Goal: Transaction & Acquisition: Purchase product/service

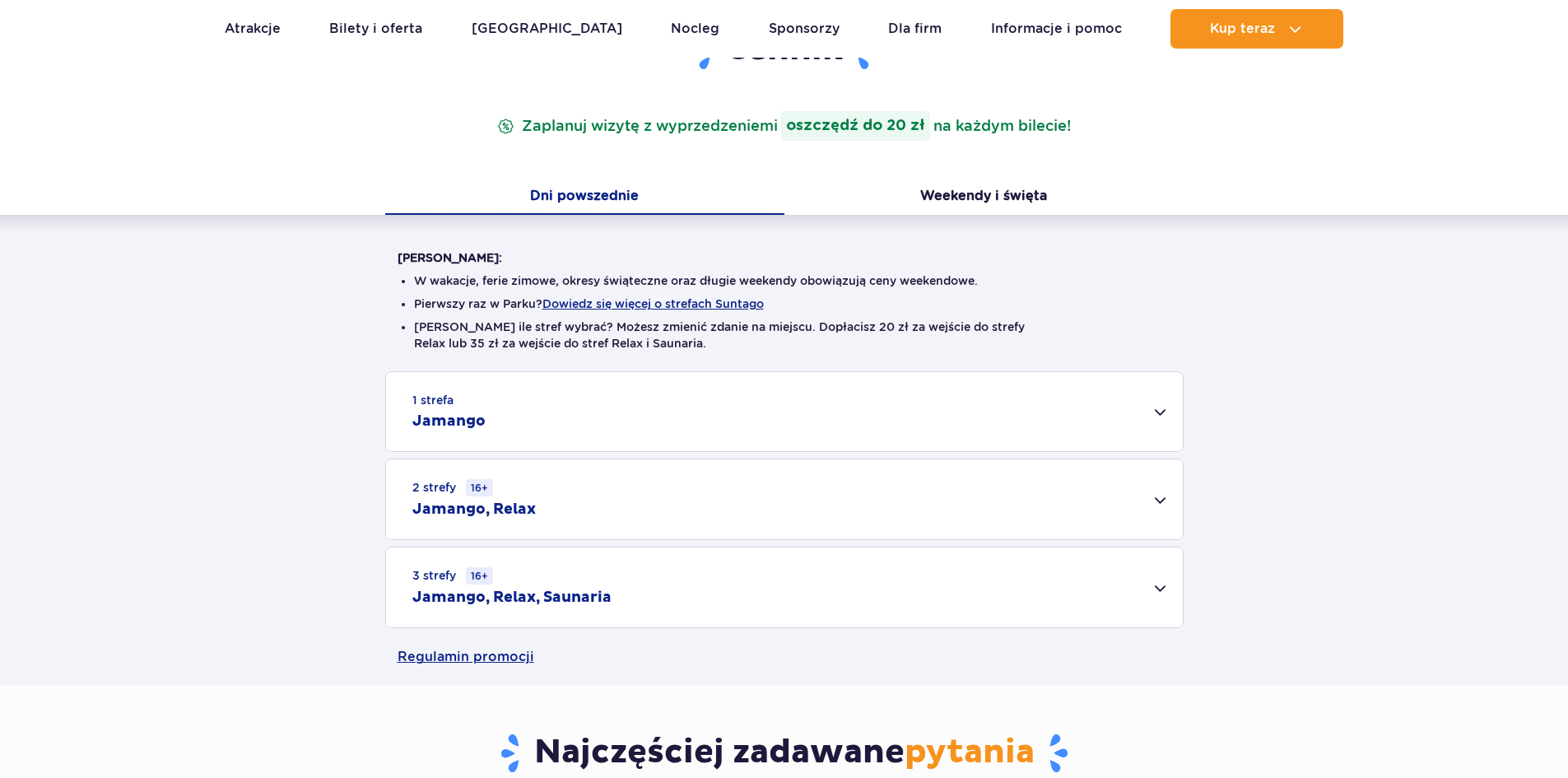
scroll to position [247, 0]
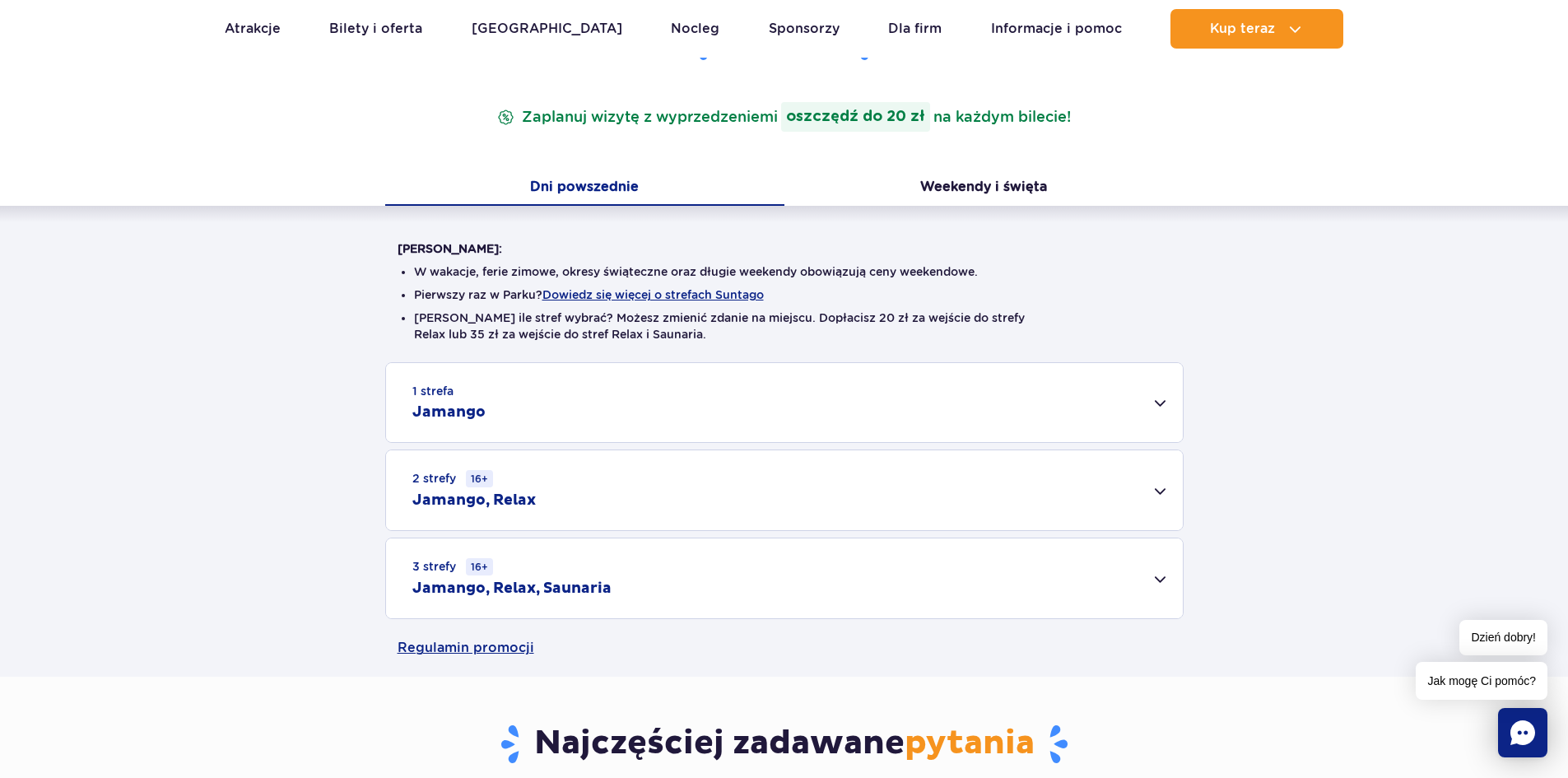
click at [1162, 576] on div "3 strefy 16+ Jamango, Relax, Saunaria" at bounding box center [784, 578] width 797 height 80
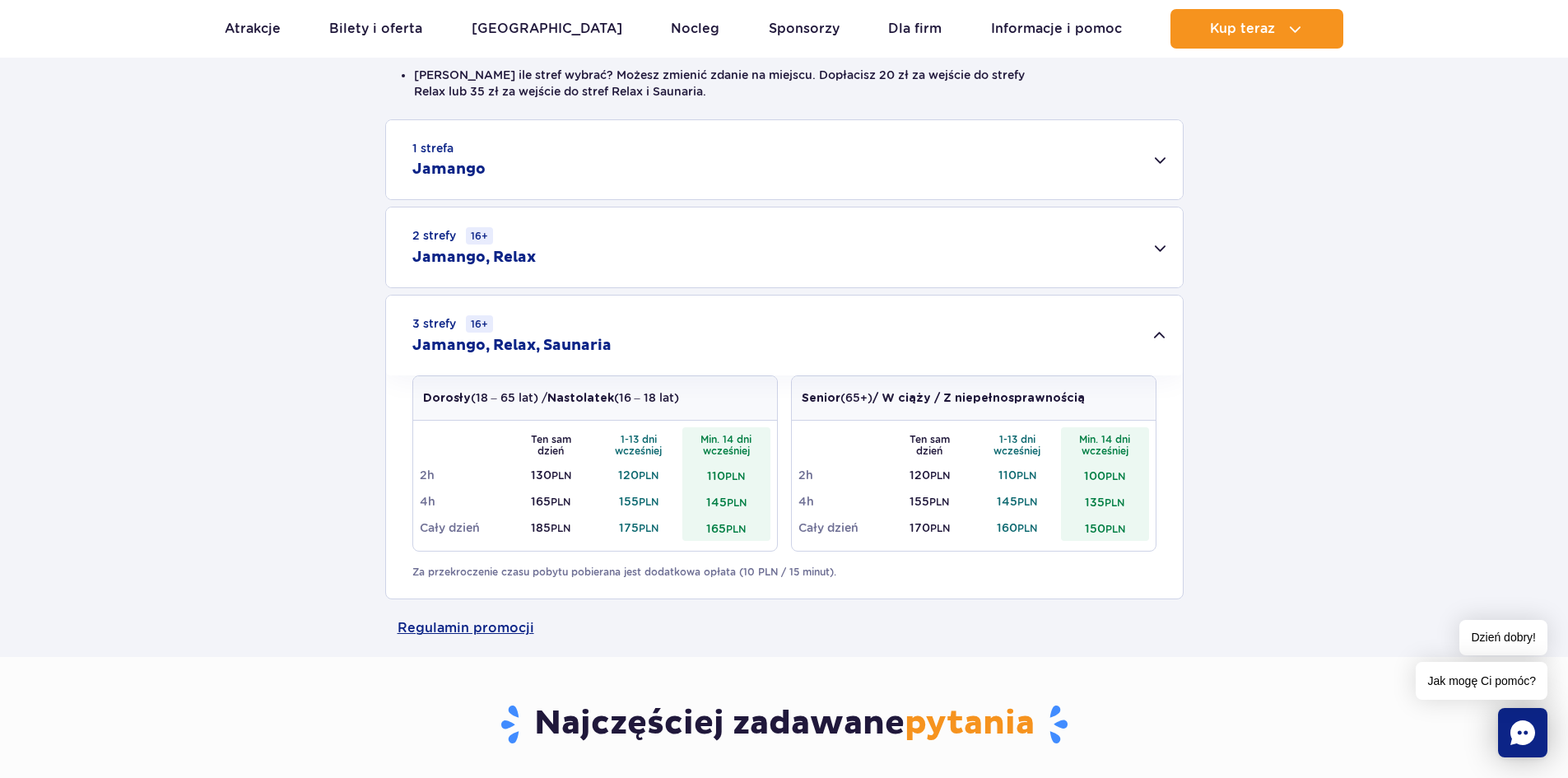
scroll to position [493, 0]
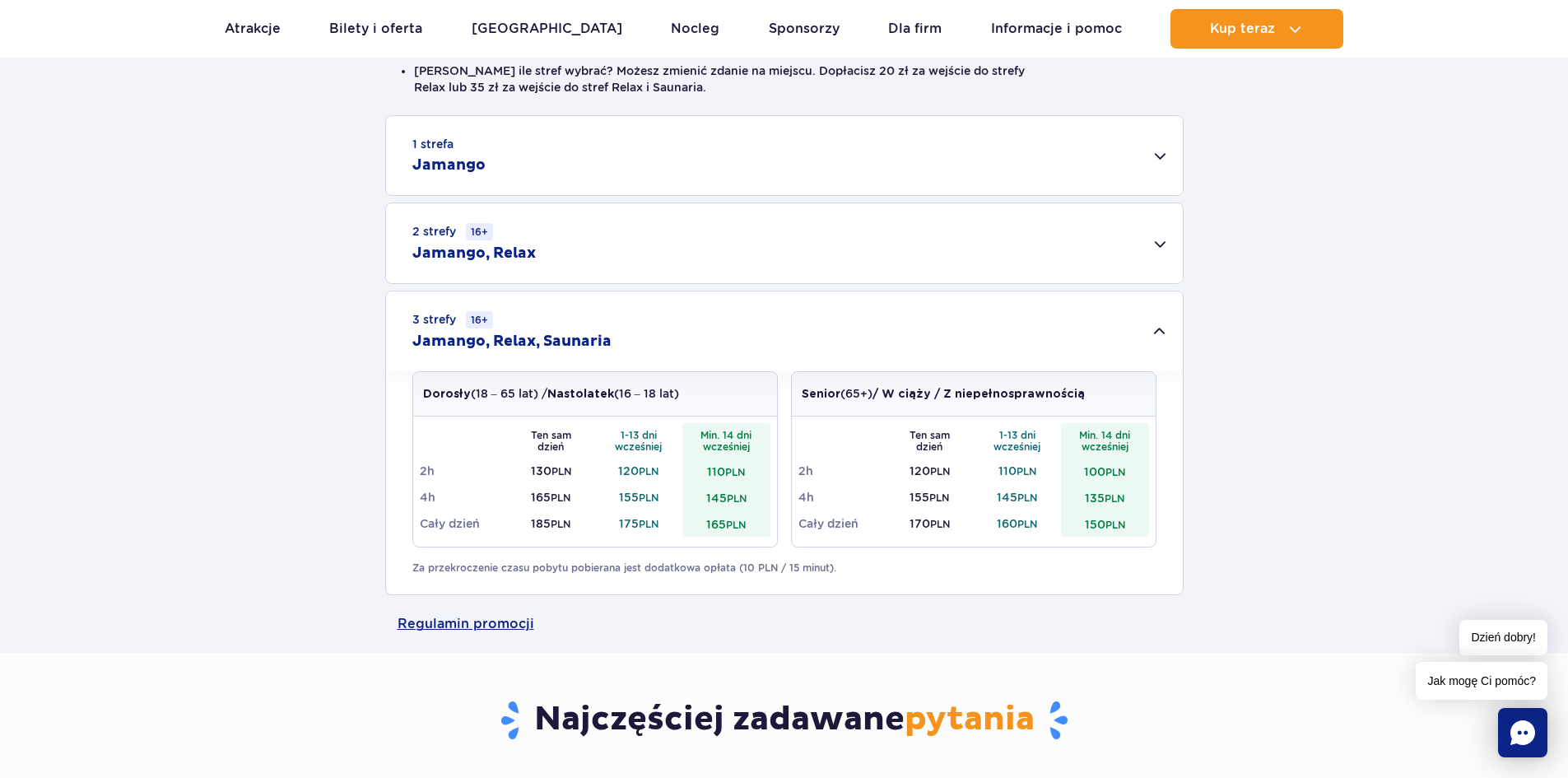
drag, startPoint x: 419, startPoint y: 394, endPoint x: 735, endPoint y: 397, distance: 316.0
click at [735, 397] on div "Dorosły (18 – 65 lat) / Nastolatek (16 – 18 lat)" at bounding box center [595, 394] width 364 height 45
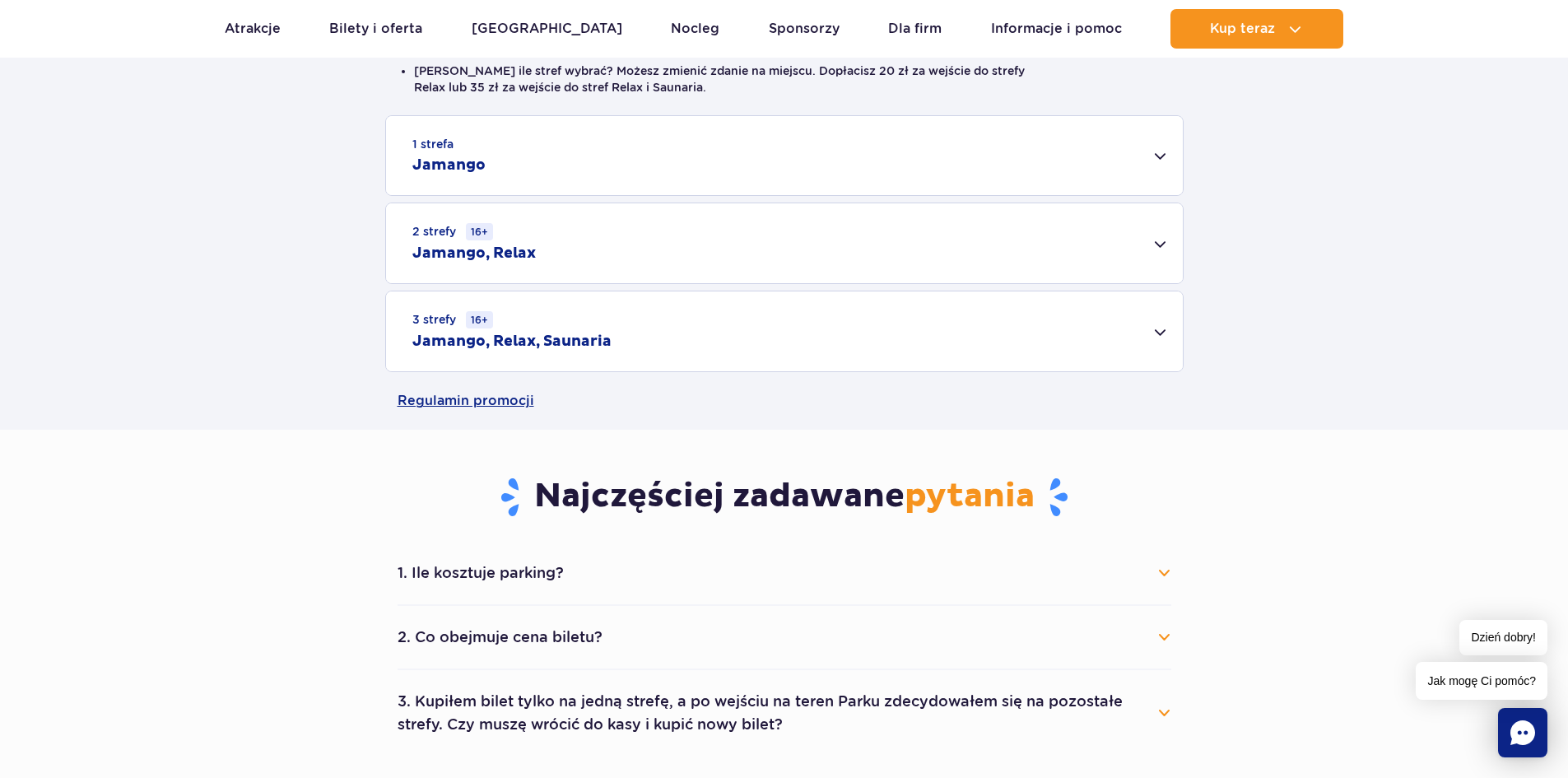
click at [735, 397] on div "Dorosły (18 – 65 lat) / Nastolatek (16 – 18 lat)" at bounding box center [595, 394] width 364 height 45
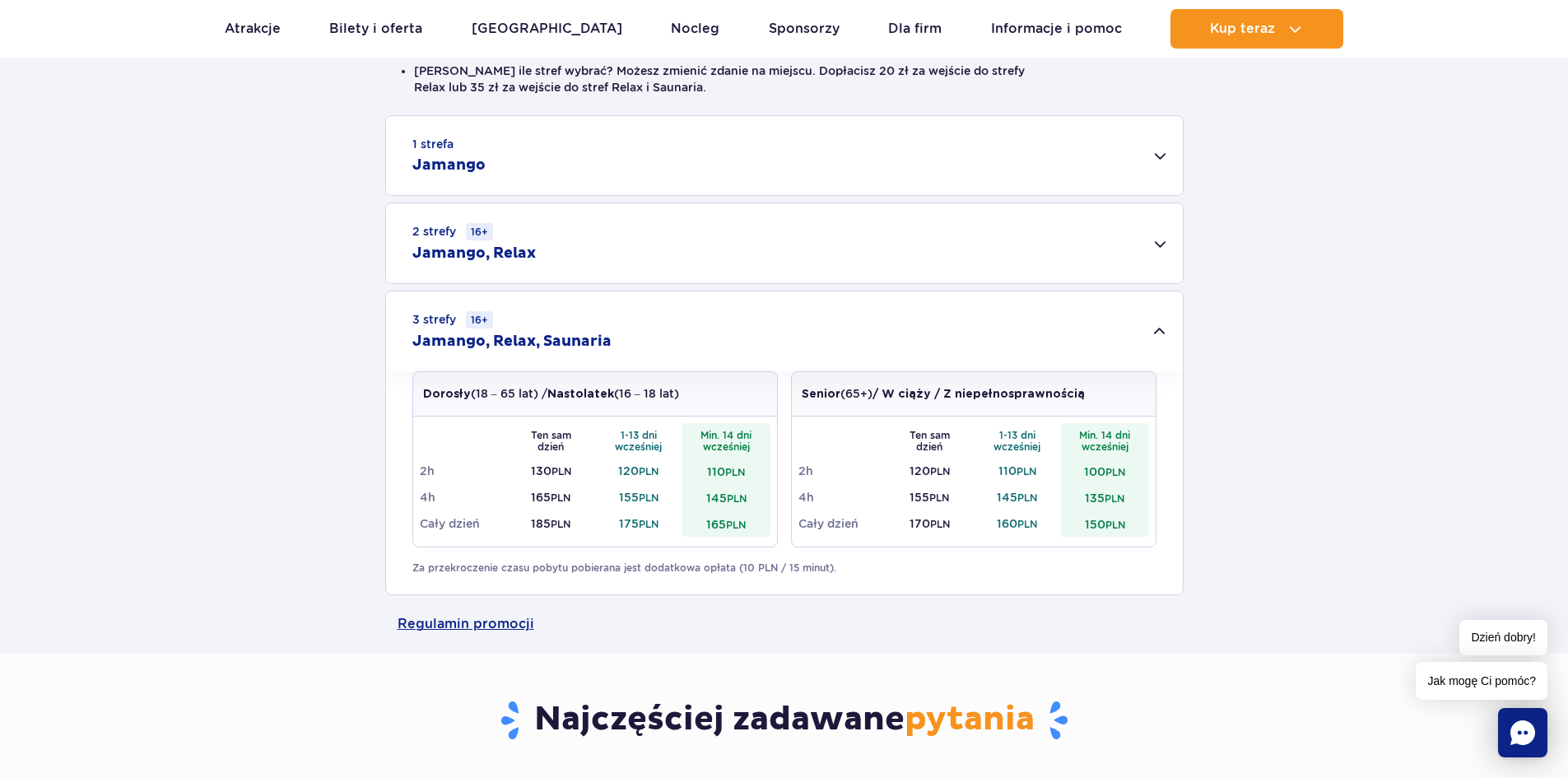
click at [1162, 158] on div "1 strefa Jamango" at bounding box center [784, 156] width 797 height 79
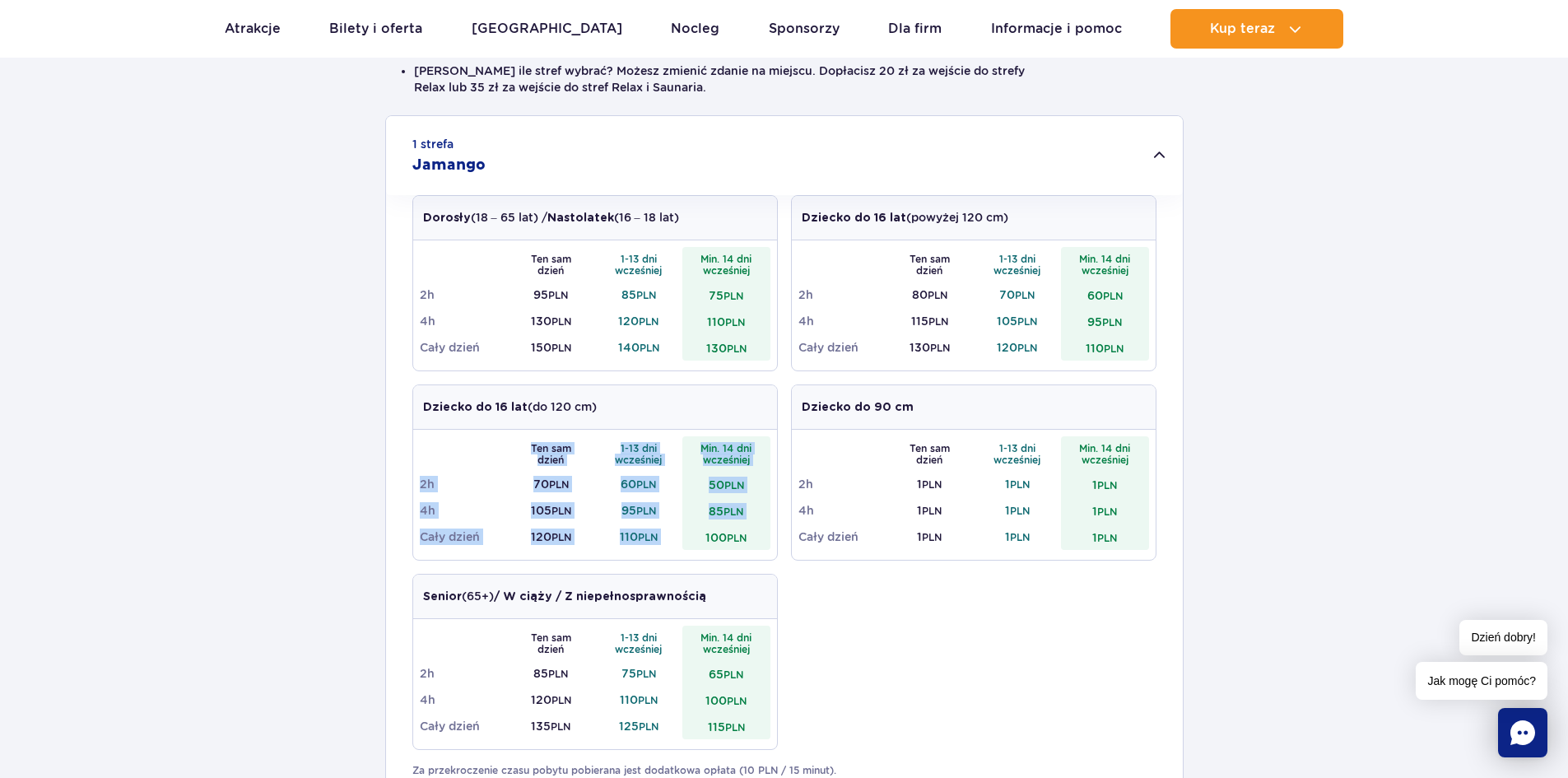
drag, startPoint x: 693, startPoint y: 536, endPoint x: 782, endPoint y: 543, distance: 89.3
click at [782, 543] on div "Dorosły (18 – 65 lat) / Nastolatek (16 – 18 lat) Ten sam dzień 1-13 dni wcześni…" at bounding box center [784, 479] width 744 height 568
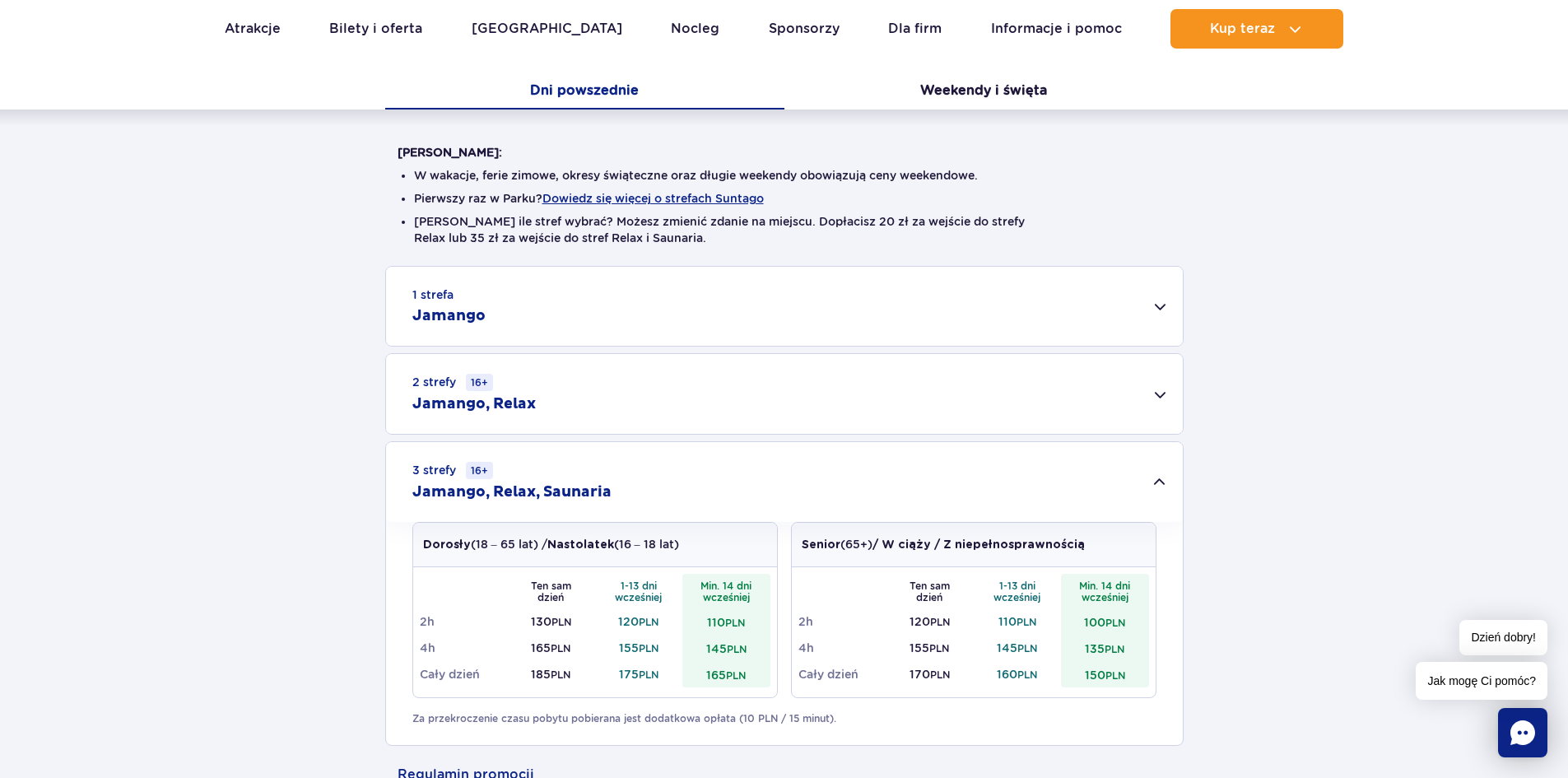
scroll to position [247, 0]
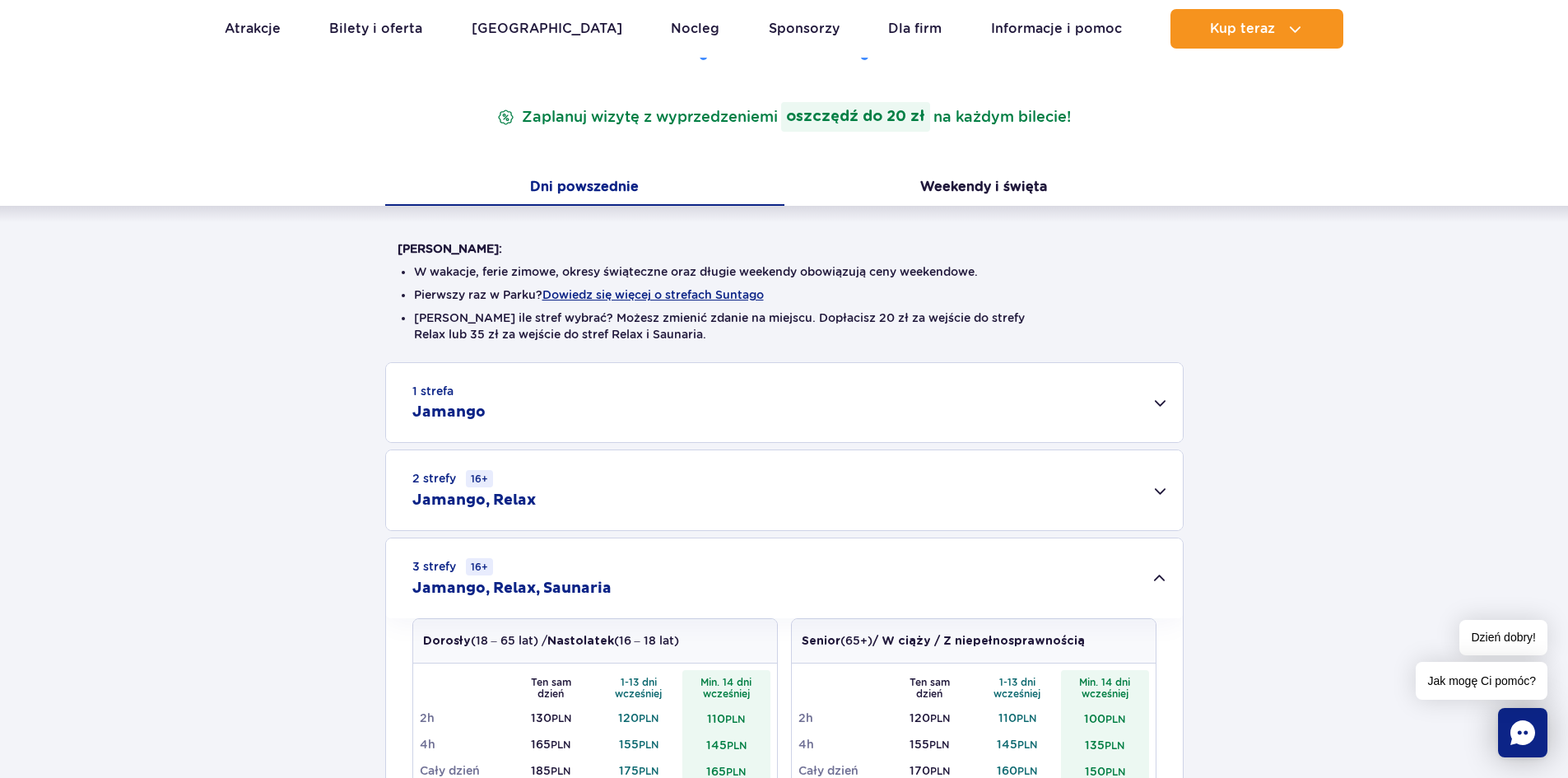
click at [781, 428] on div "1 strefa Jamango" at bounding box center [784, 403] width 797 height 79
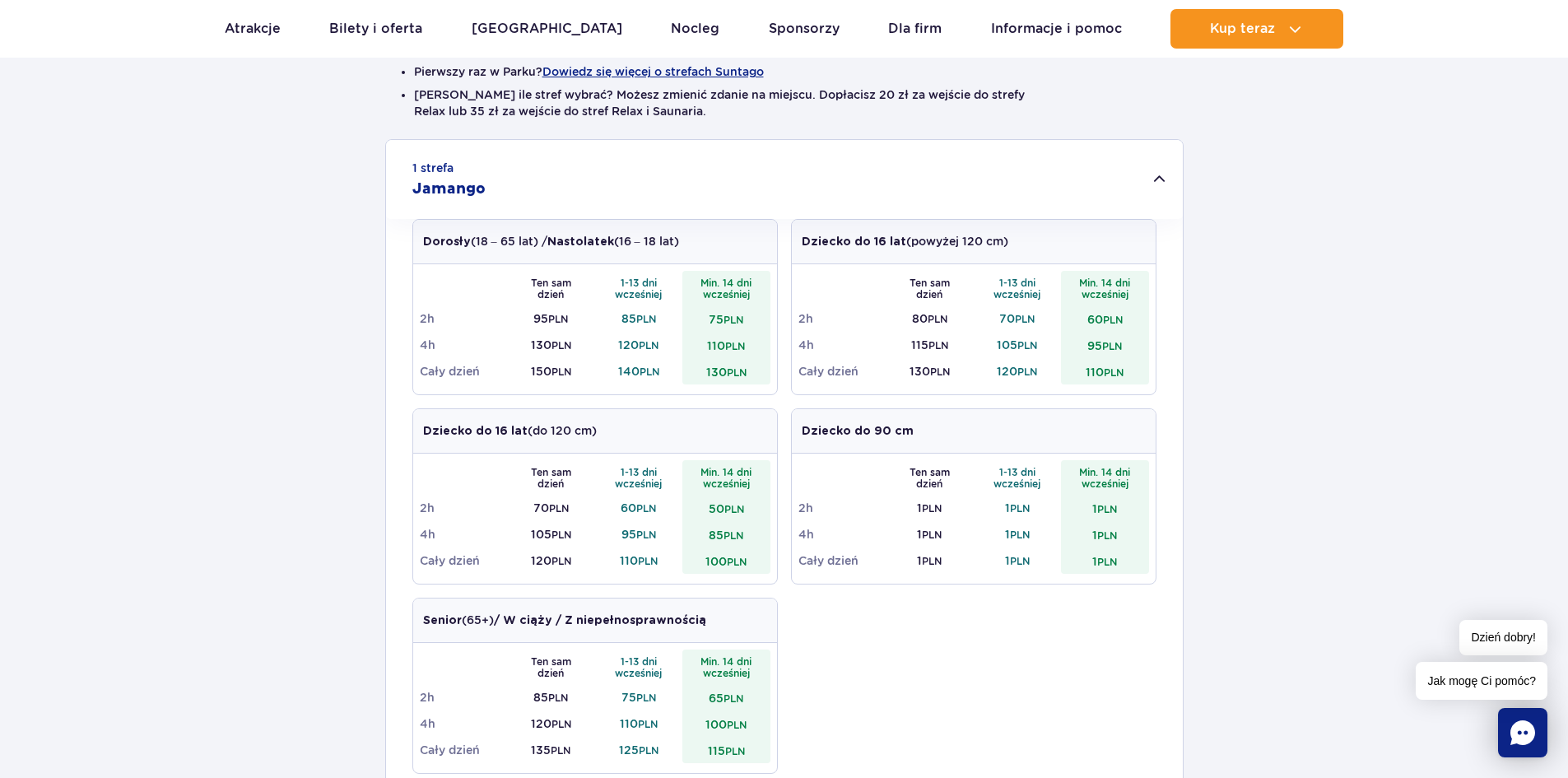
scroll to position [493, 0]
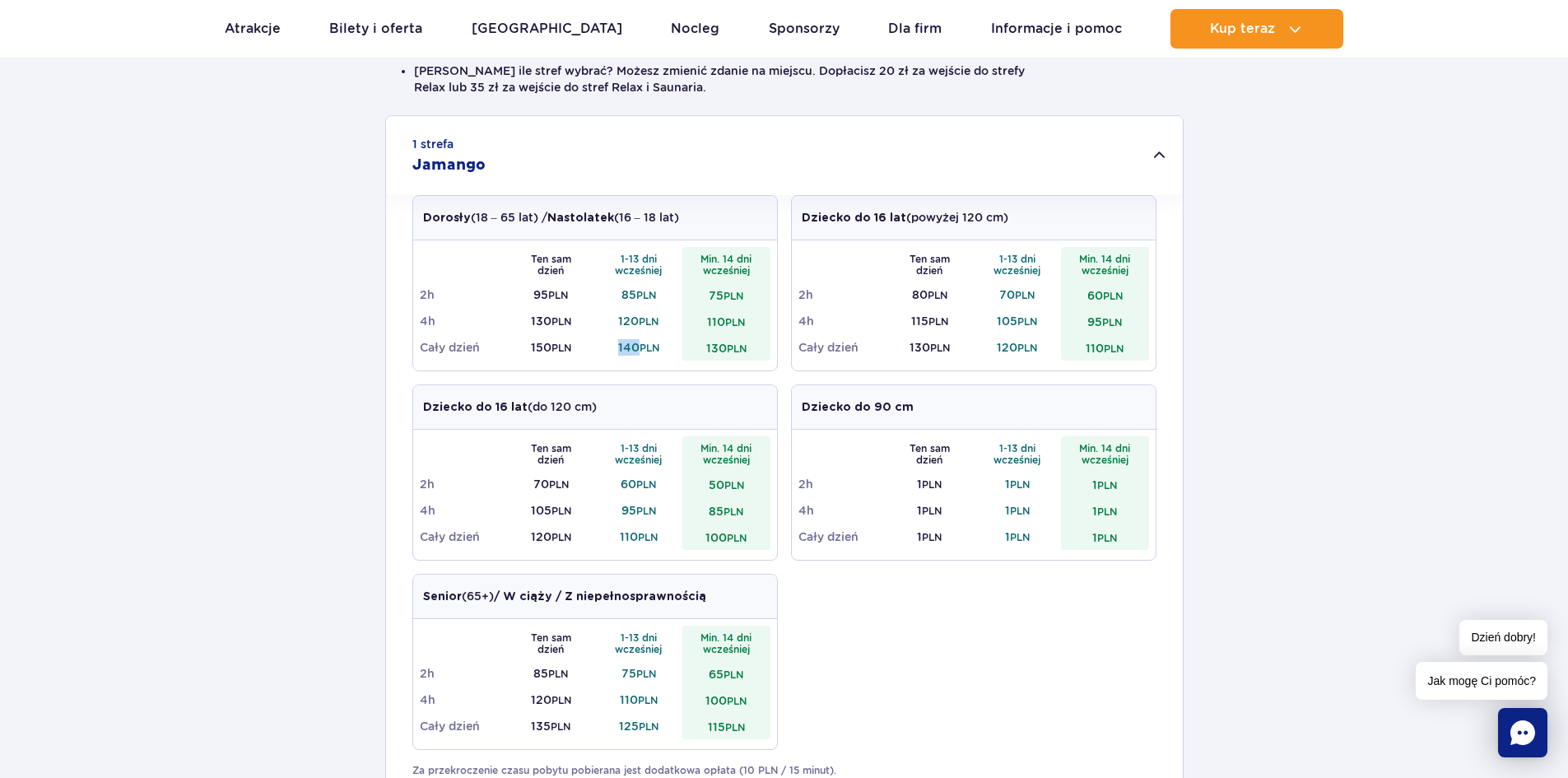
drag, startPoint x: 610, startPoint y: 348, endPoint x: 637, endPoint y: 349, distance: 27.0
click at [637, 349] on td "140 PLN" at bounding box center [639, 347] width 88 height 27
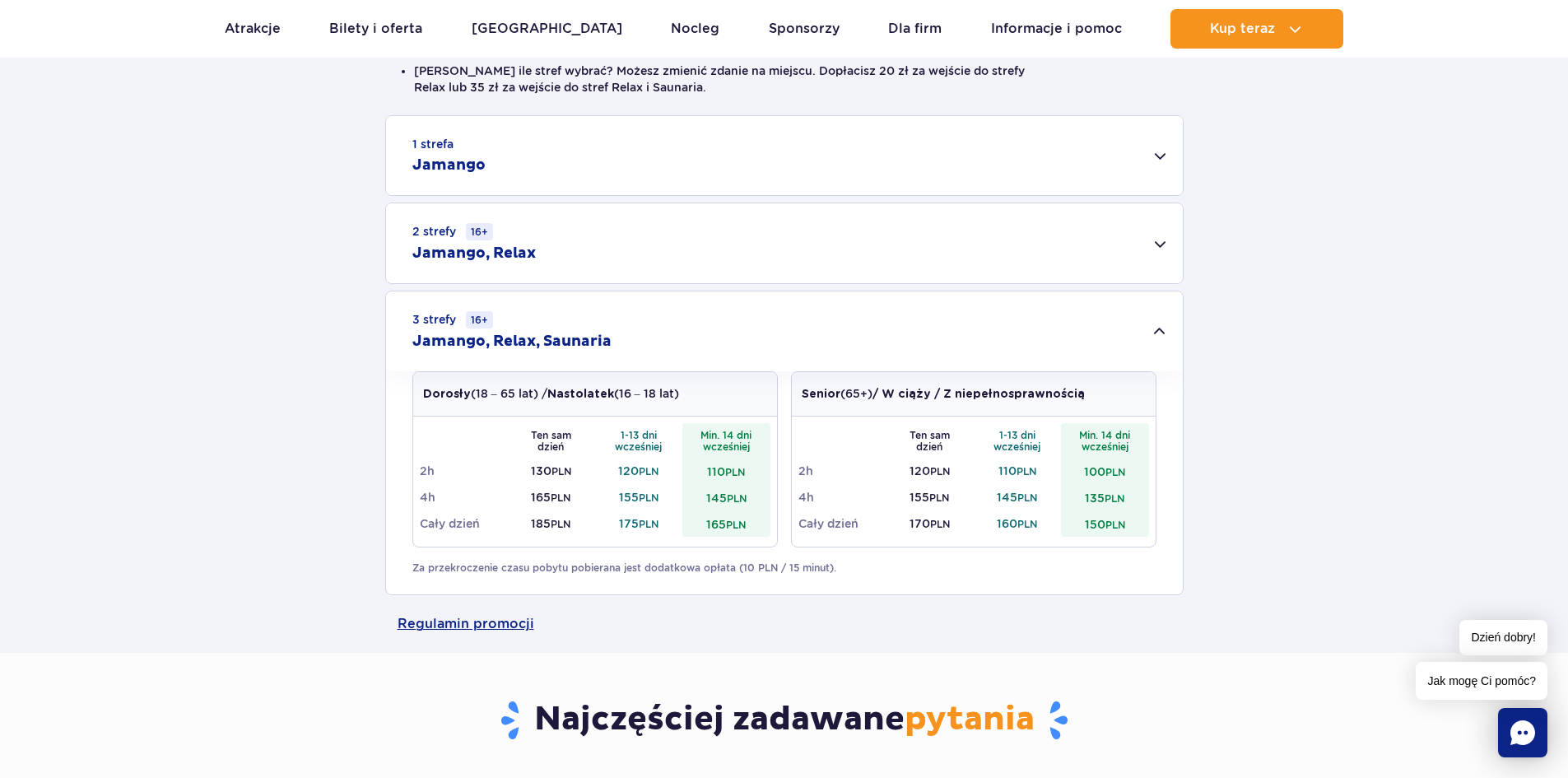
click at [641, 250] on div "2 strefy 16+ Jamango, Relax" at bounding box center [784, 243] width 797 height 80
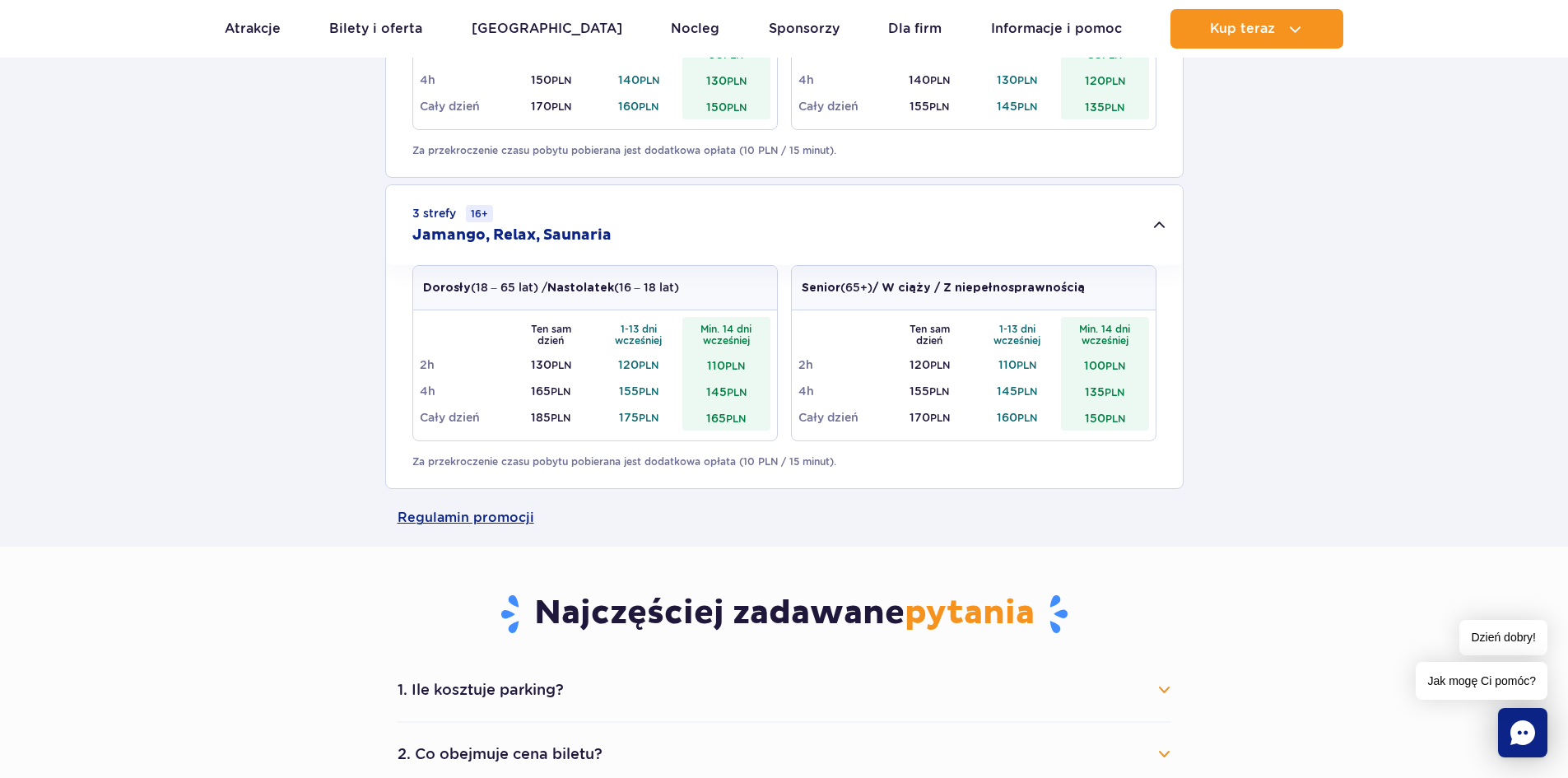
scroll to position [1234, 0]
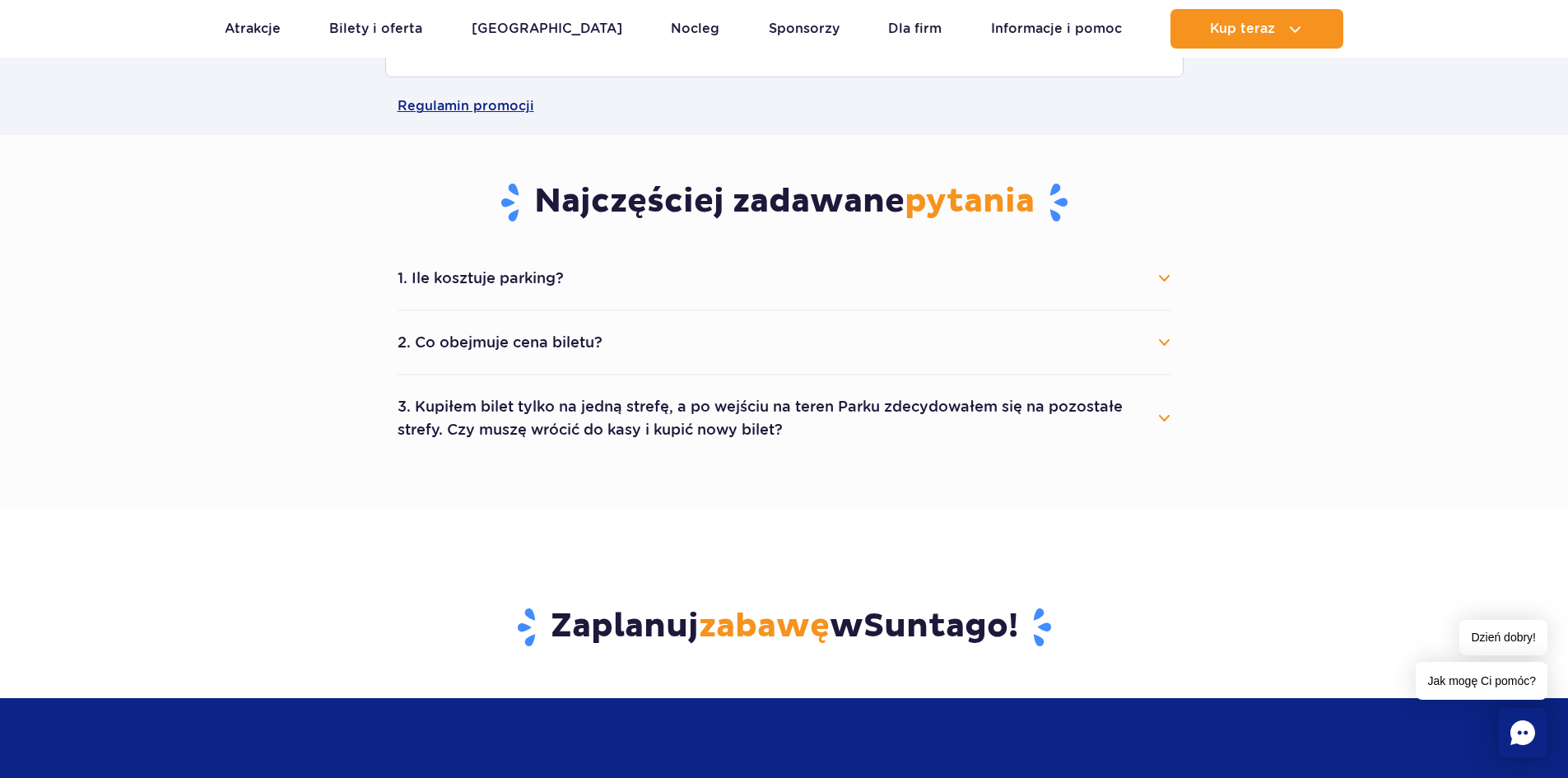
click at [934, 330] on button "2. Co obejmuje cena biletu?" at bounding box center [784, 342] width 774 height 36
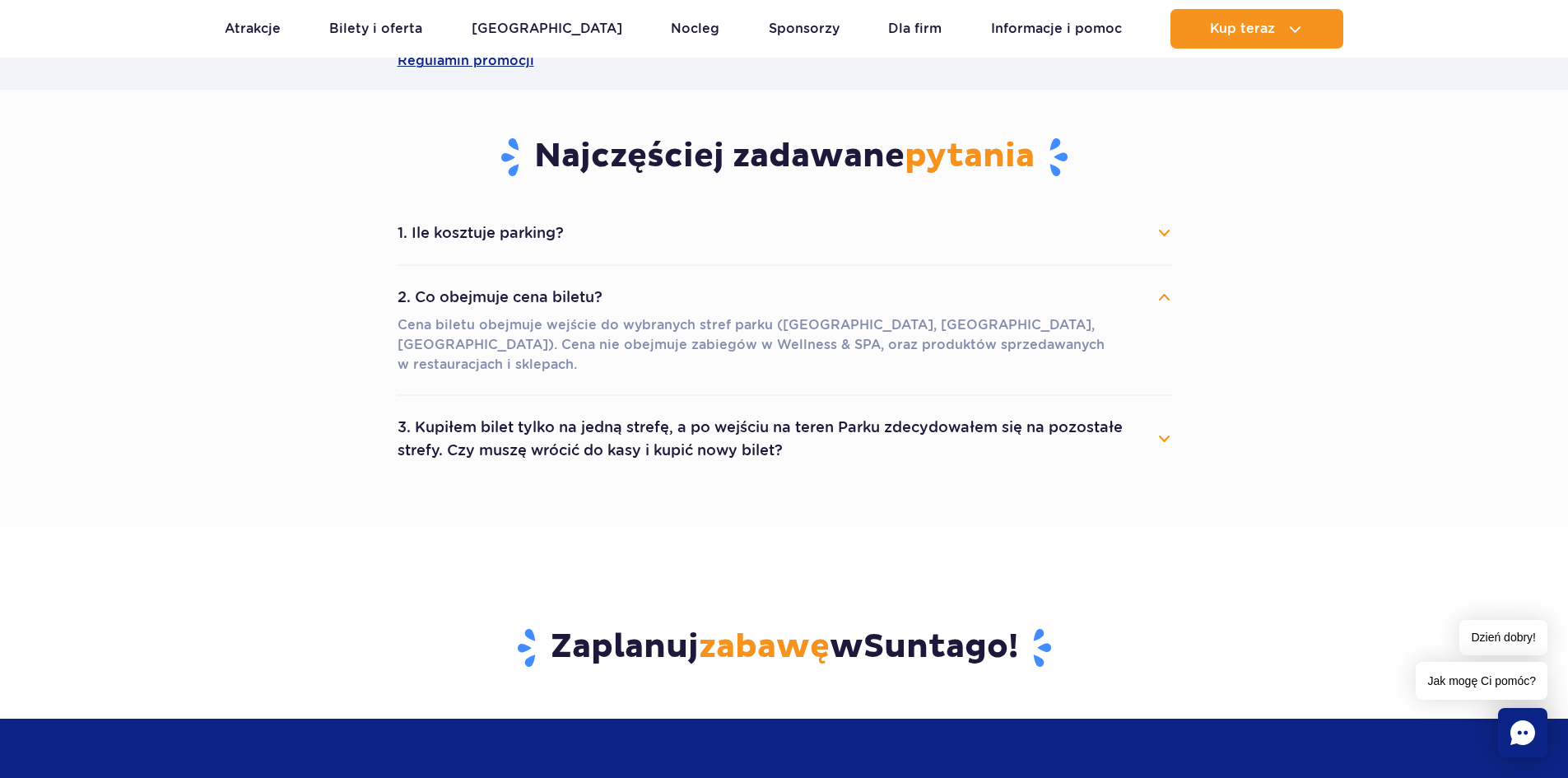
scroll to position [1316, 0]
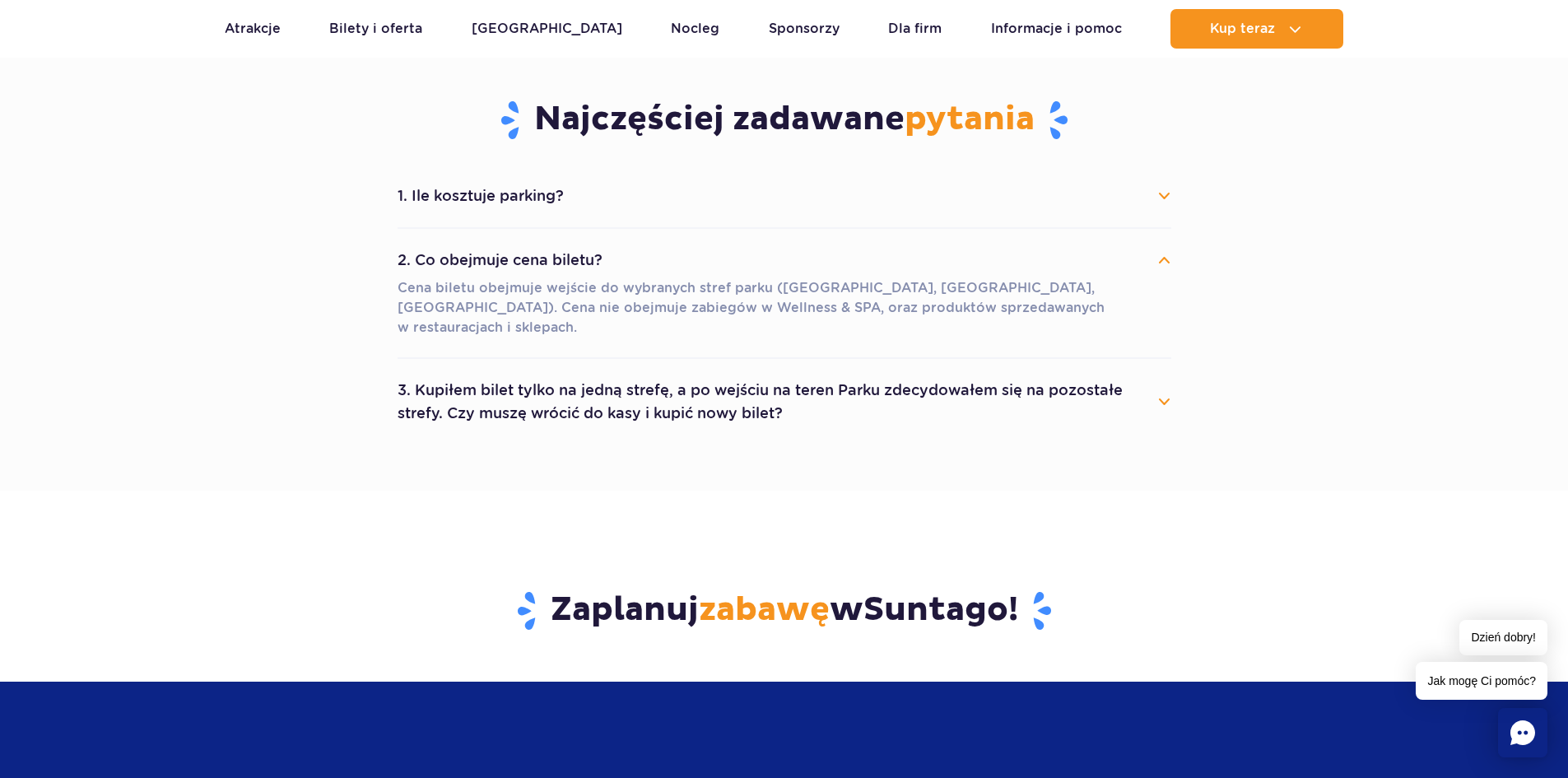
click at [867, 372] on button "3. Kupiłem bilet tylko na jedną strefę, a po wejściu na teren Parku zdecydowałe…" at bounding box center [784, 401] width 774 height 60
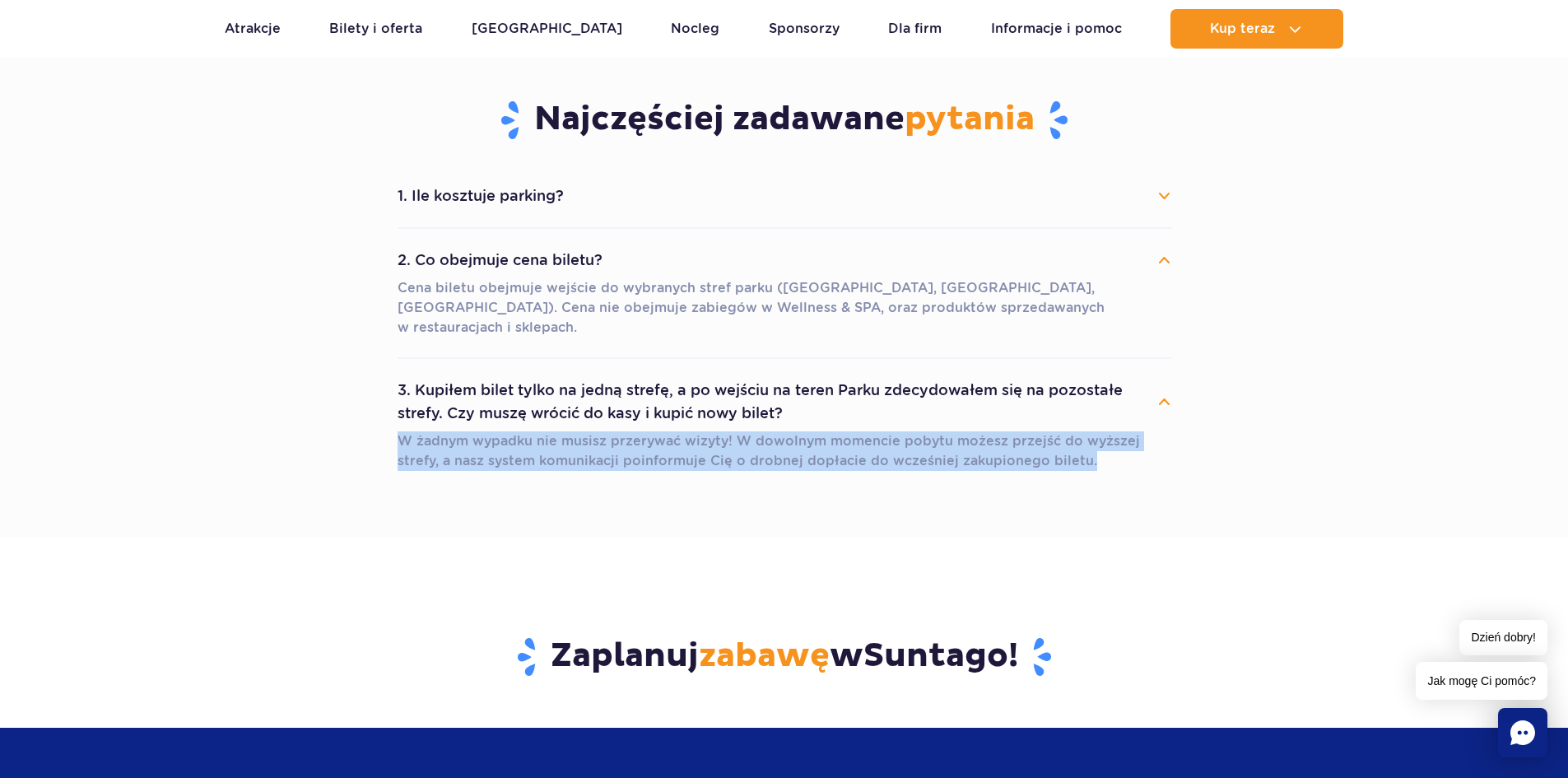
drag, startPoint x: 368, startPoint y: 423, endPoint x: 1298, endPoint y: 438, distance: 930.1
click at [1298, 438] on section "Najczęściej zadawane pytania 1. Ile kosztuje parking? Parking kosztuje 25 zł za…" at bounding box center [784, 294] width 1568 height 484
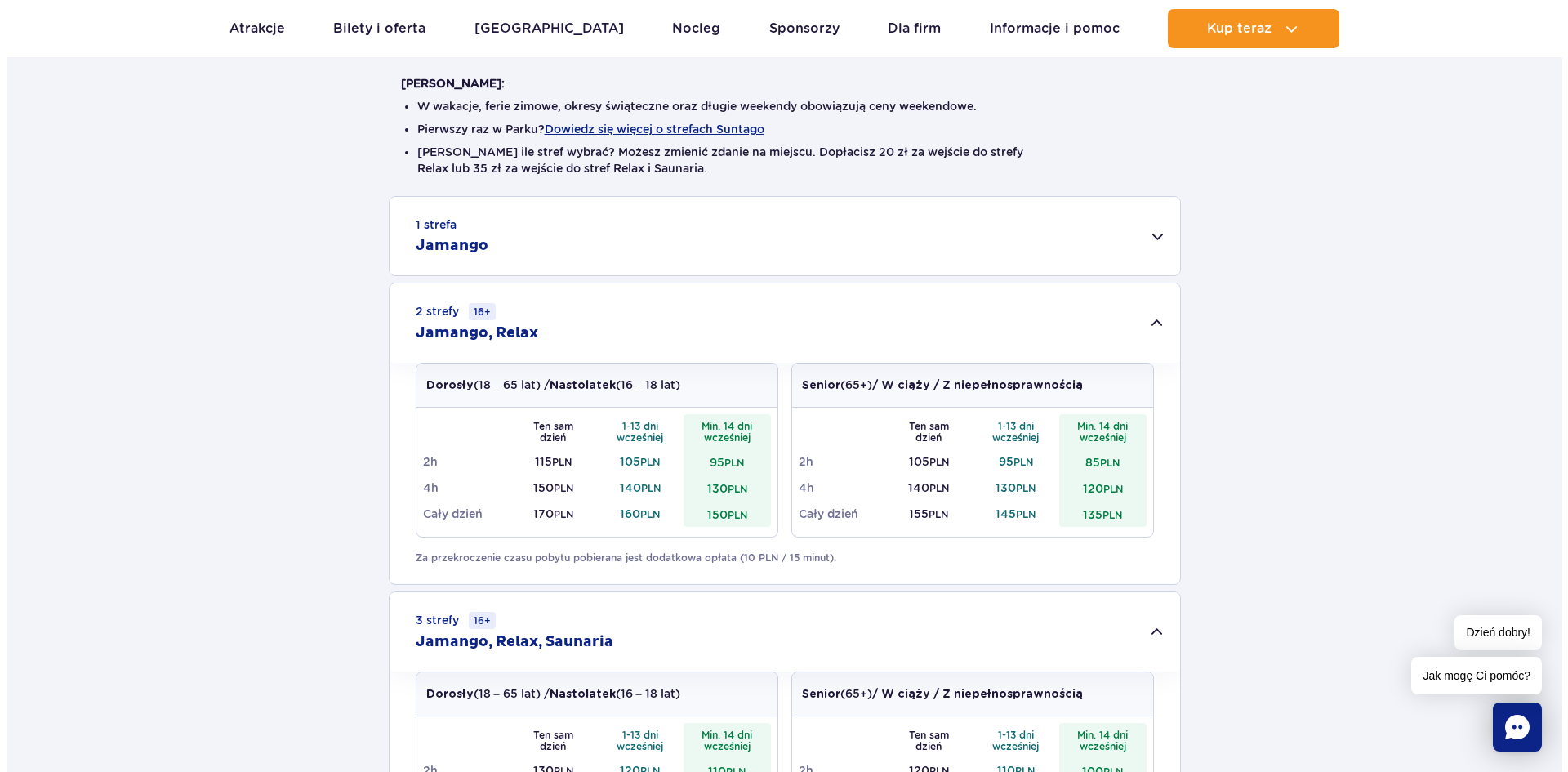
scroll to position [0, 0]
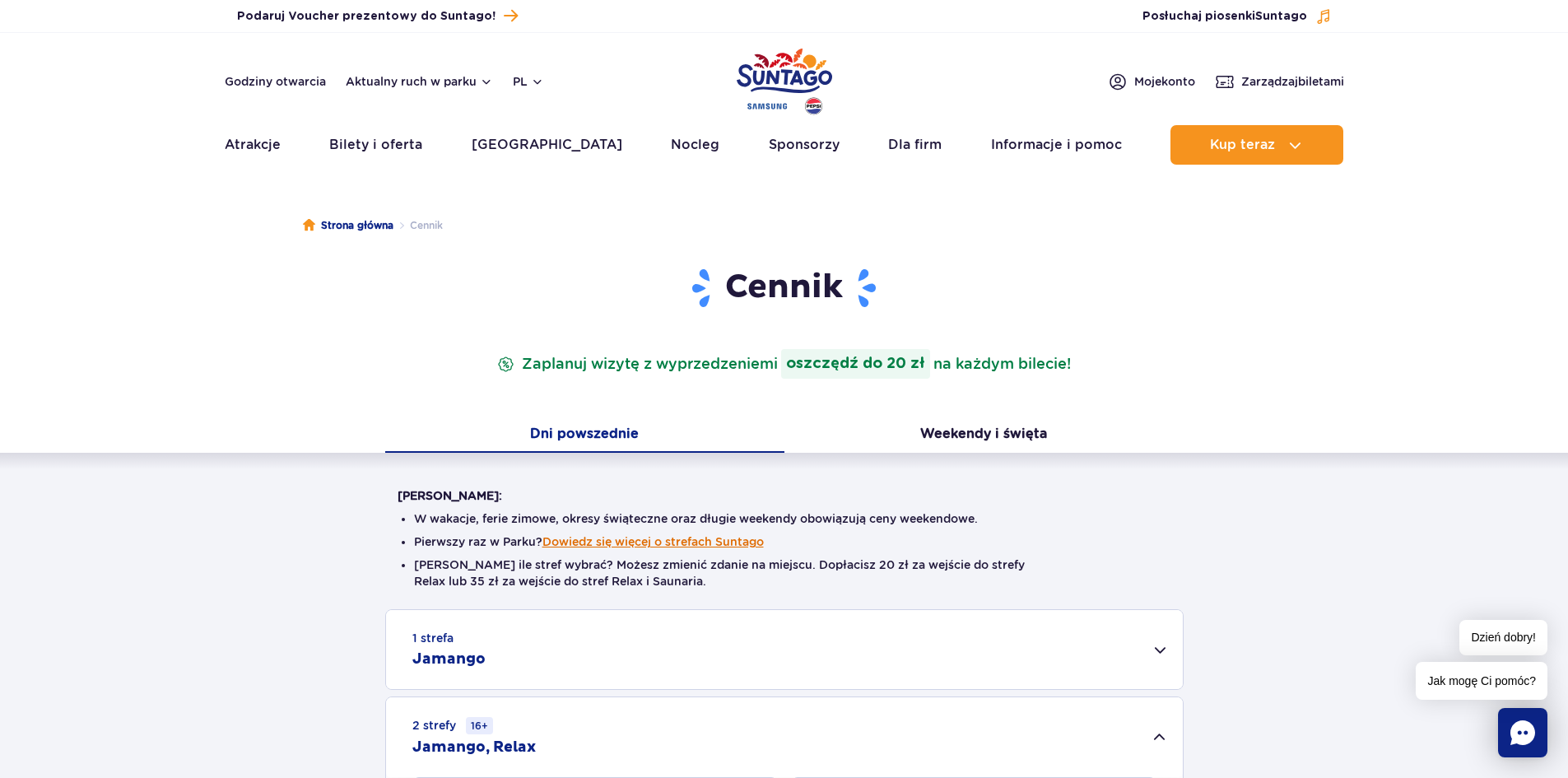
click at [665, 536] on button "Dowiedz się więcej o strefach Suntago" at bounding box center [653, 541] width 222 height 13
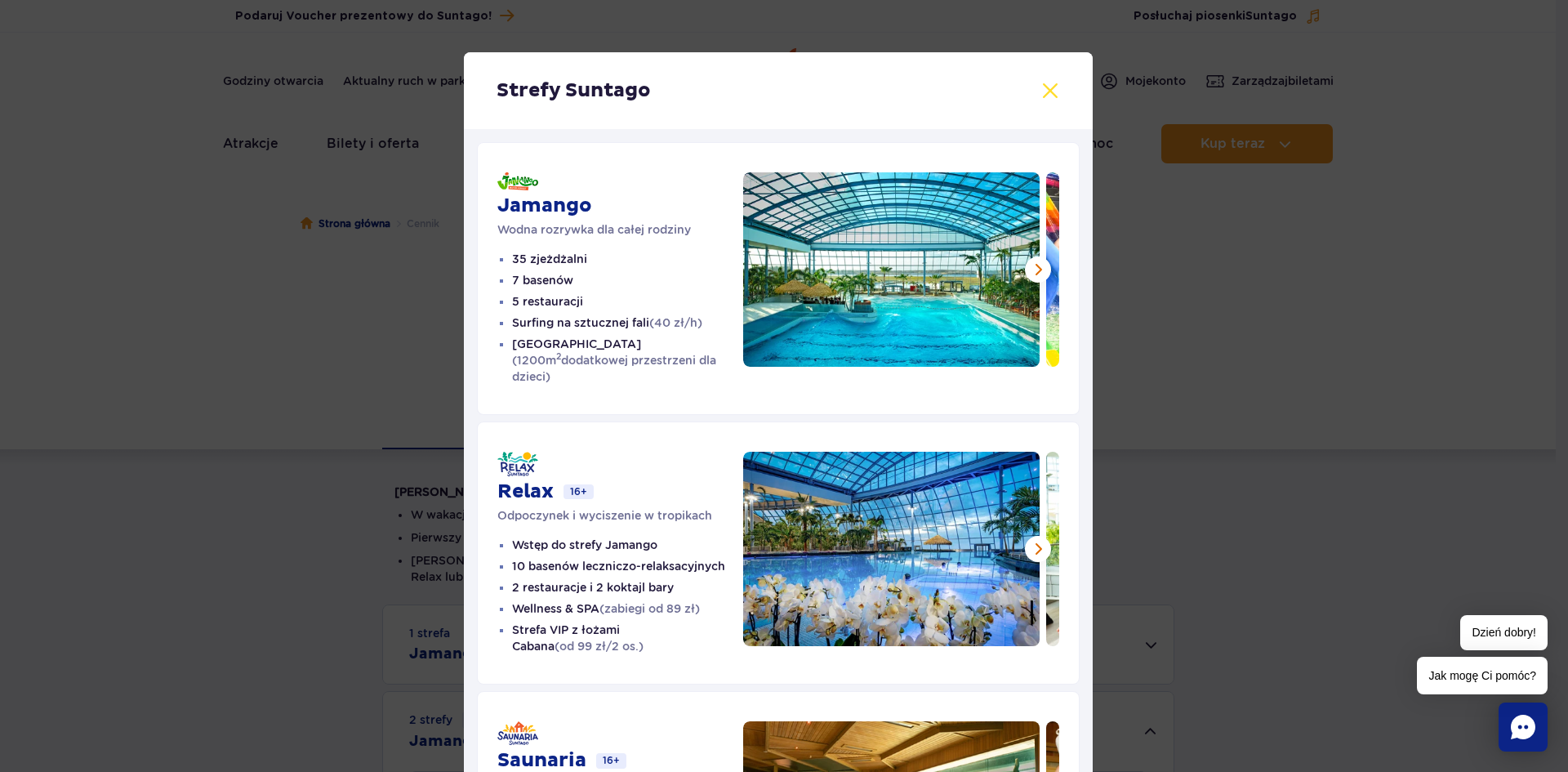
click at [1040, 93] on button at bounding box center [1049, 90] width 20 height 20
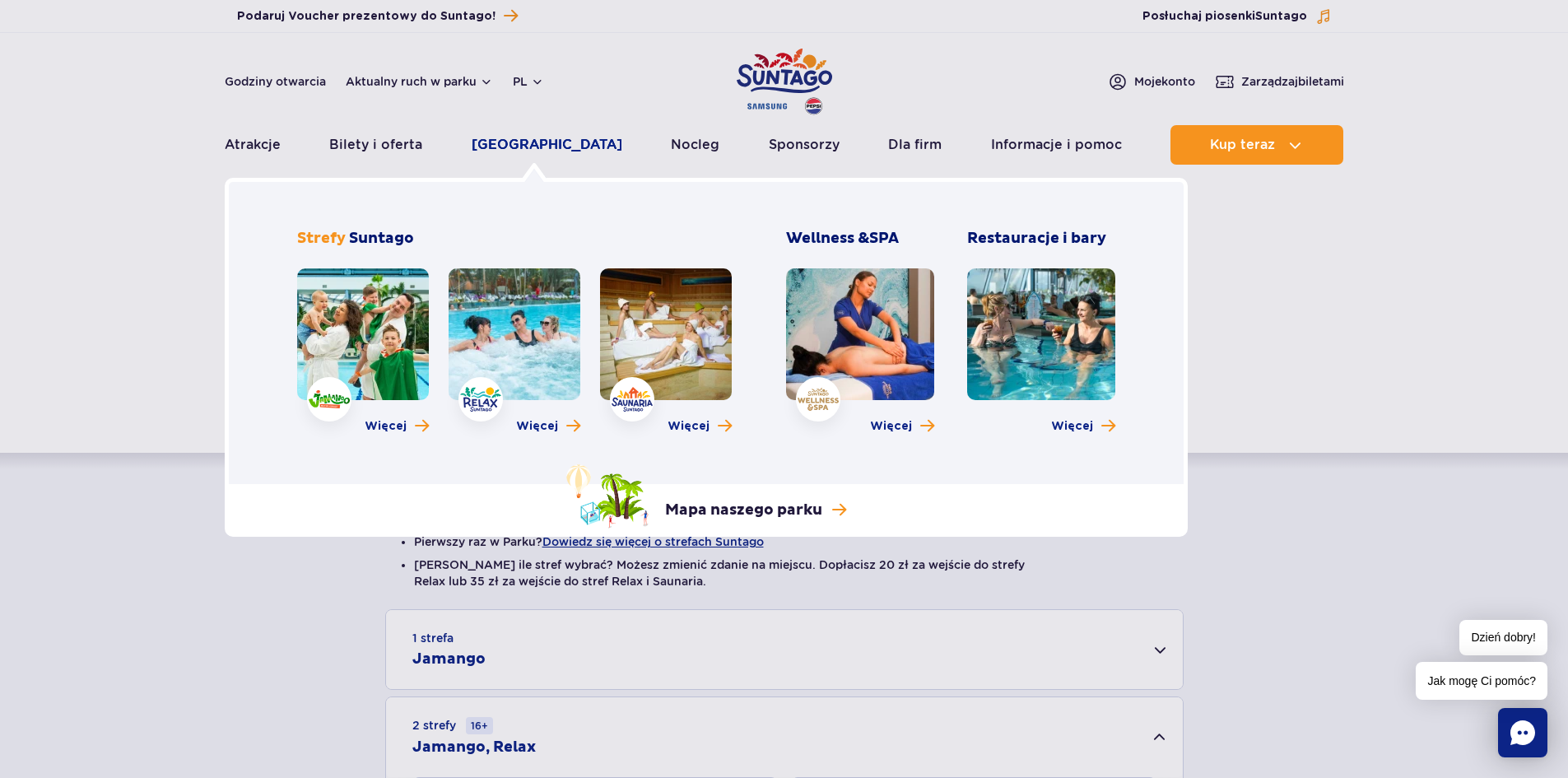
click at [529, 147] on link "Poznaj park" at bounding box center [547, 145] width 151 height 40
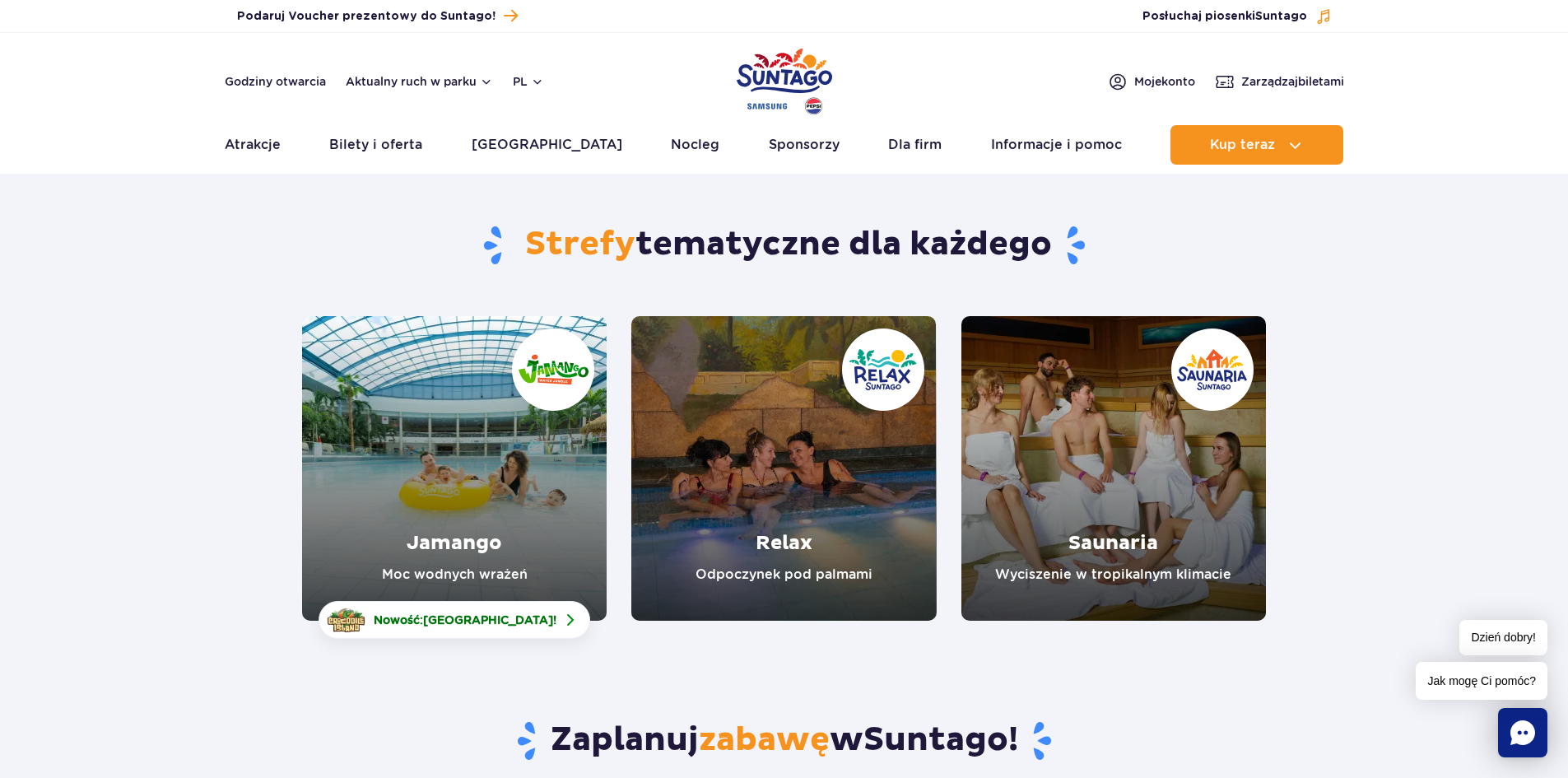
click at [1142, 421] on link "Saunaria" at bounding box center [1113, 467] width 305 height 304
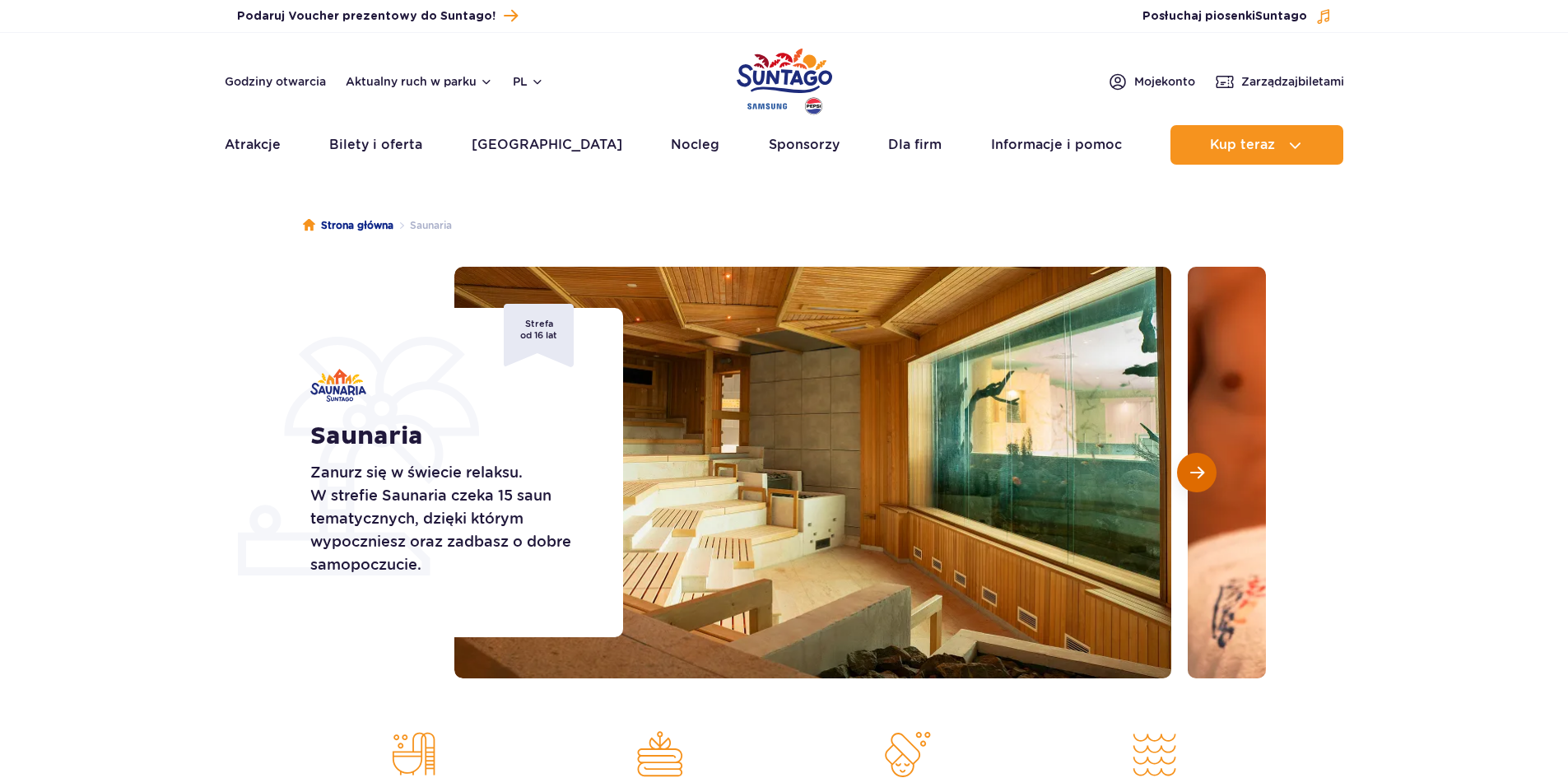
click at [1194, 474] on span "Następny slajd" at bounding box center [1198, 472] width 14 height 15
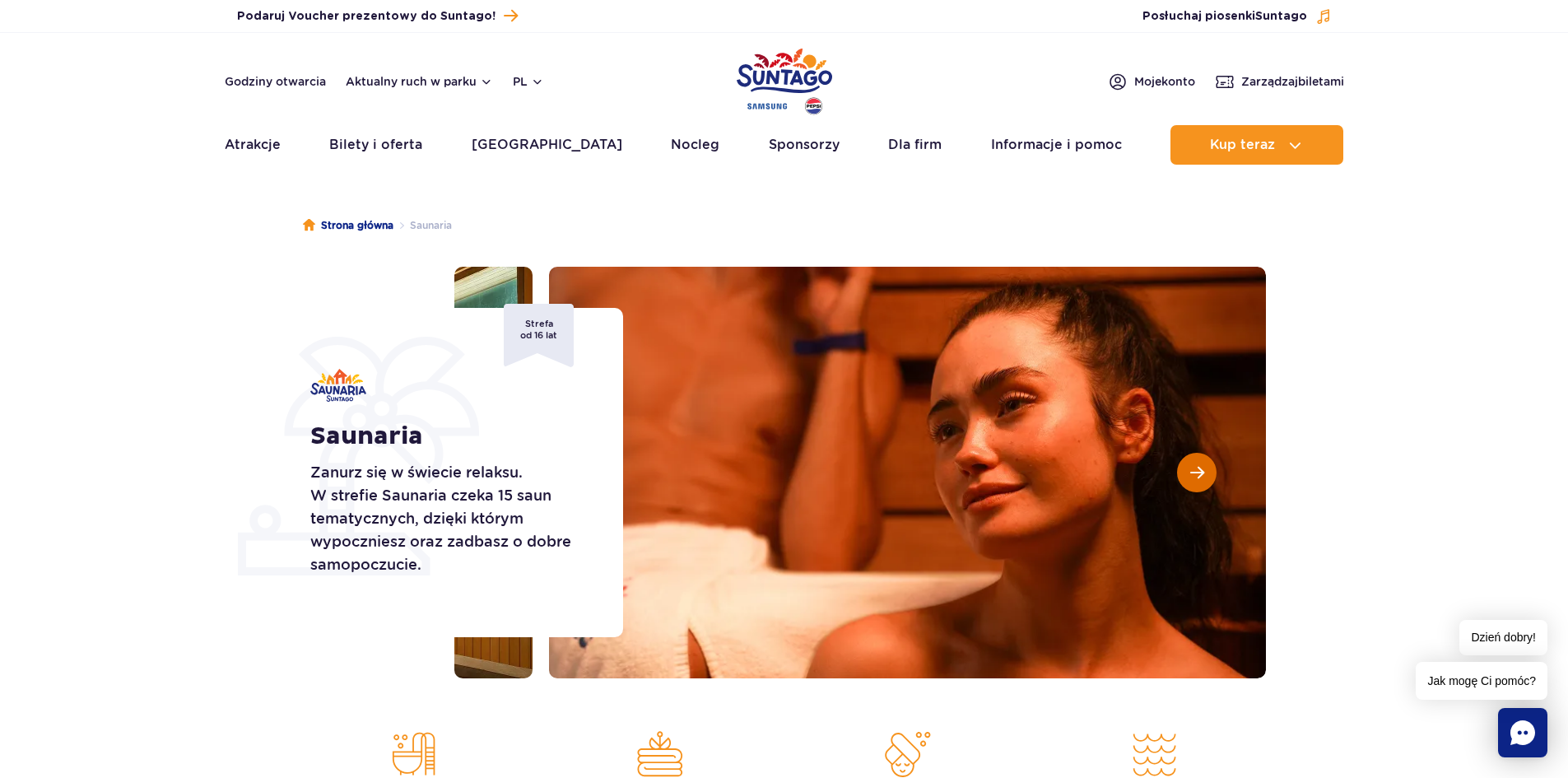
click at [1194, 474] on span "Następny slajd" at bounding box center [1198, 472] width 14 height 15
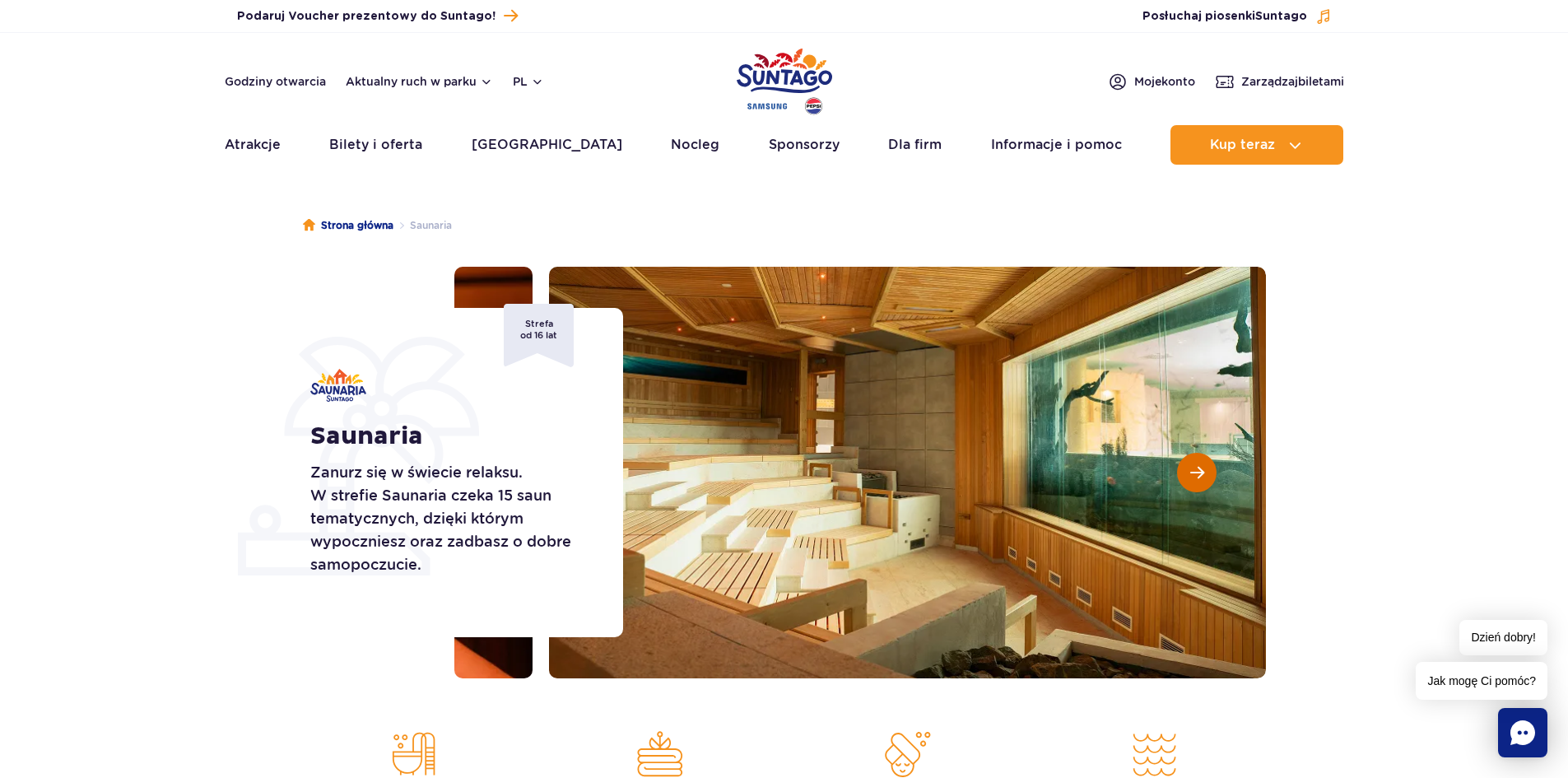
click at [1194, 474] on span "Następny slajd" at bounding box center [1198, 472] width 14 height 15
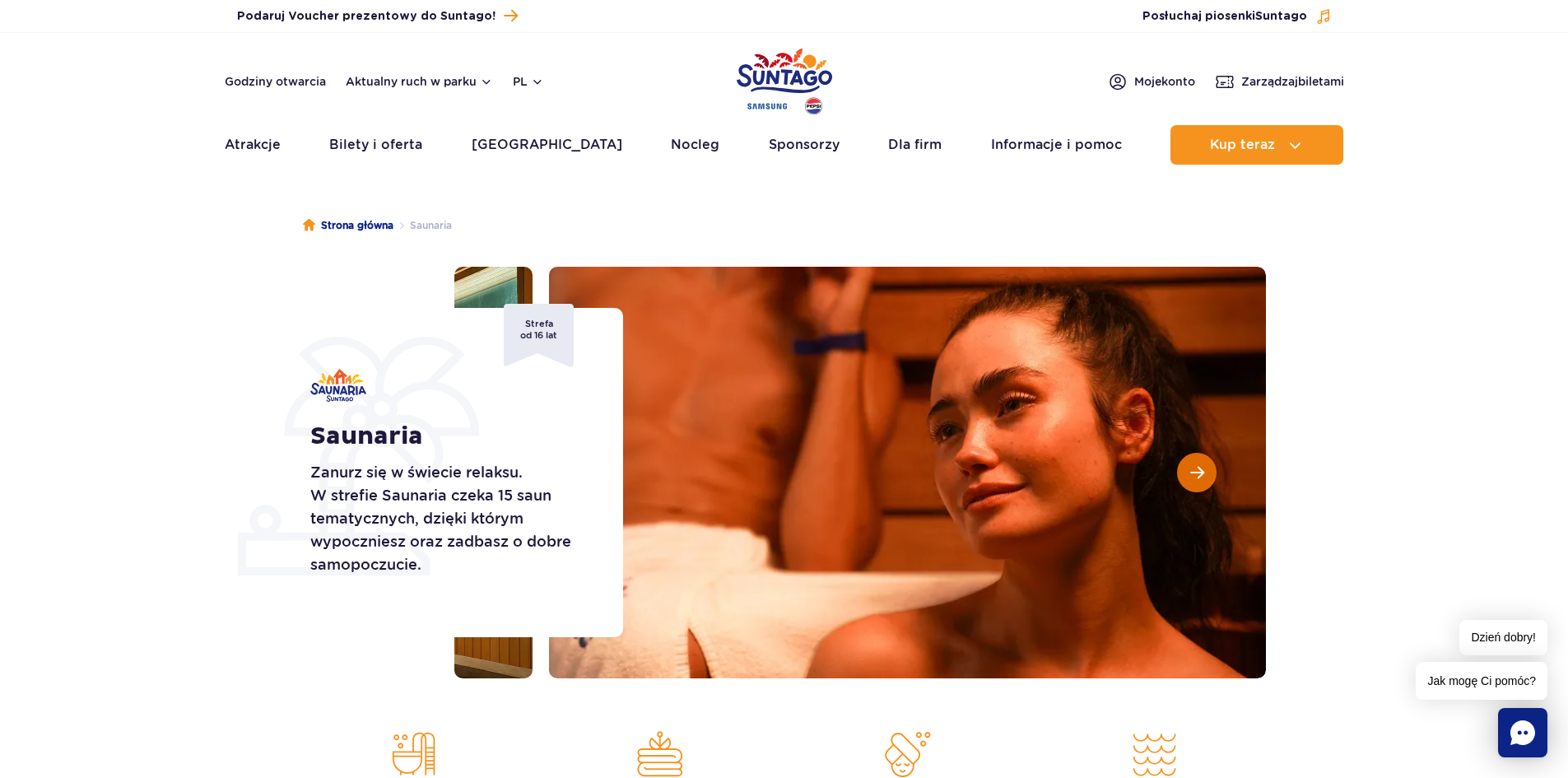
click at [1194, 474] on span "Następny slajd" at bounding box center [1198, 472] width 14 height 15
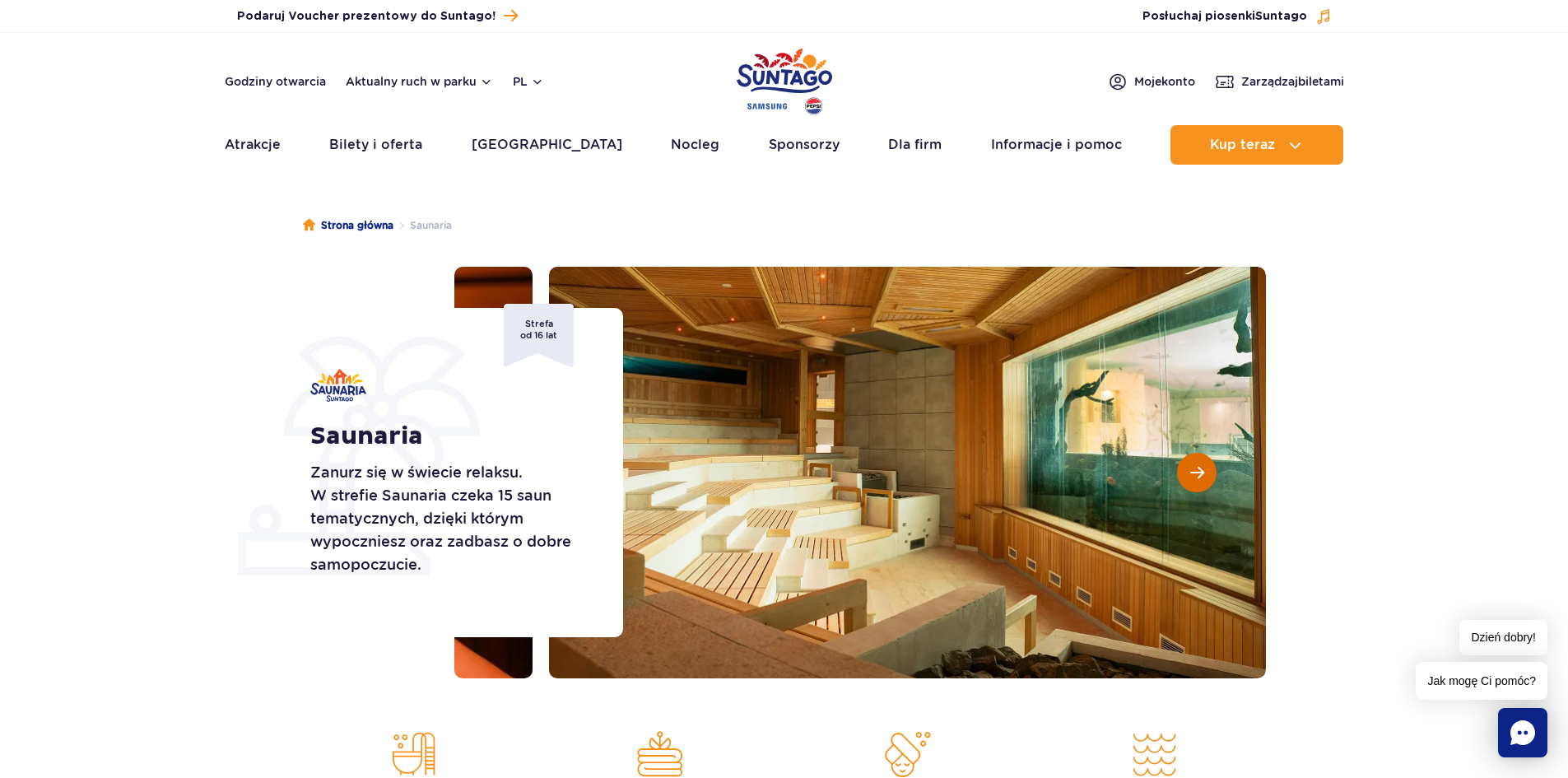
click at [1194, 474] on span "Następny slajd" at bounding box center [1198, 472] width 14 height 15
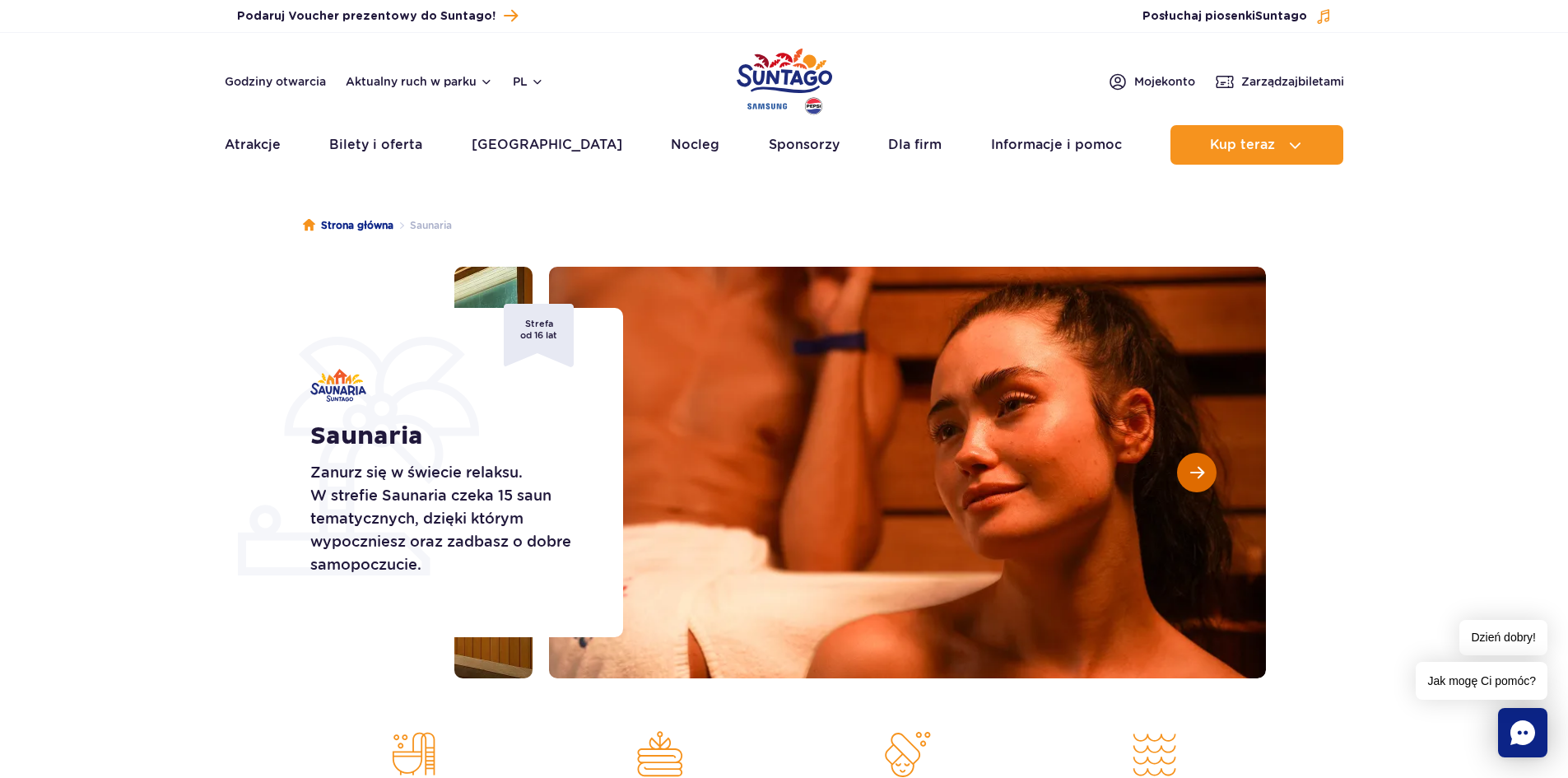
click at [1194, 474] on span "Następny slajd" at bounding box center [1198, 472] width 14 height 15
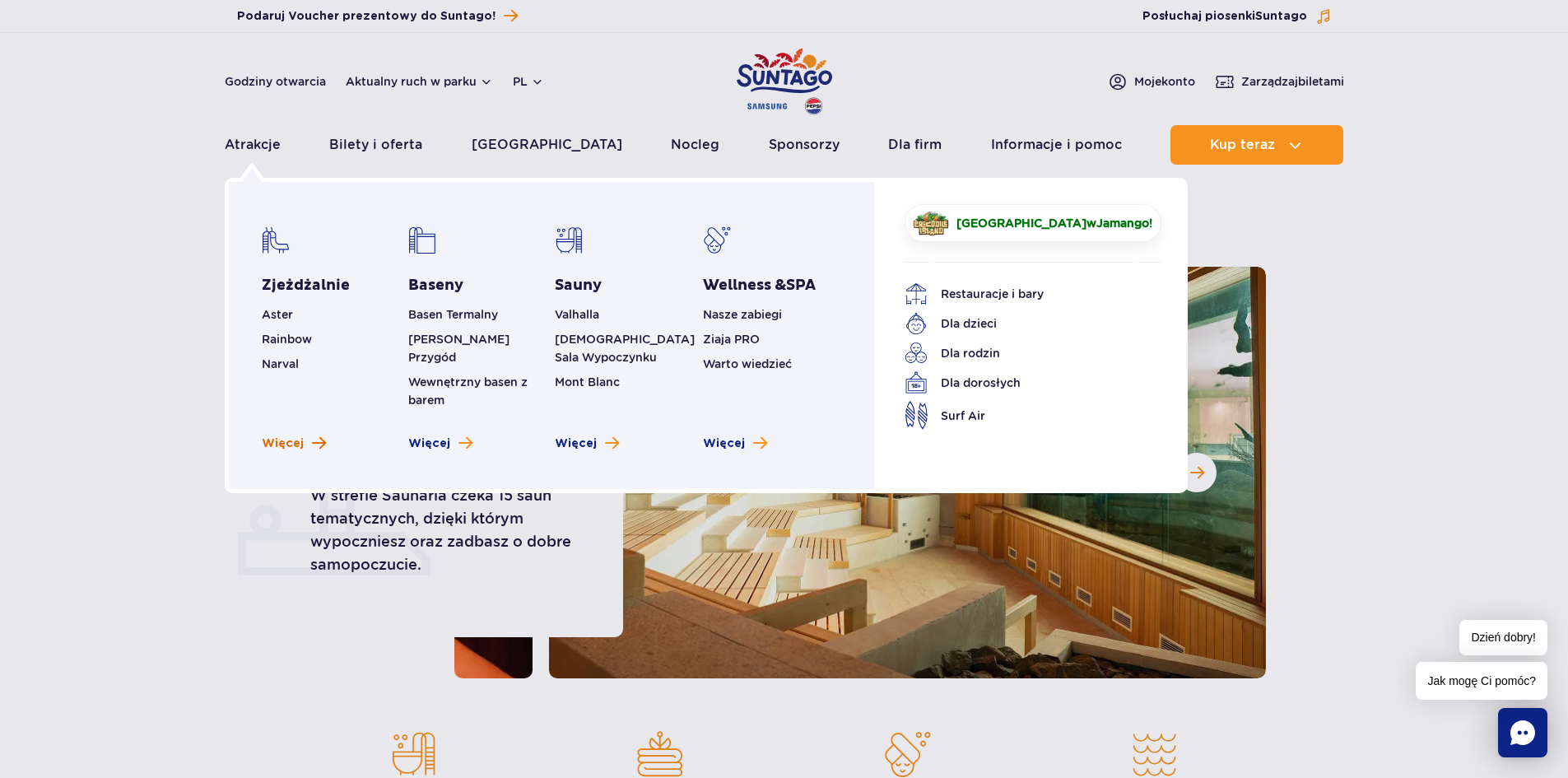
click at [287, 436] on span "Więcej" at bounding box center [282, 443] width 42 height 16
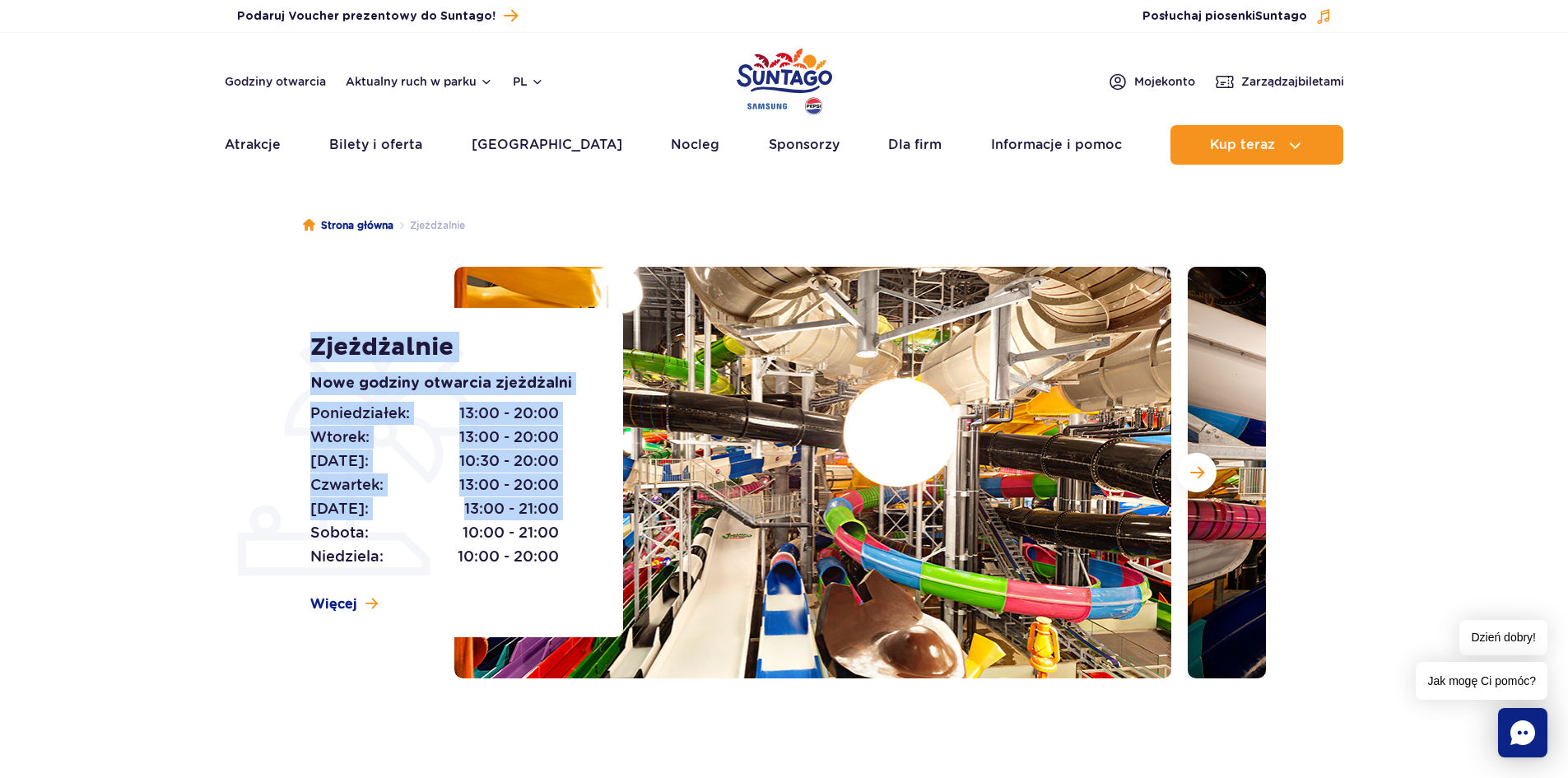
drag, startPoint x: 301, startPoint y: 393, endPoint x: 569, endPoint y: 499, distance: 288.2
click at [569, 499] on div "Zjeżdżalnie Nowe godziny otwarcia zjeżdżalni Poniedziałek: 13:00 - 20:00 Wtorek…" at bounding box center [457, 473] width 333 height 329
click at [569, 499] on div "Poniedziałek: 13:00 - 20:00 Wtorek: 13:00 - 20:00 Środa: 10:30 - 20:00 Czwartek…" at bounding box center [449, 486] width 276 height 167
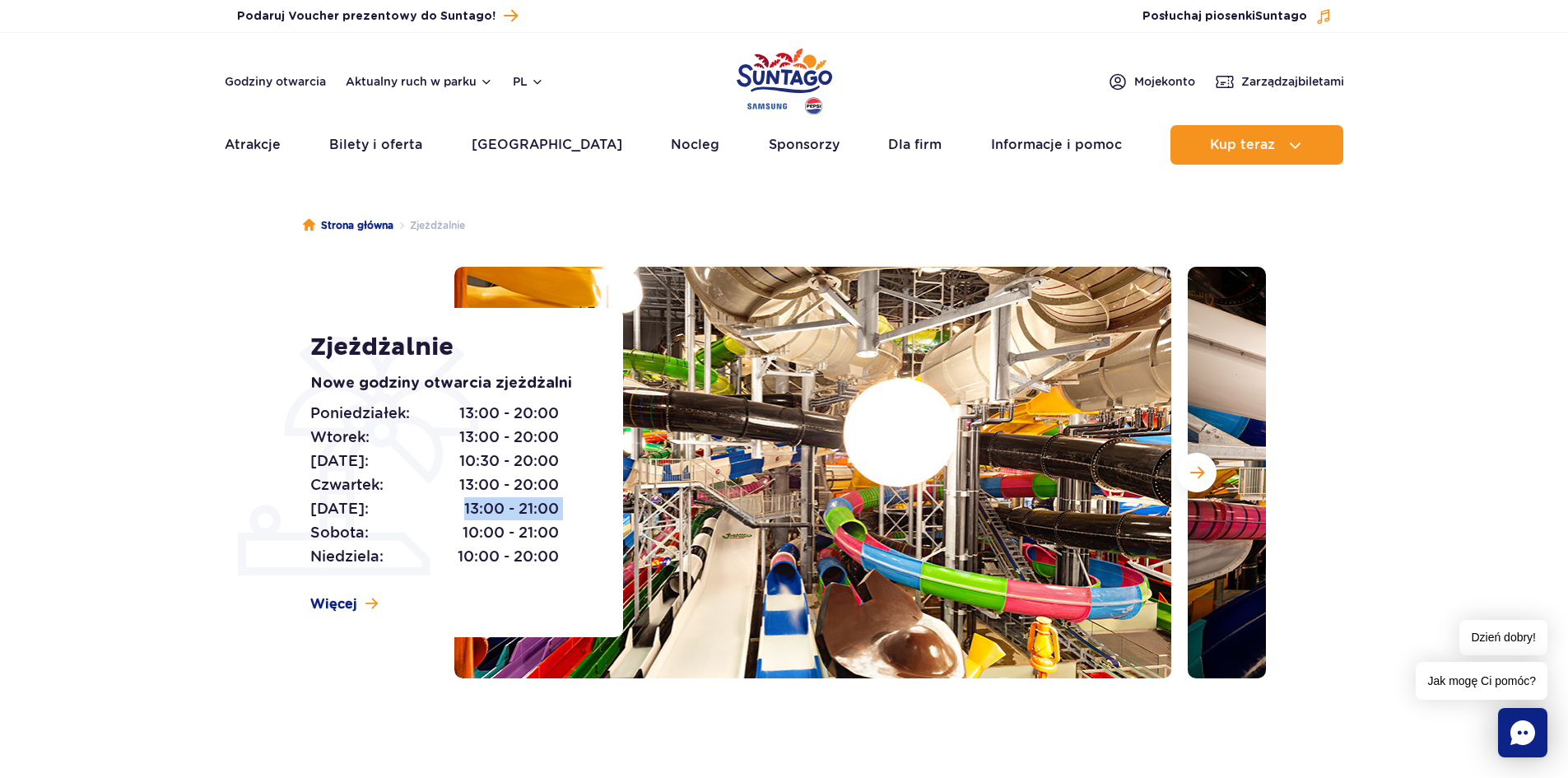
drag, startPoint x: 456, startPoint y: 504, endPoint x: 570, endPoint y: 511, distance: 114.2
click at [570, 511] on div "Poniedziałek: 13:00 - 20:00 Wtorek: 13:00 - 20:00 Środa: 10:30 - 20:00 Czwartek…" at bounding box center [449, 486] width 276 height 167
drag, startPoint x: 455, startPoint y: 531, endPoint x: 585, endPoint y: 531, distance: 130.0
click at [585, 531] on div "Poniedziałek: 13:00 - 20:00 Wtorek: 13:00 - 20:00 Środa: 10:30 - 20:00 Czwartek…" at bounding box center [449, 486] width 276 height 167
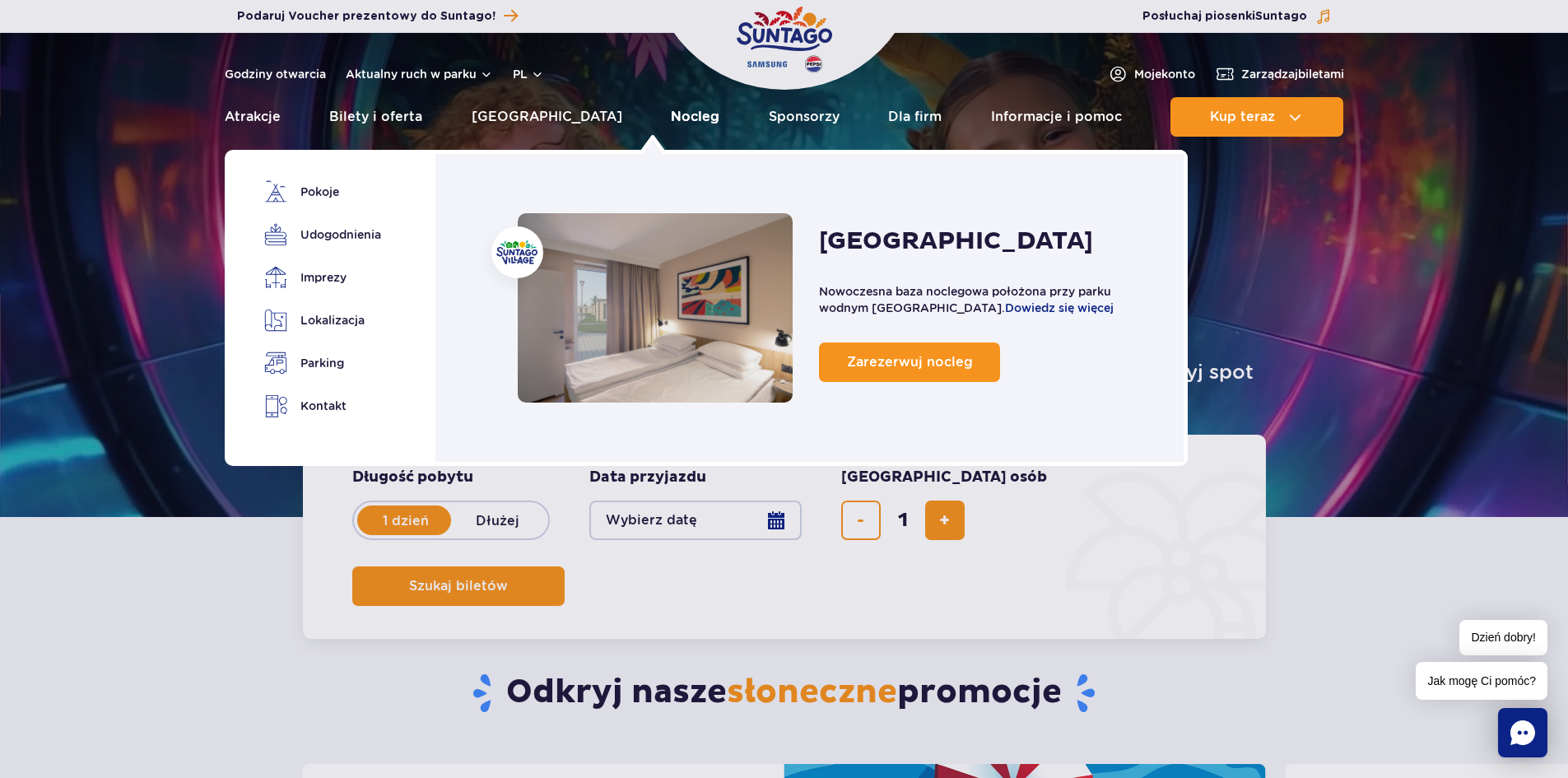
click at [671, 121] on link "Nocleg" at bounding box center [696, 117] width 48 height 40
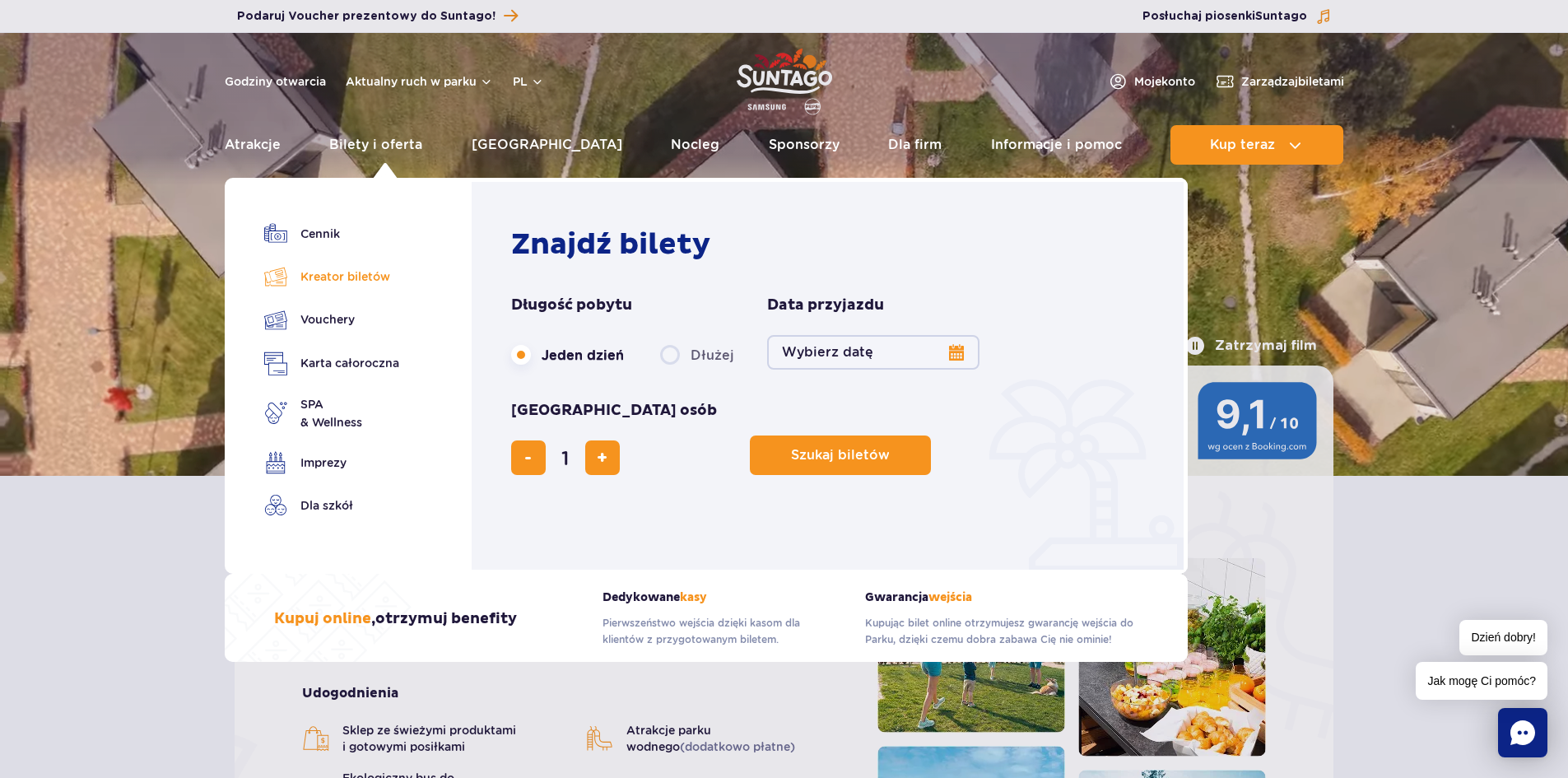
click at [350, 271] on link "Kreator biletów" at bounding box center [331, 276] width 135 height 23
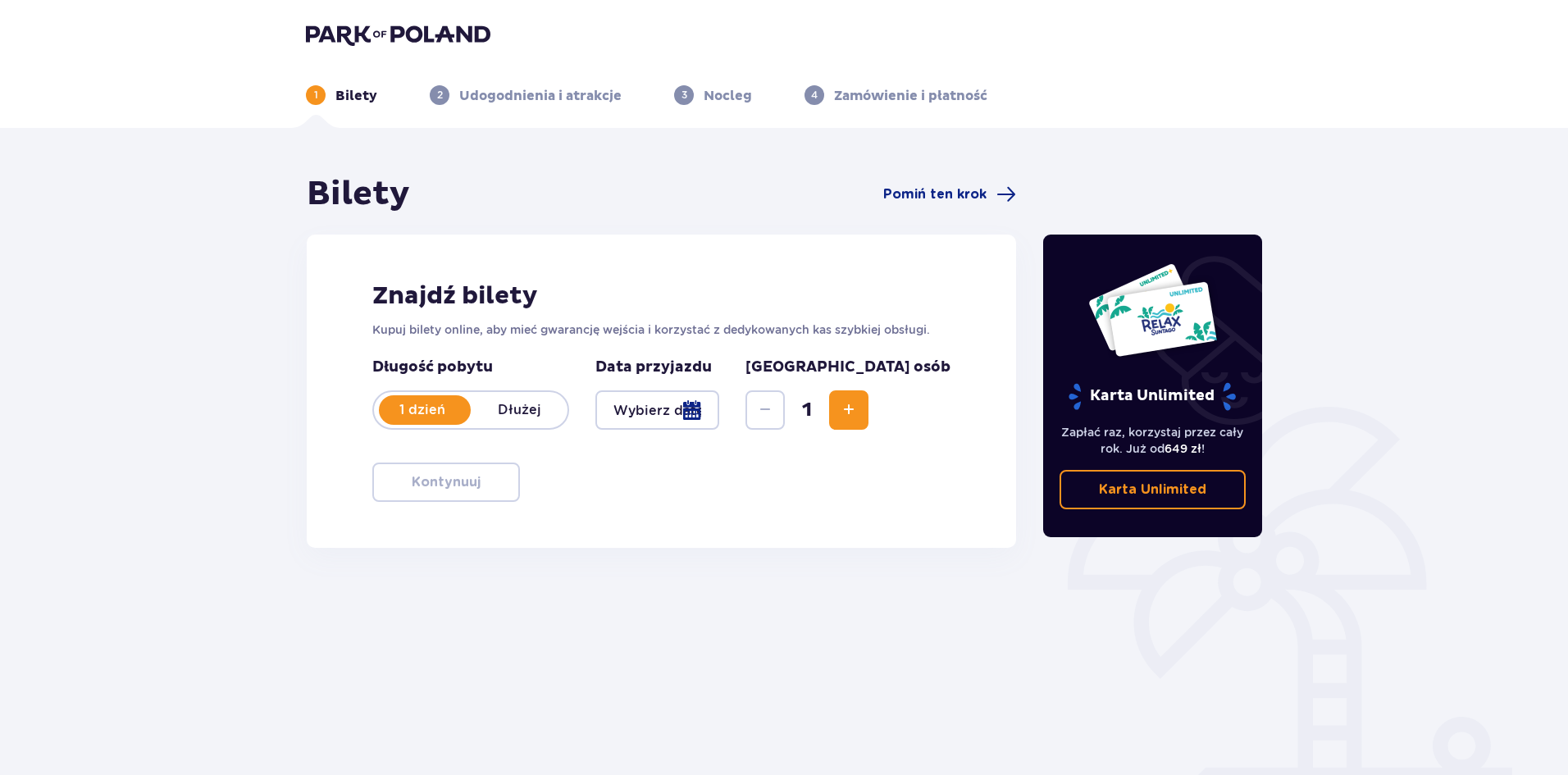
click at [639, 418] on div at bounding box center [658, 410] width 124 height 40
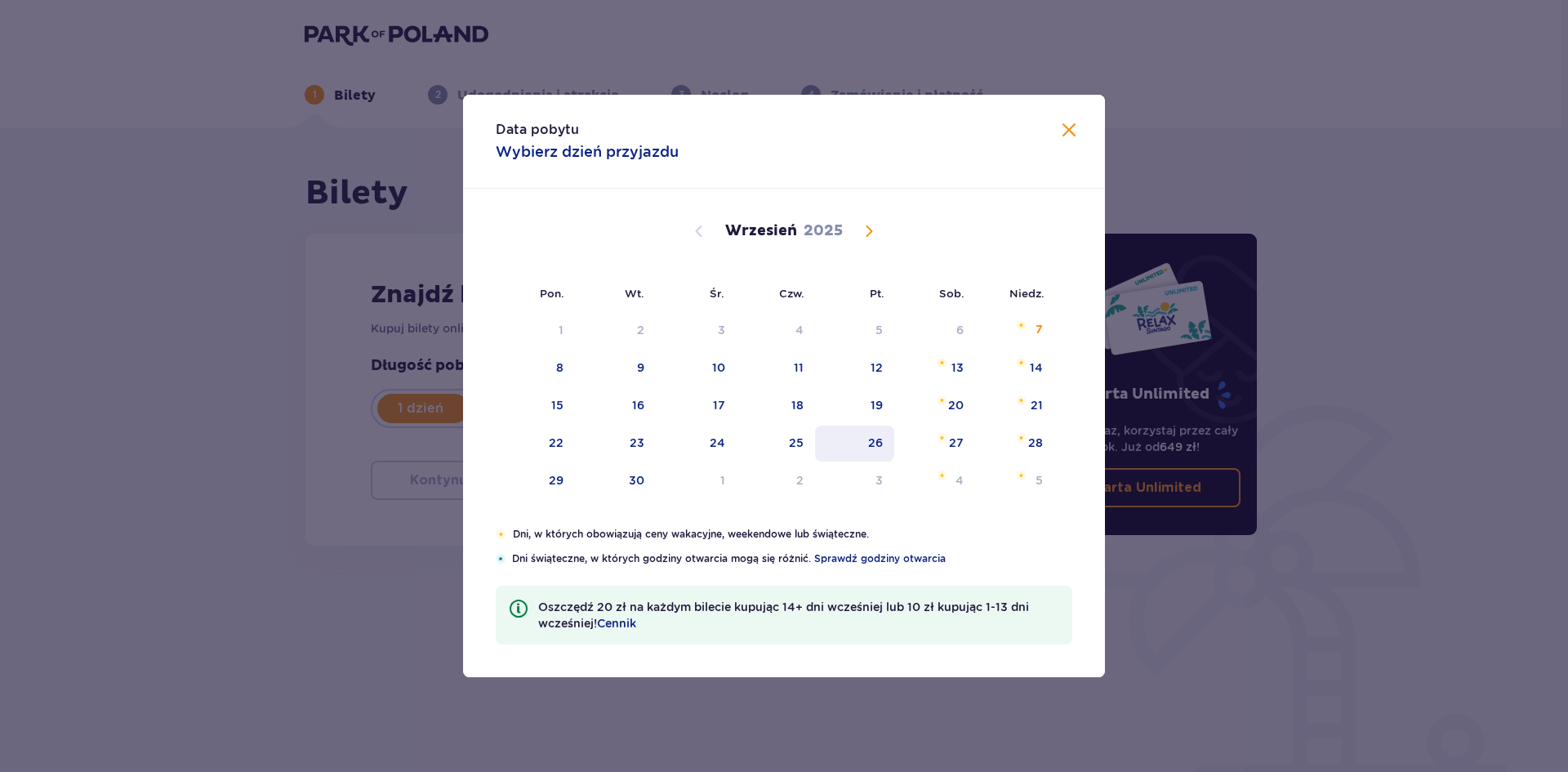
click at [871, 442] on div "26" at bounding box center [875, 442] width 15 height 16
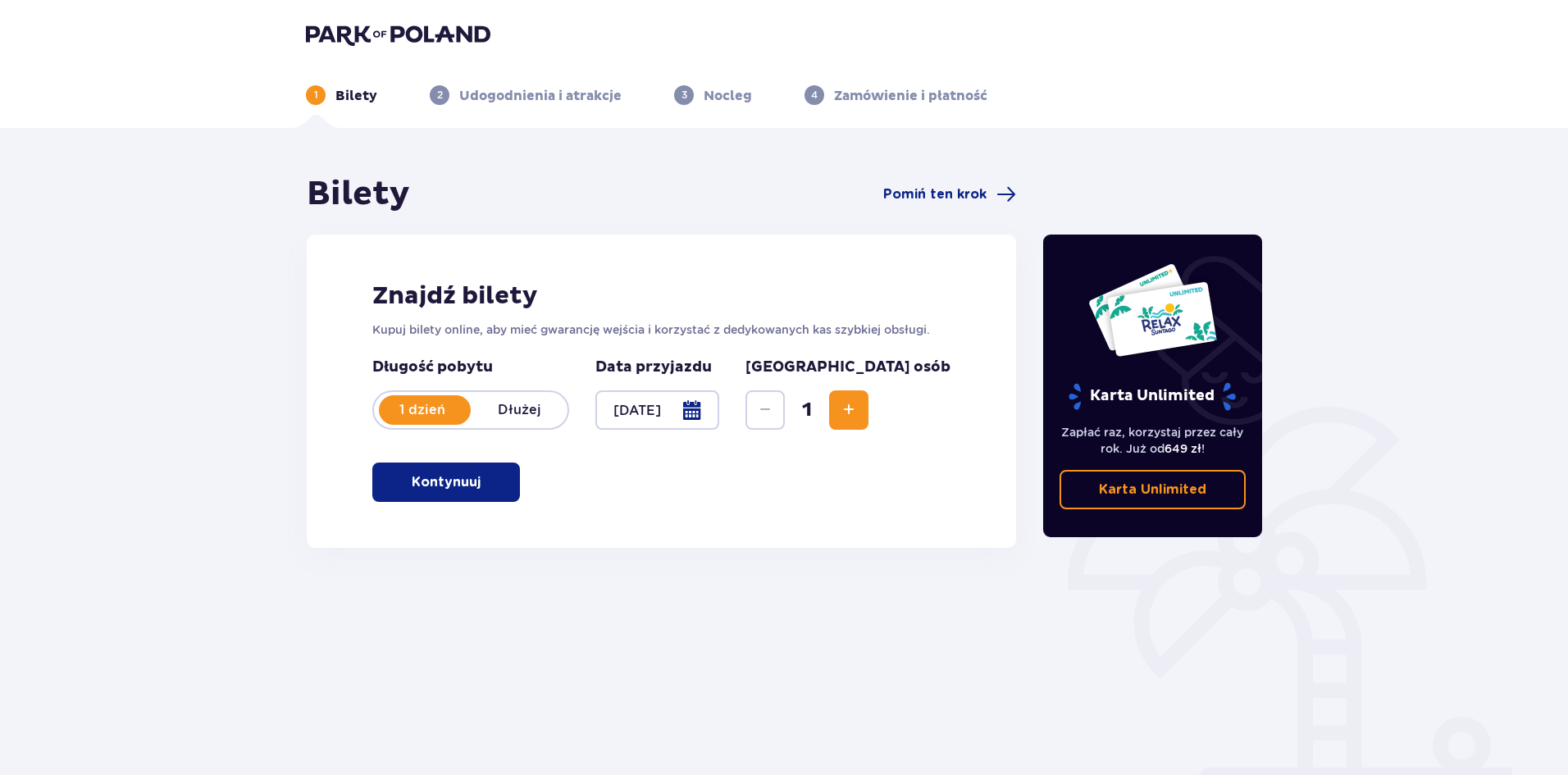
click at [859, 418] on span "Increase" at bounding box center [848, 410] width 20 height 20
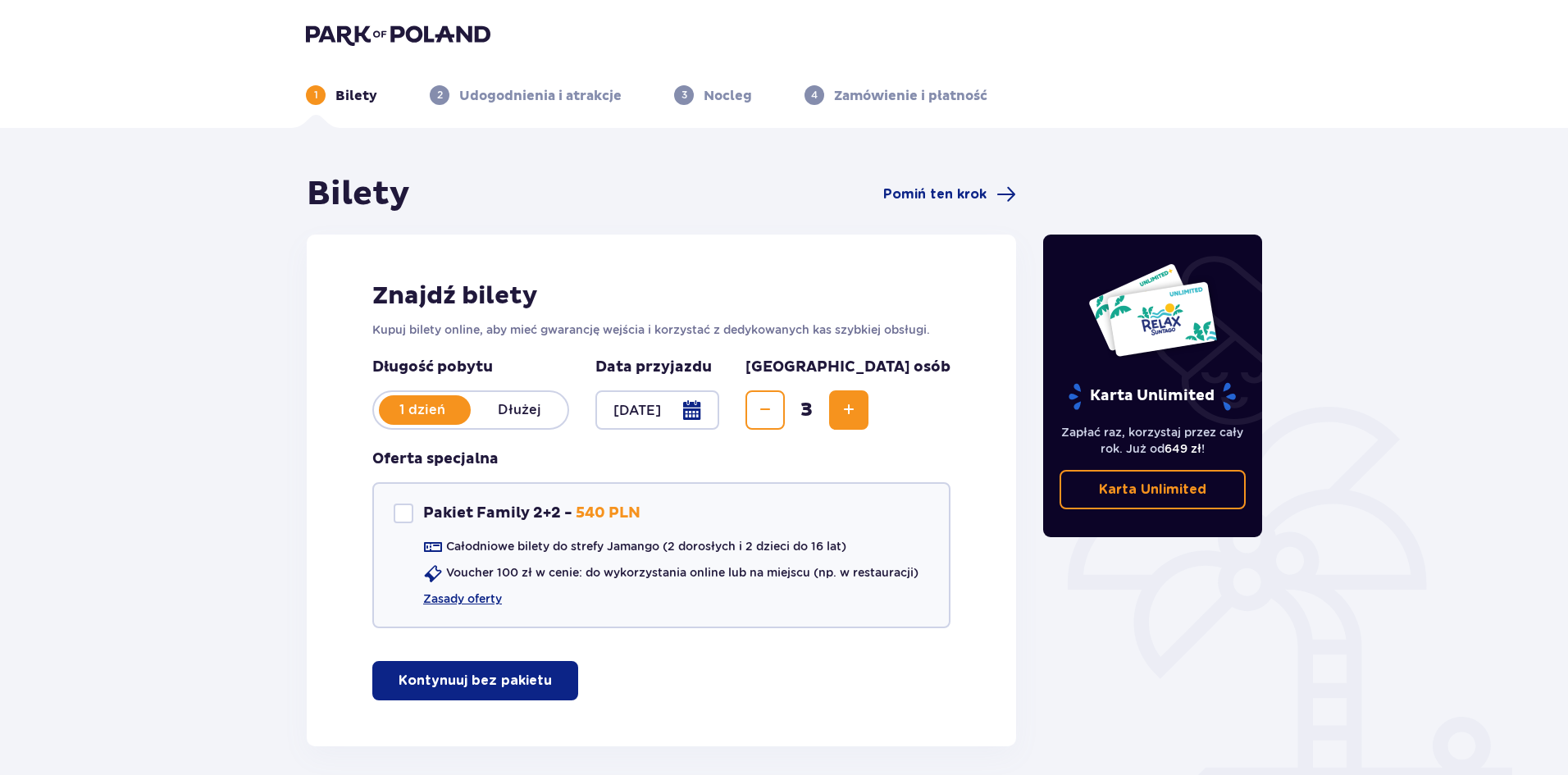
click at [859, 418] on span "Increase" at bounding box center [848, 410] width 20 height 20
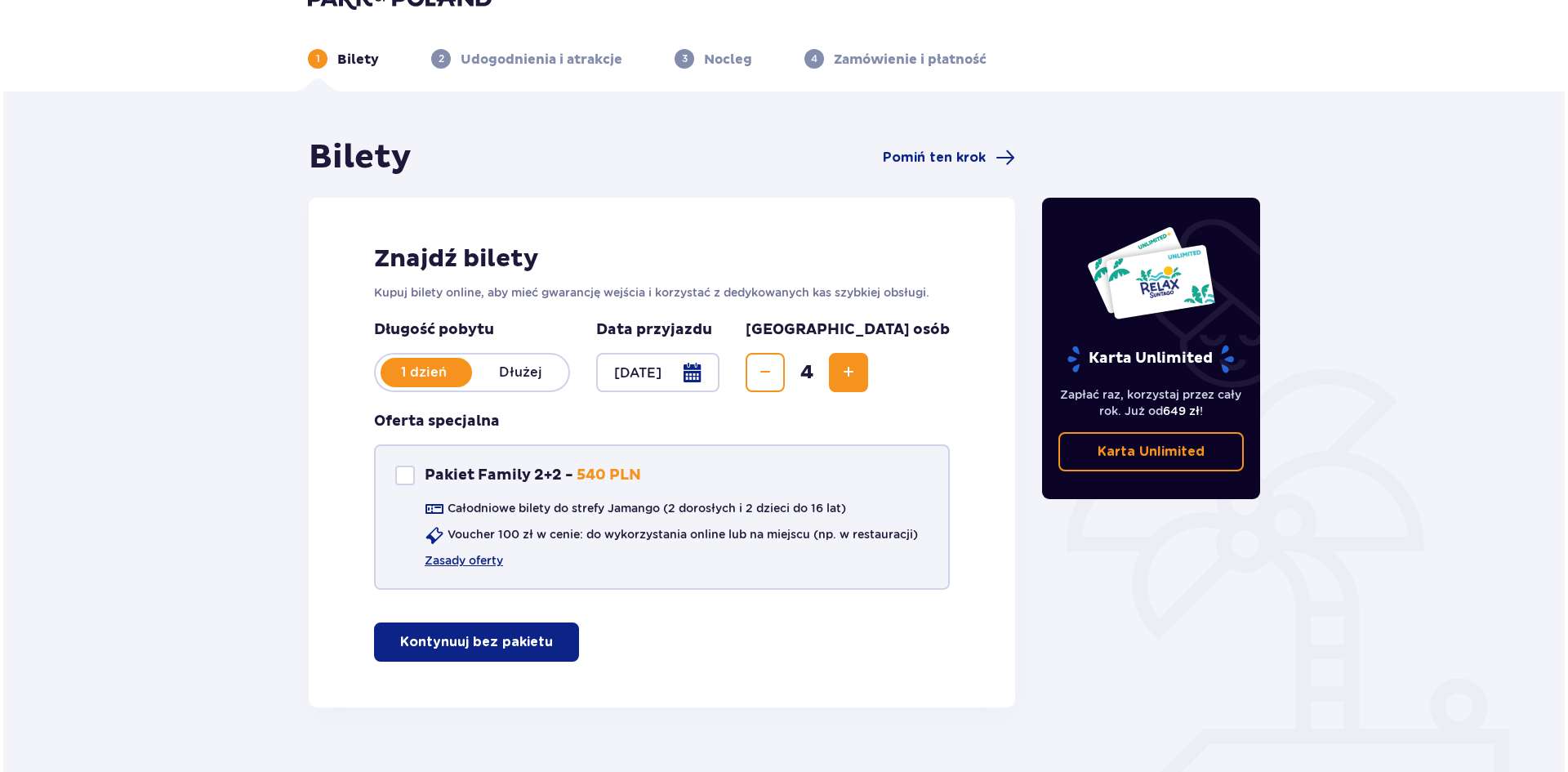
scroll to position [69, 0]
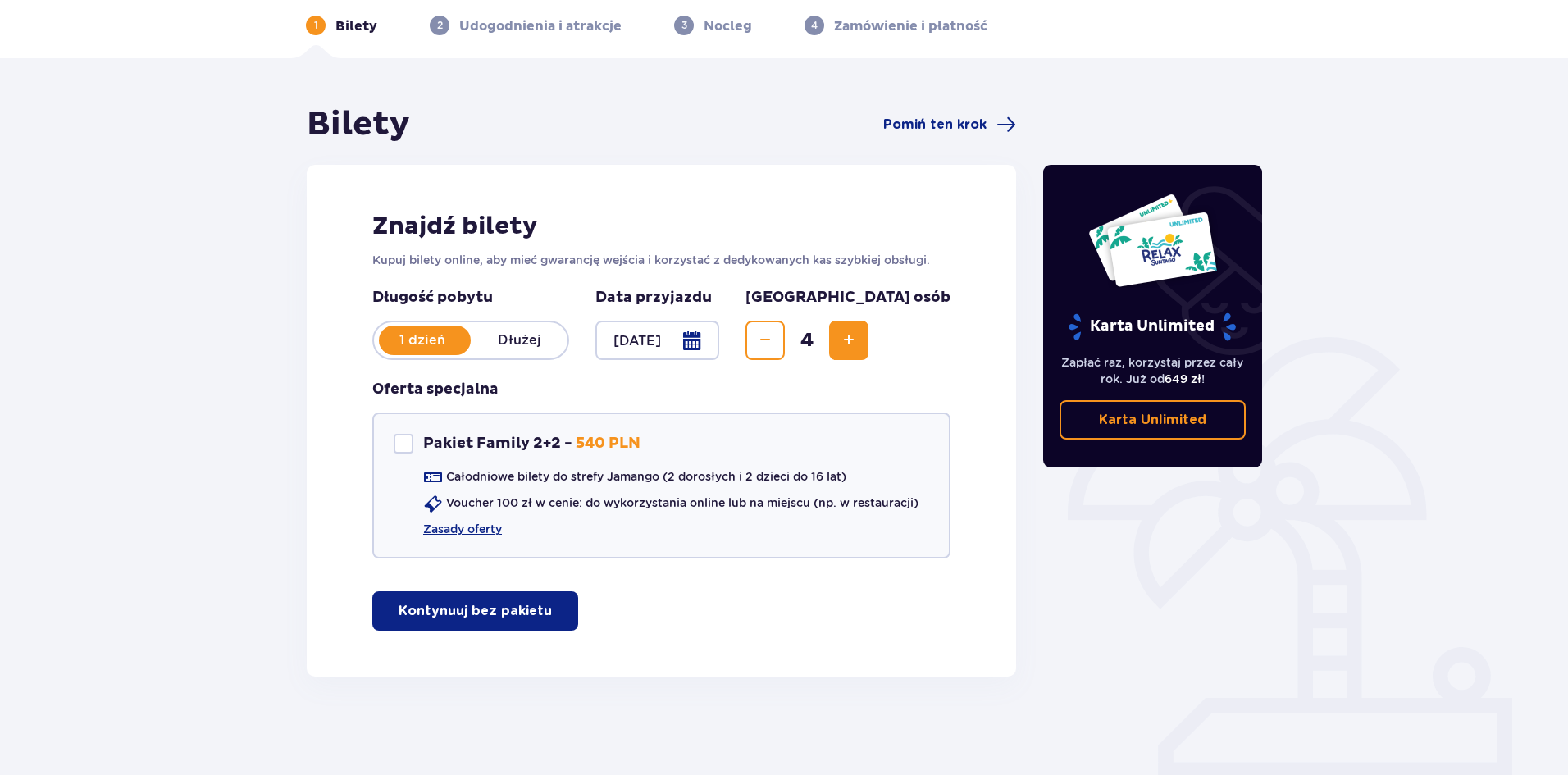
click at [720, 338] on div at bounding box center [658, 340] width 124 height 40
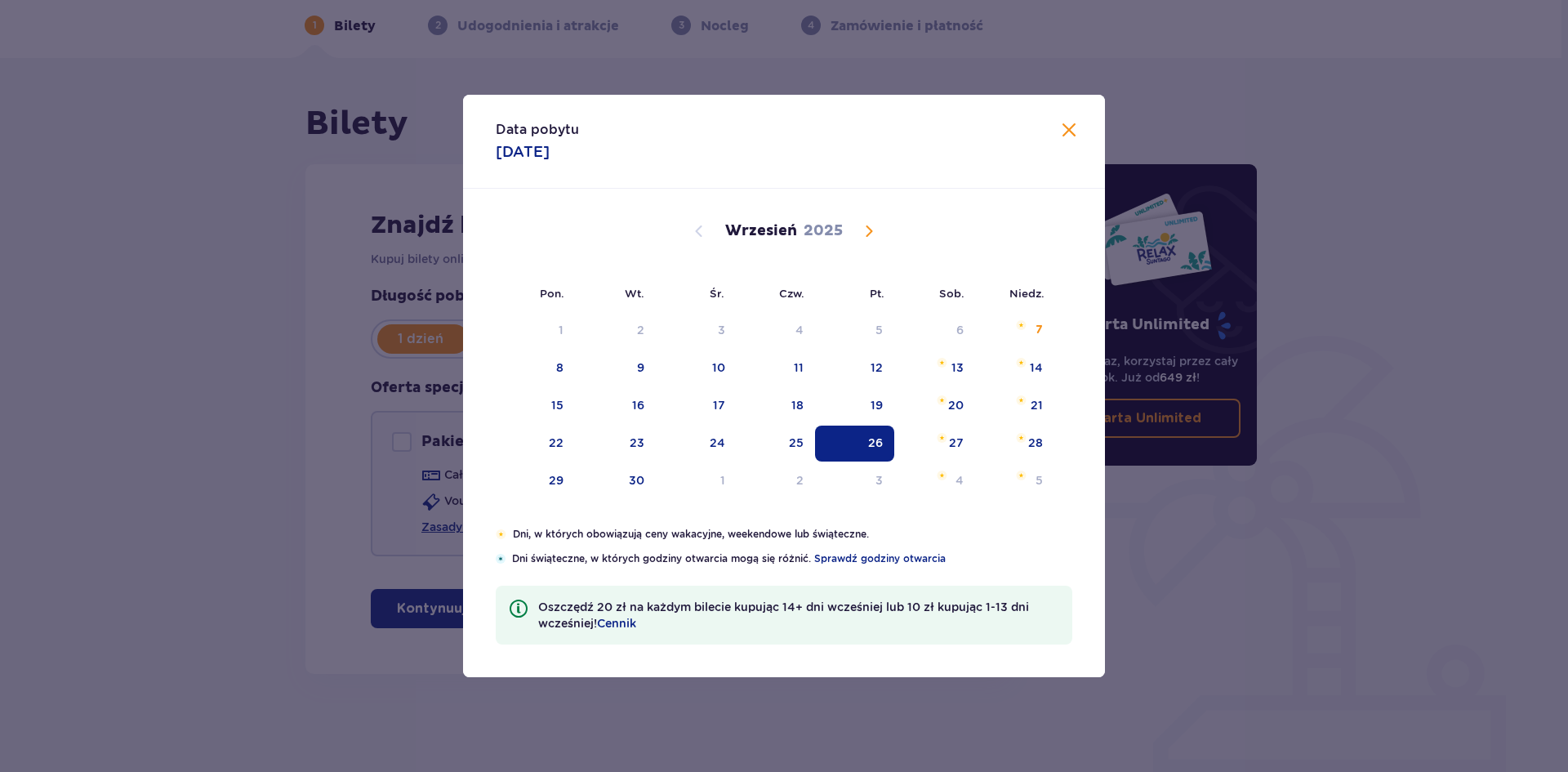
click at [875, 234] on span "Calendar" at bounding box center [869, 231] width 20 height 20
click at [1035, 405] on div "19" at bounding box center [1036, 405] width 12 height 16
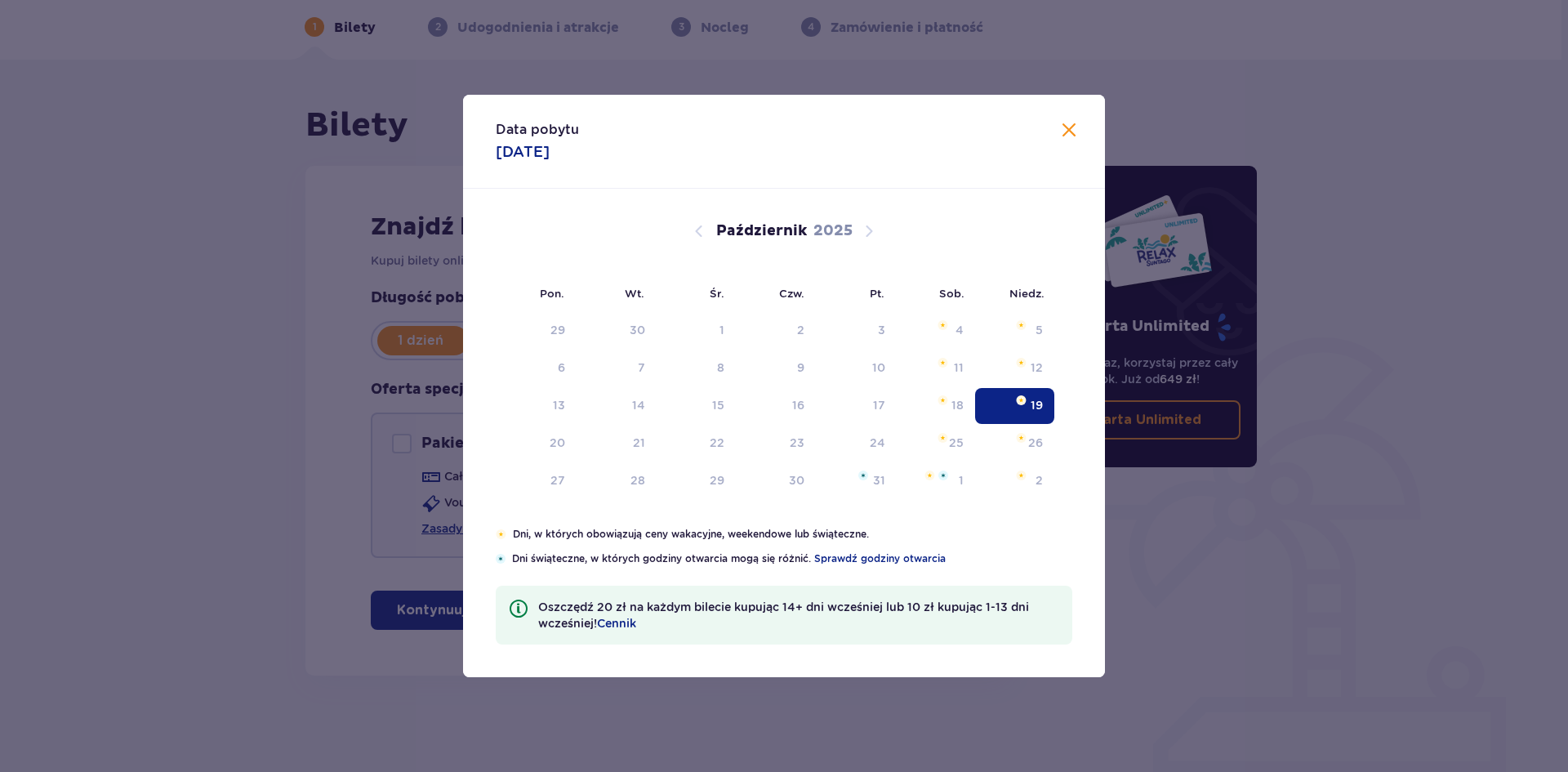
scroll to position [69, 0]
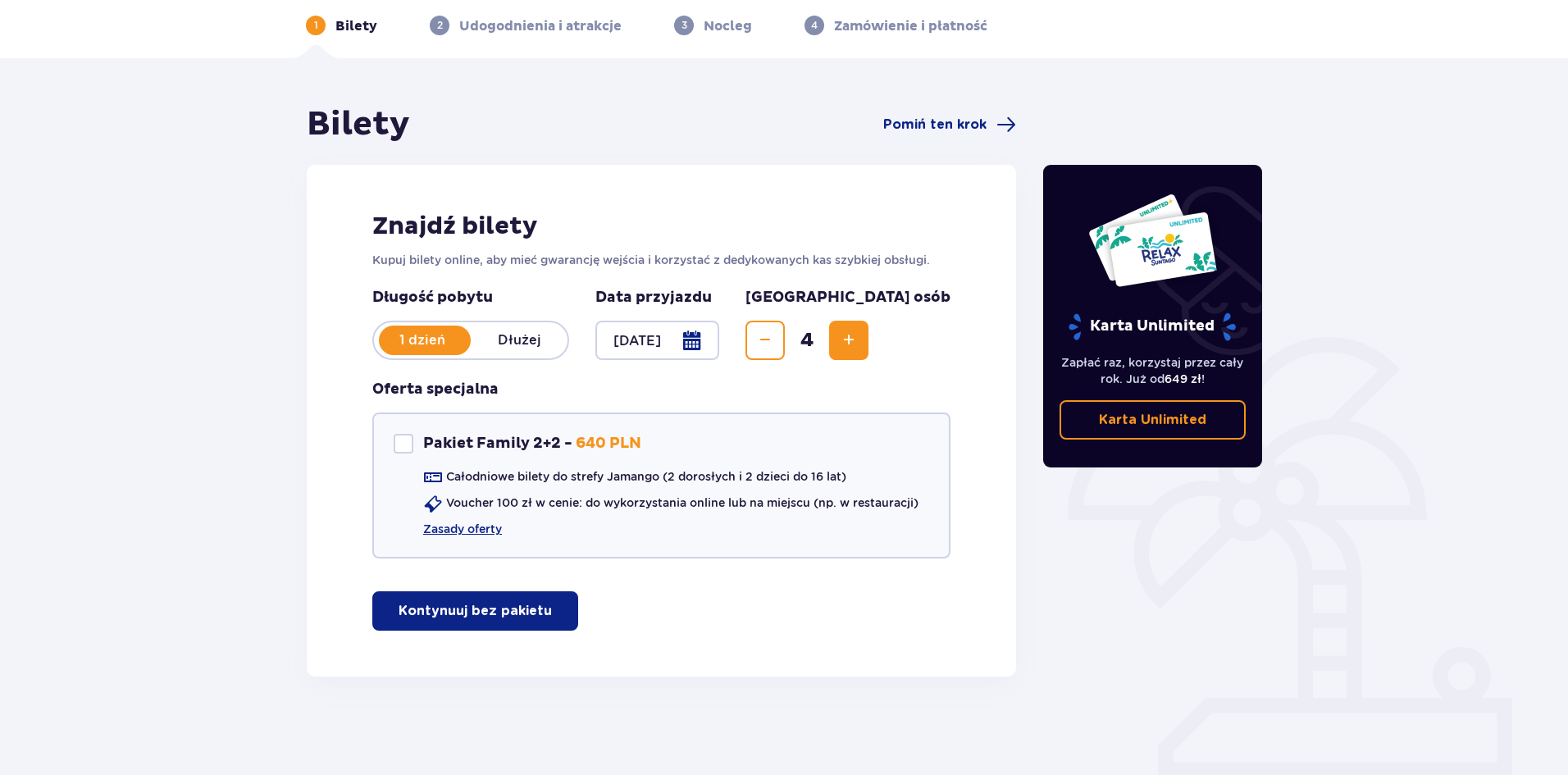
click at [720, 341] on div at bounding box center [658, 340] width 124 height 40
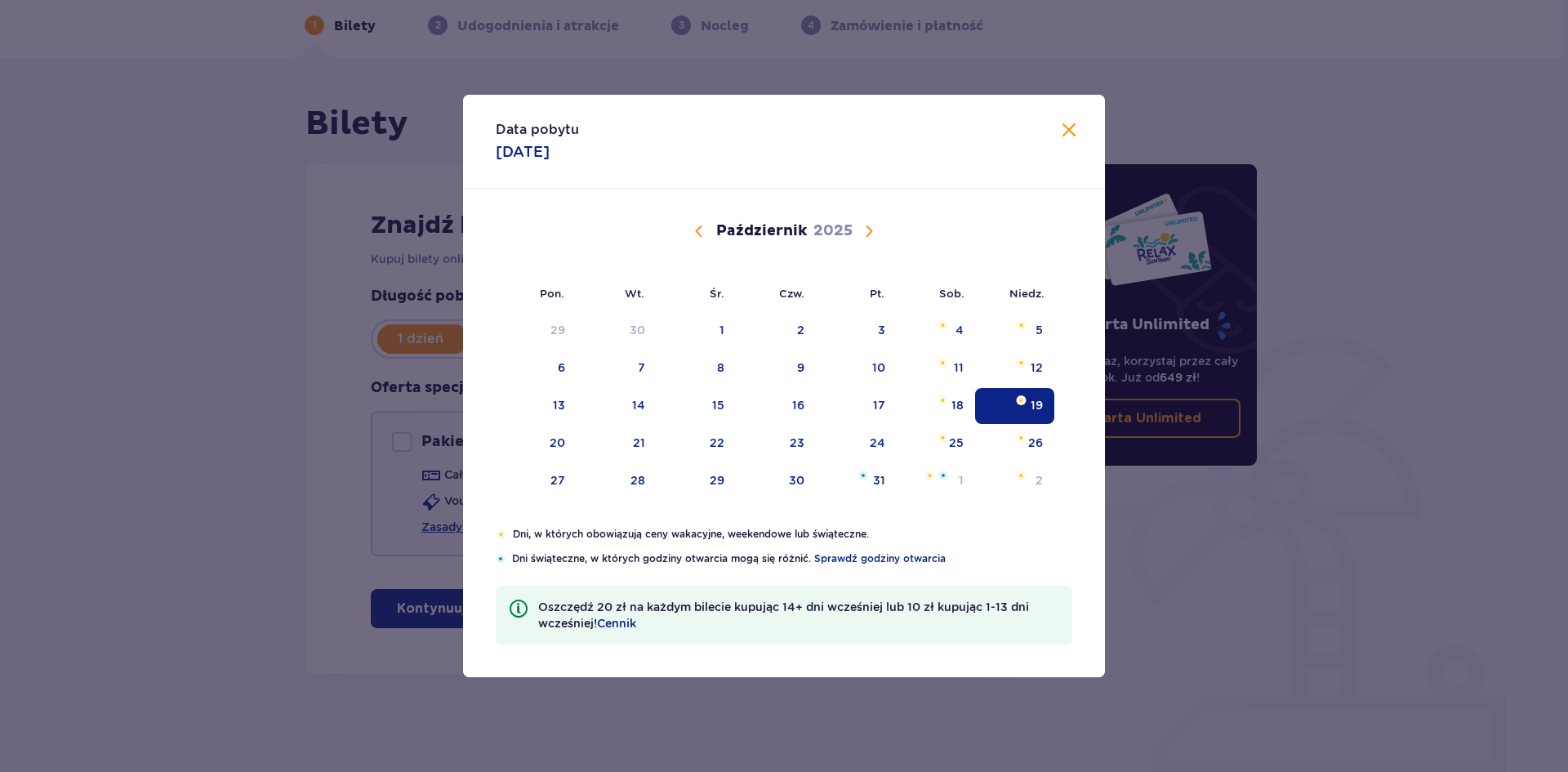
click at [675, 229] on div "Październik 2025" at bounding box center [784, 231] width 541 height 20
click at [698, 232] on span "Calendar" at bounding box center [698, 231] width 20 height 20
click at [870, 228] on span "Calendar" at bounding box center [869, 231] width 20 height 20
click at [802, 404] on div "16" at bounding box center [798, 405] width 12 height 16
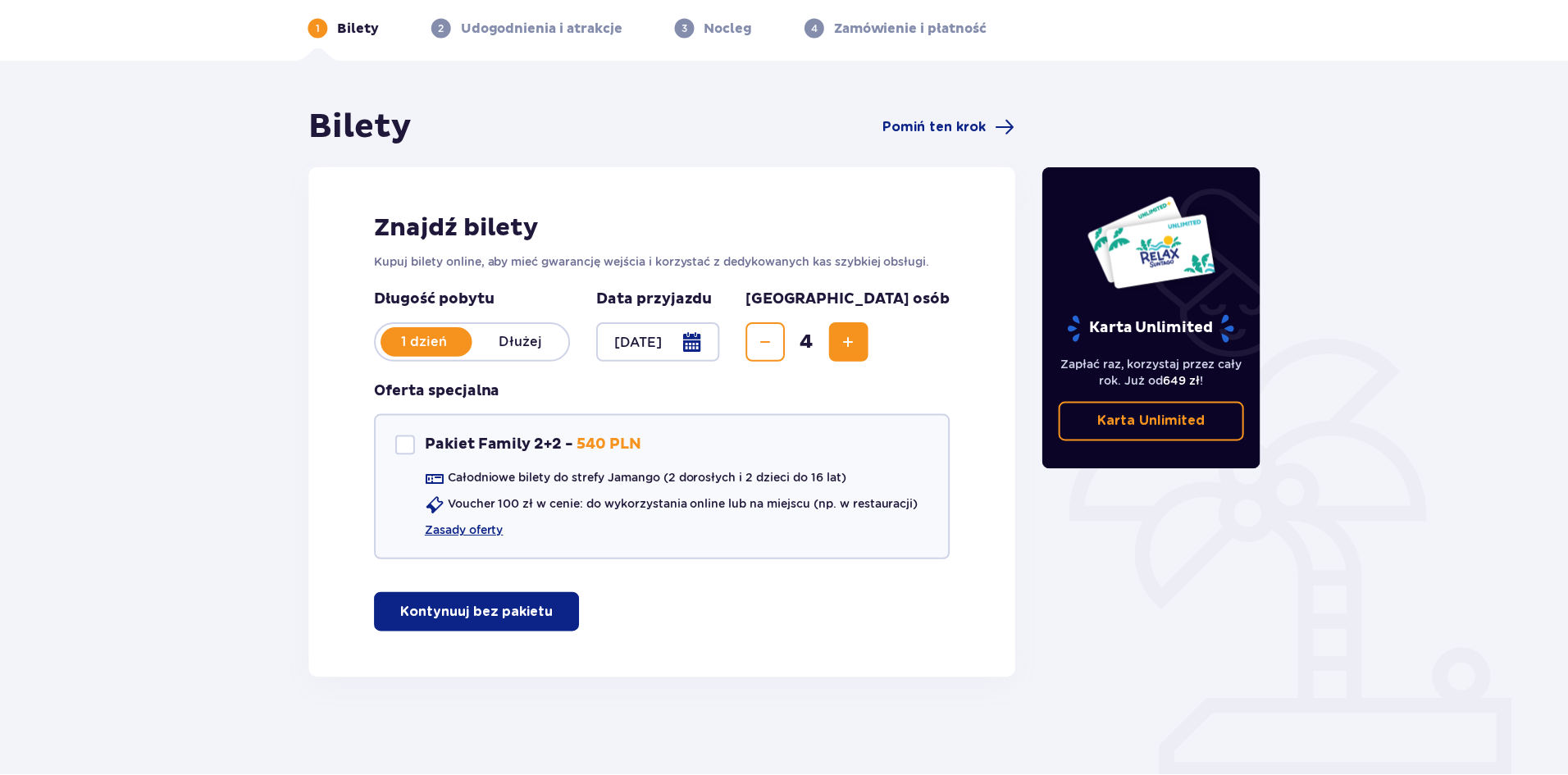
scroll to position [70, 0]
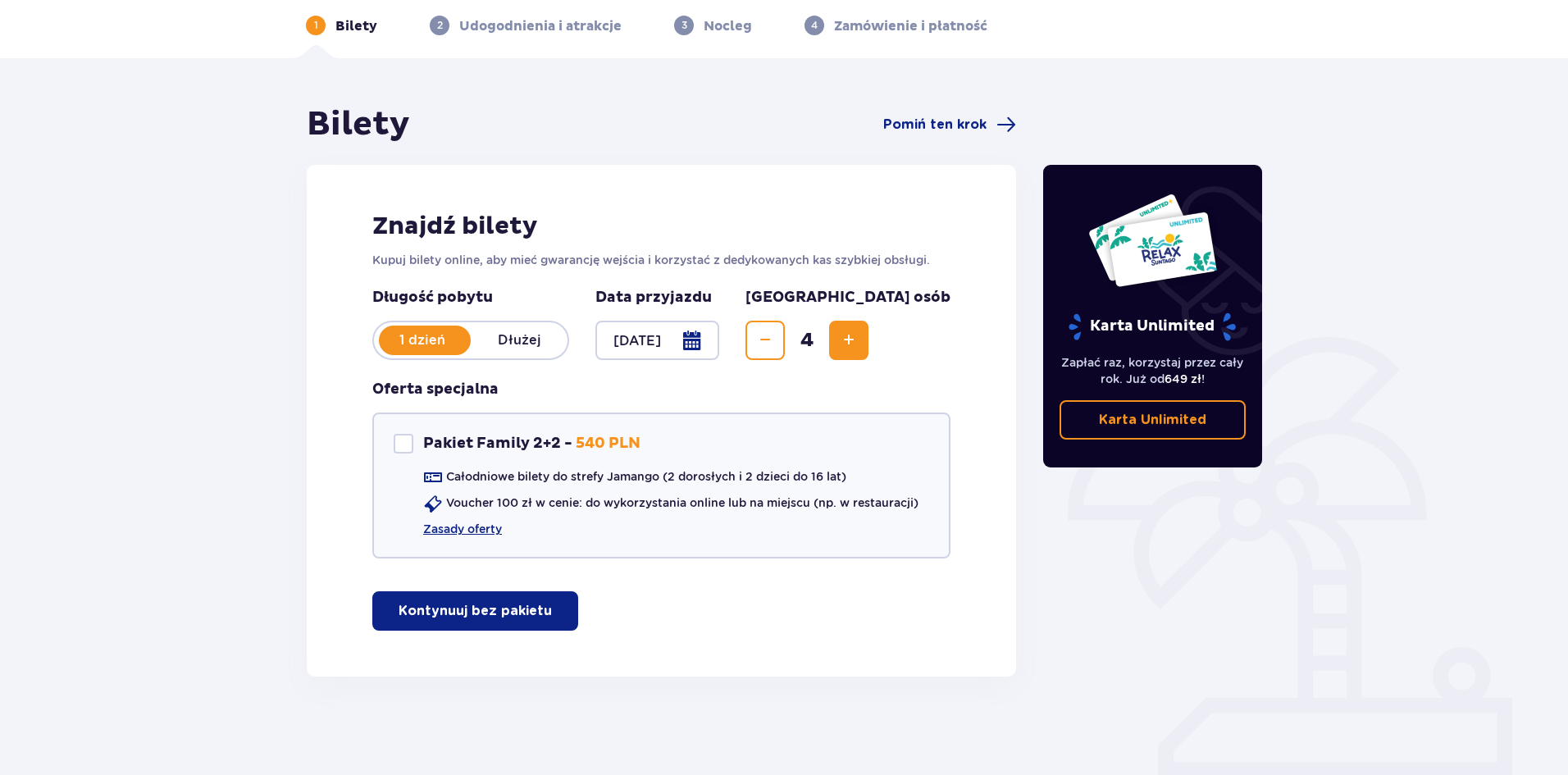
click at [720, 342] on div at bounding box center [658, 340] width 124 height 40
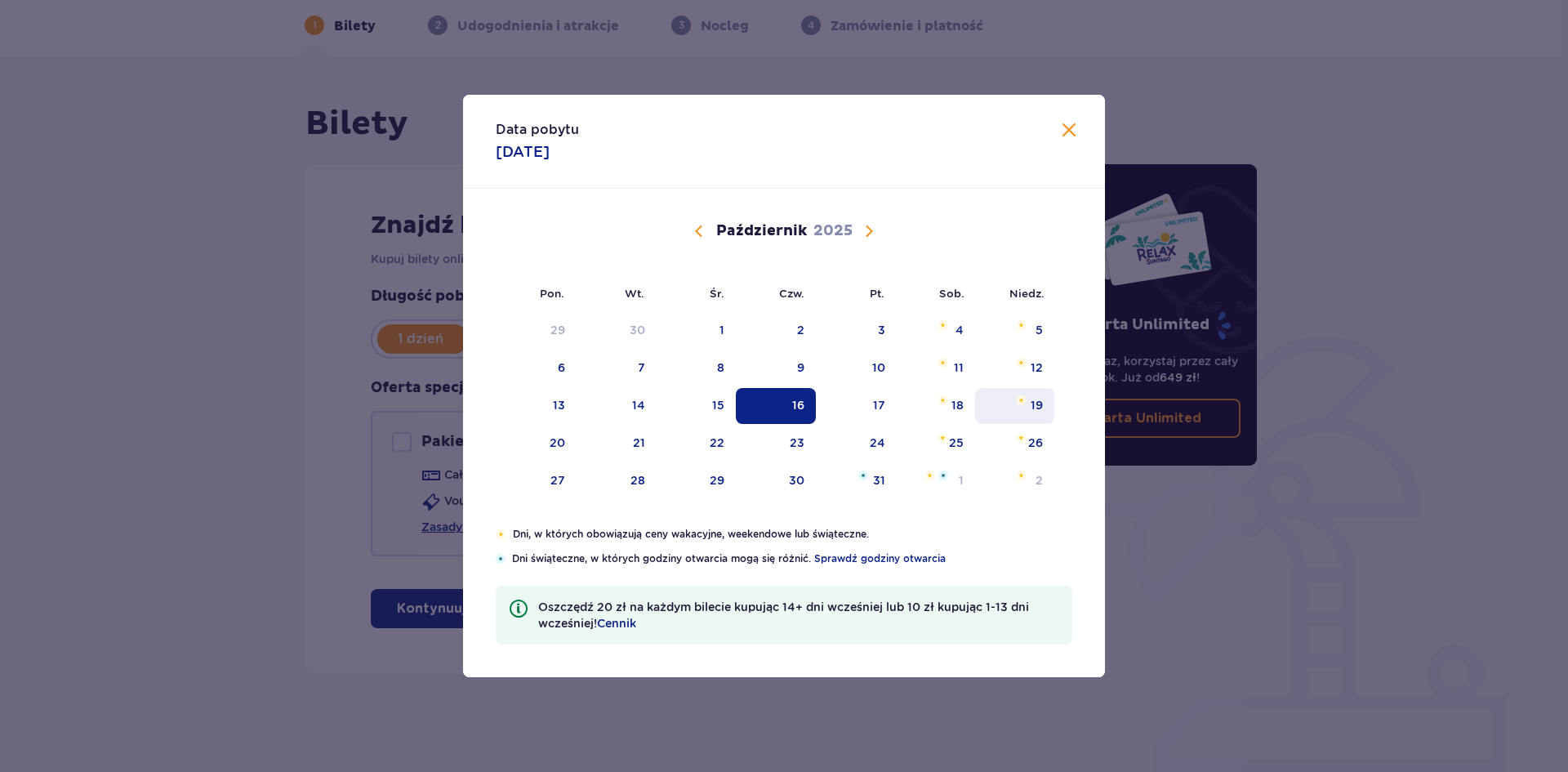
click at [1019, 392] on div "19" at bounding box center [1014, 406] width 80 height 36
type input "[DATE]"
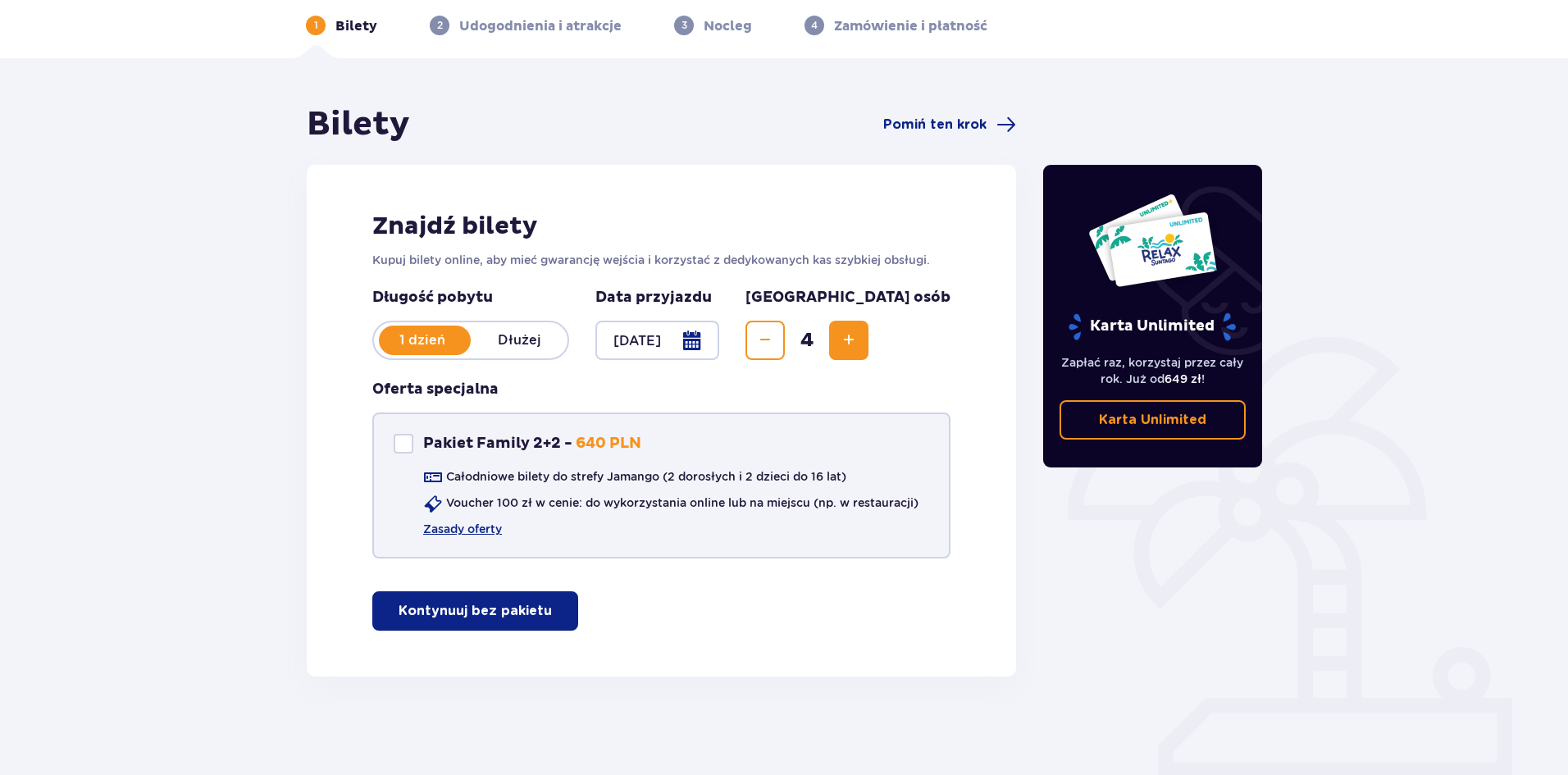
click at [408, 444] on div at bounding box center [403, 443] width 20 height 20
click at [408, 445] on div at bounding box center [403, 443] width 20 height 20
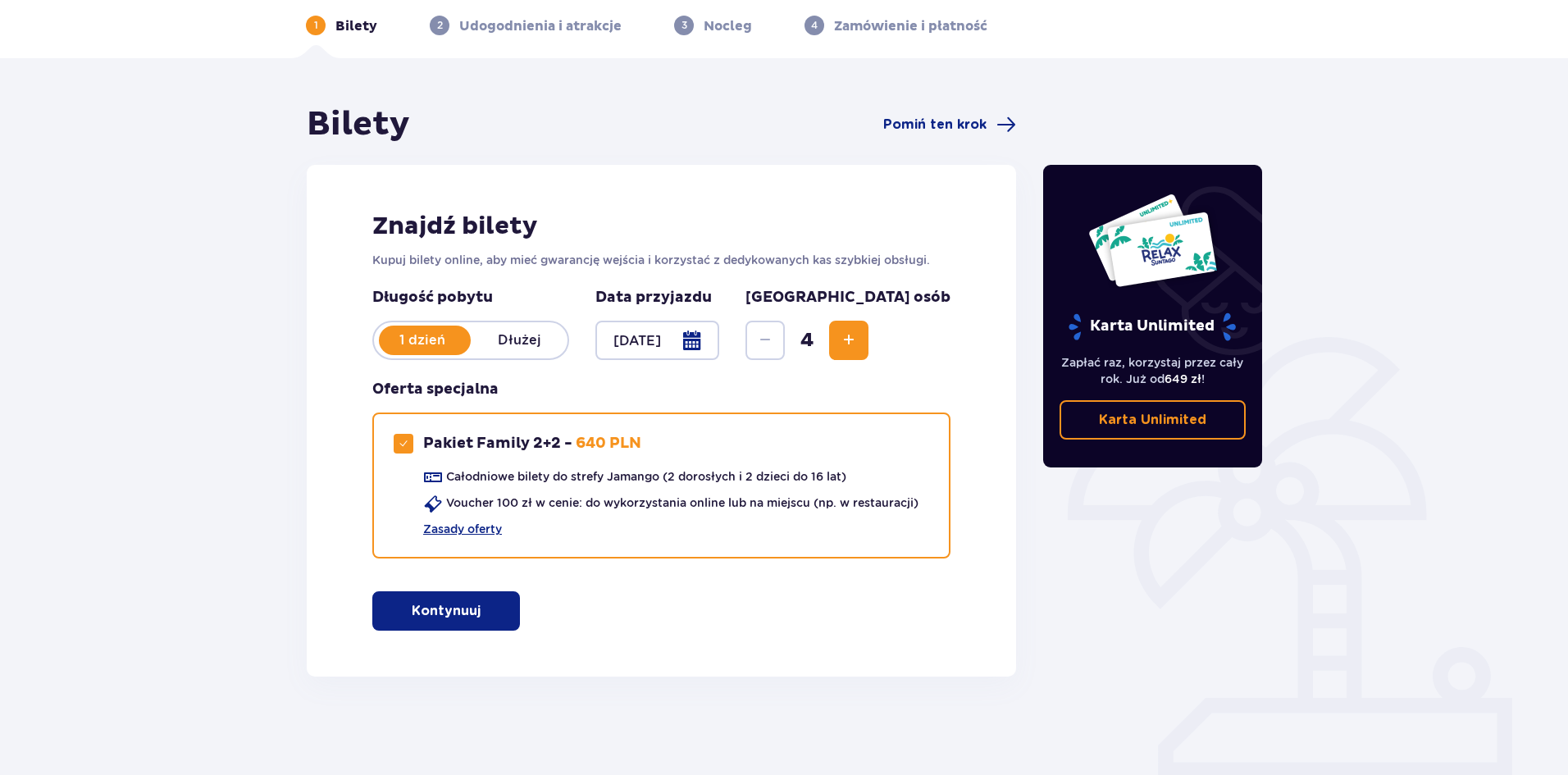
click at [859, 340] on span "Increase" at bounding box center [848, 339] width 20 height 20
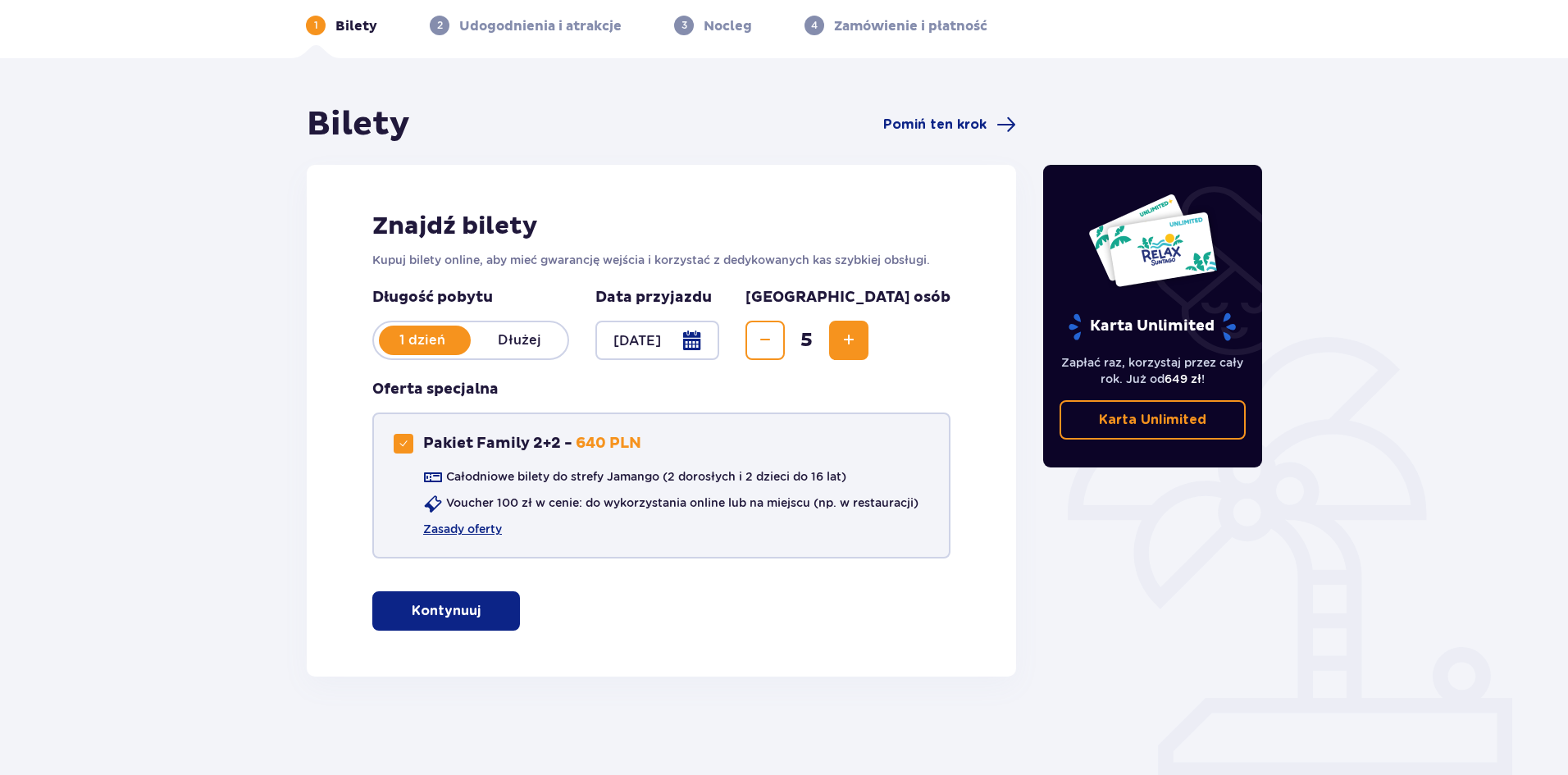
click at [408, 446] on div at bounding box center [403, 443] width 20 height 20
checkbox input "false"
click at [775, 344] on span "Decrease" at bounding box center [765, 339] width 20 height 20
click at [859, 344] on span "Increase" at bounding box center [848, 339] width 20 height 20
click at [785, 351] on button "Decrease" at bounding box center [765, 340] width 40 height 40
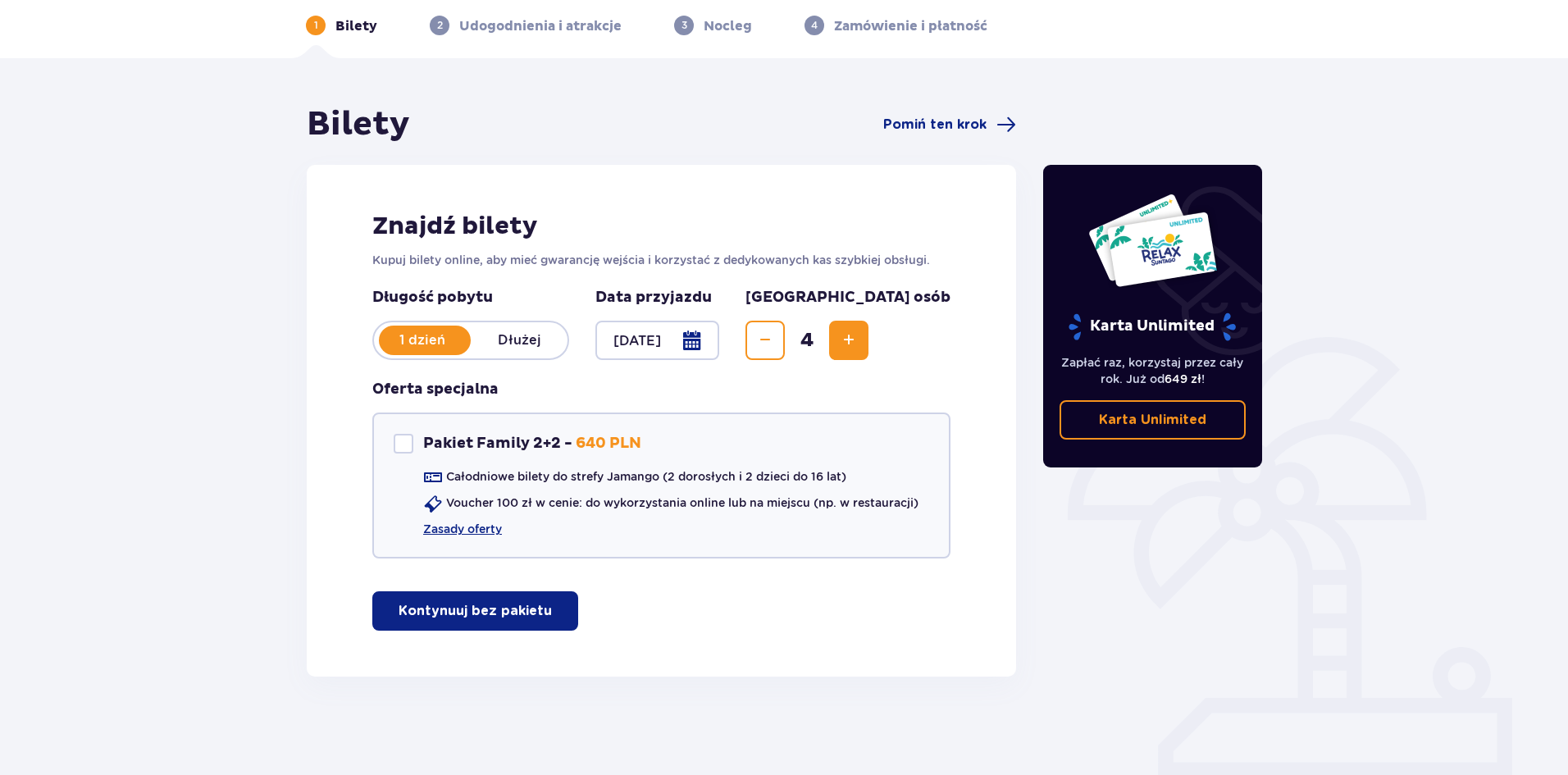
click at [785, 351] on button "Decrease" at bounding box center [765, 340] width 40 height 40
click at [785, 415] on div "Pakiet Family 2+2 - 640 PLN Całodniowe bilety do strefy Jamango (2 dorosłych i …" at bounding box center [661, 485] width 579 height 146
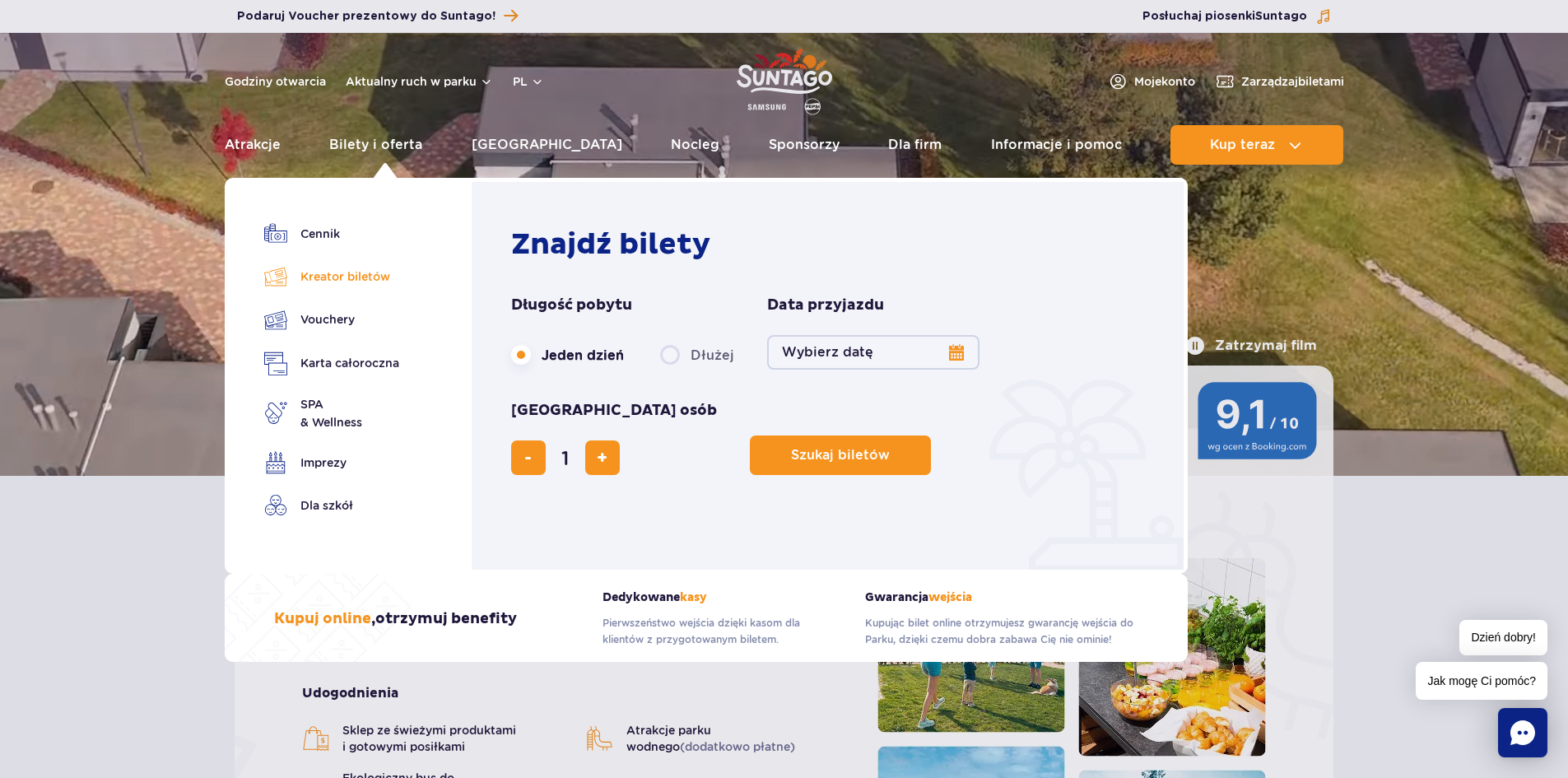
click at [338, 273] on link "Kreator biletów" at bounding box center [331, 276] width 135 height 23
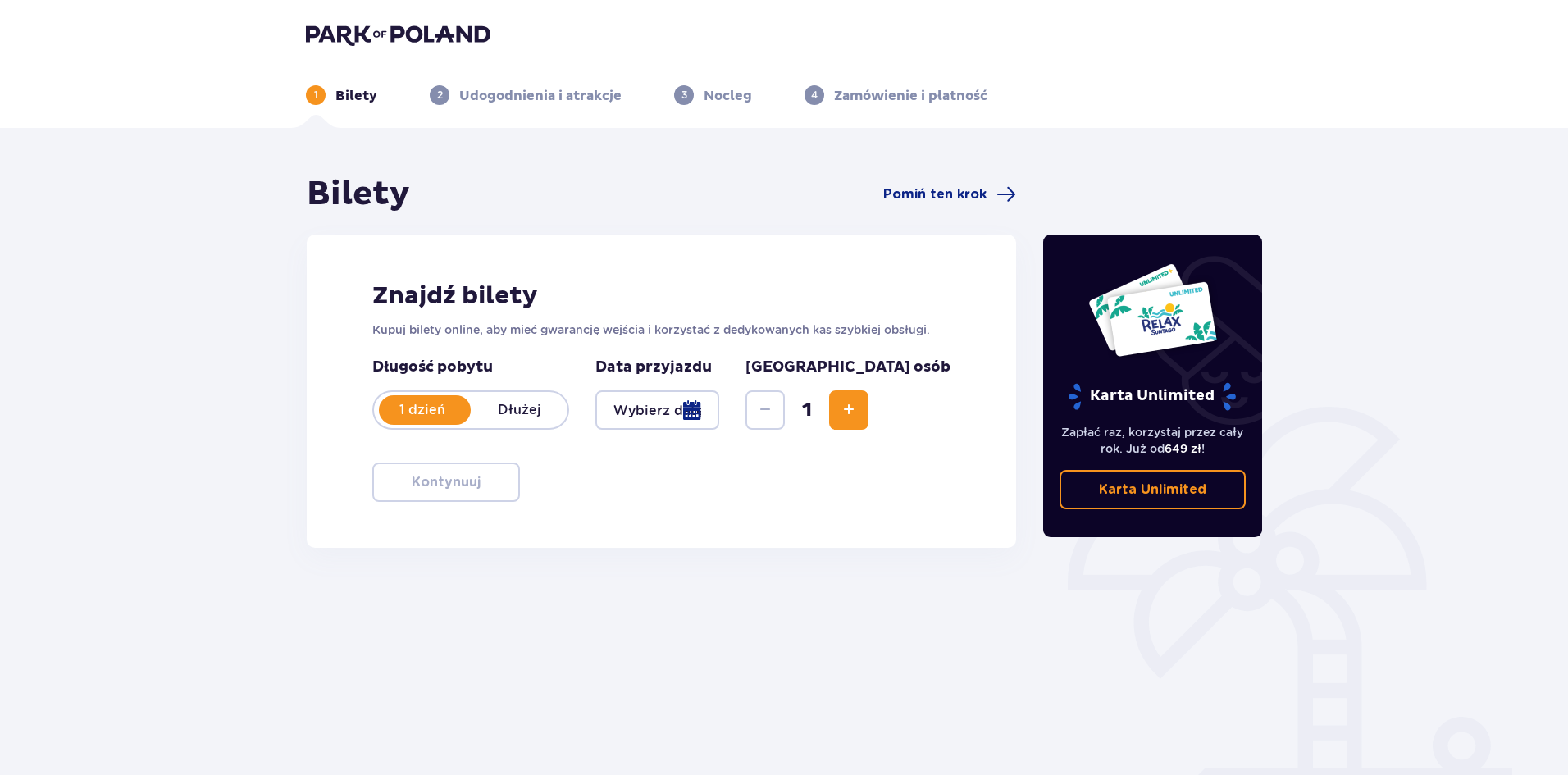
click at [859, 414] on span "Increase" at bounding box center [848, 410] width 20 height 20
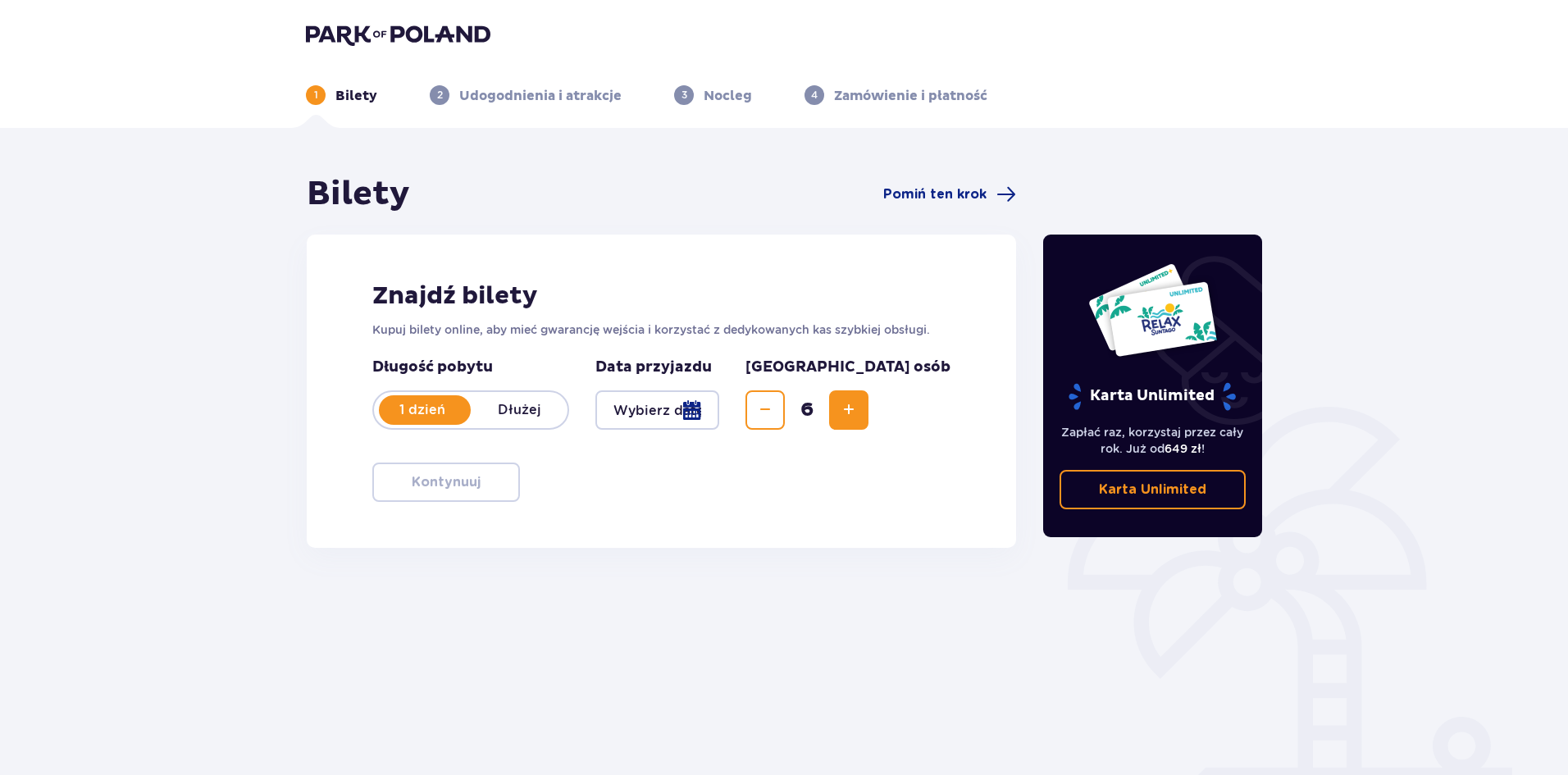
click at [775, 413] on span "Decrease" at bounding box center [765, 410] width 20 height 20
click at [720, 412] on div at bounding box center [658, 410] width 124 height 40
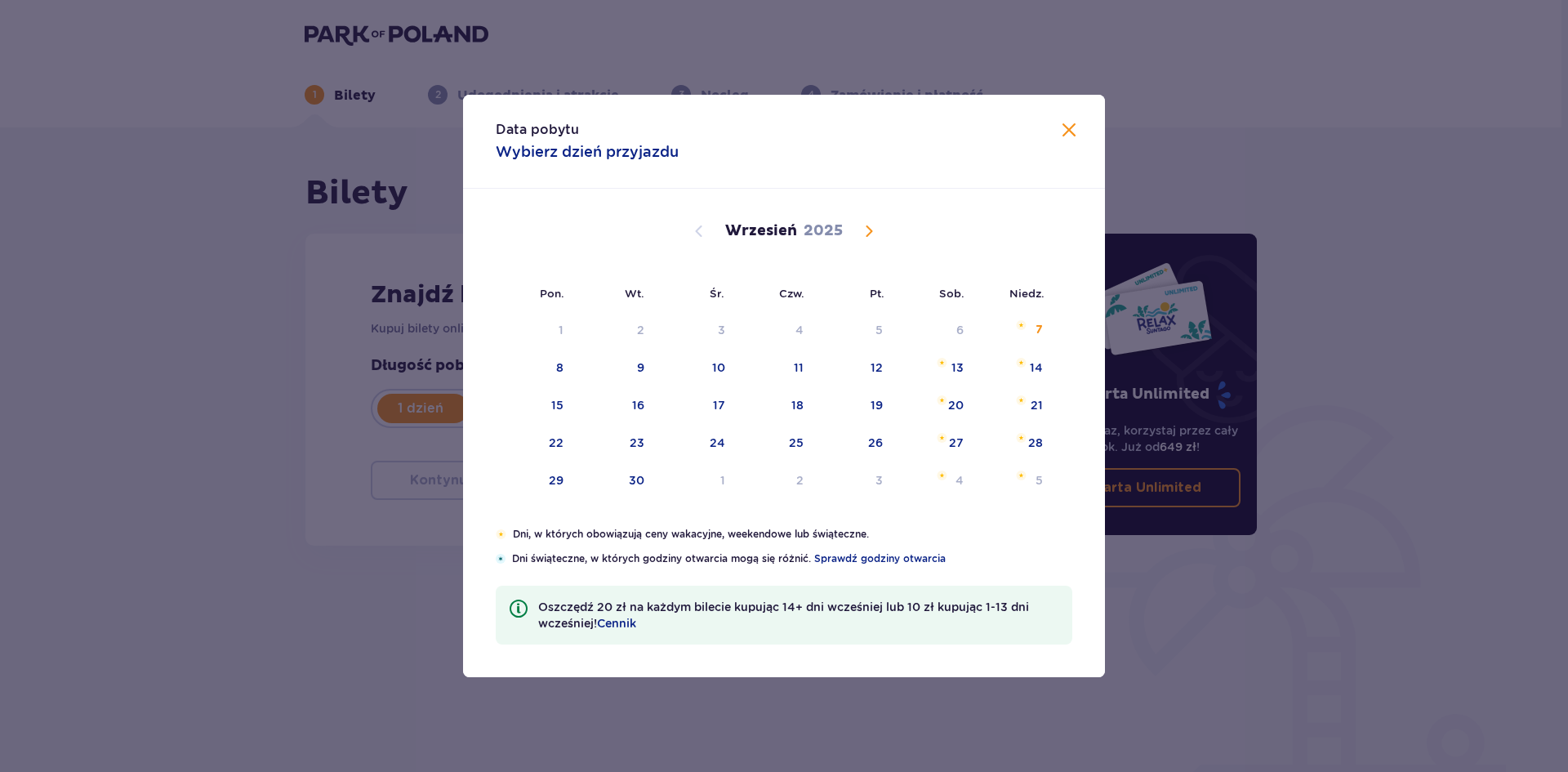
drag, startPoint x: 872, startPoint y: 230, endPoint x: 955, endPoint y: 347, distance: 143.5
click at [871, 230] on span "Calendar" at bounding box center [869, 231] width 20 height 20
click at [1031, 409] on div "19" at bounding box center [1036, 405] width 12 height 16
type input "[DATE]"
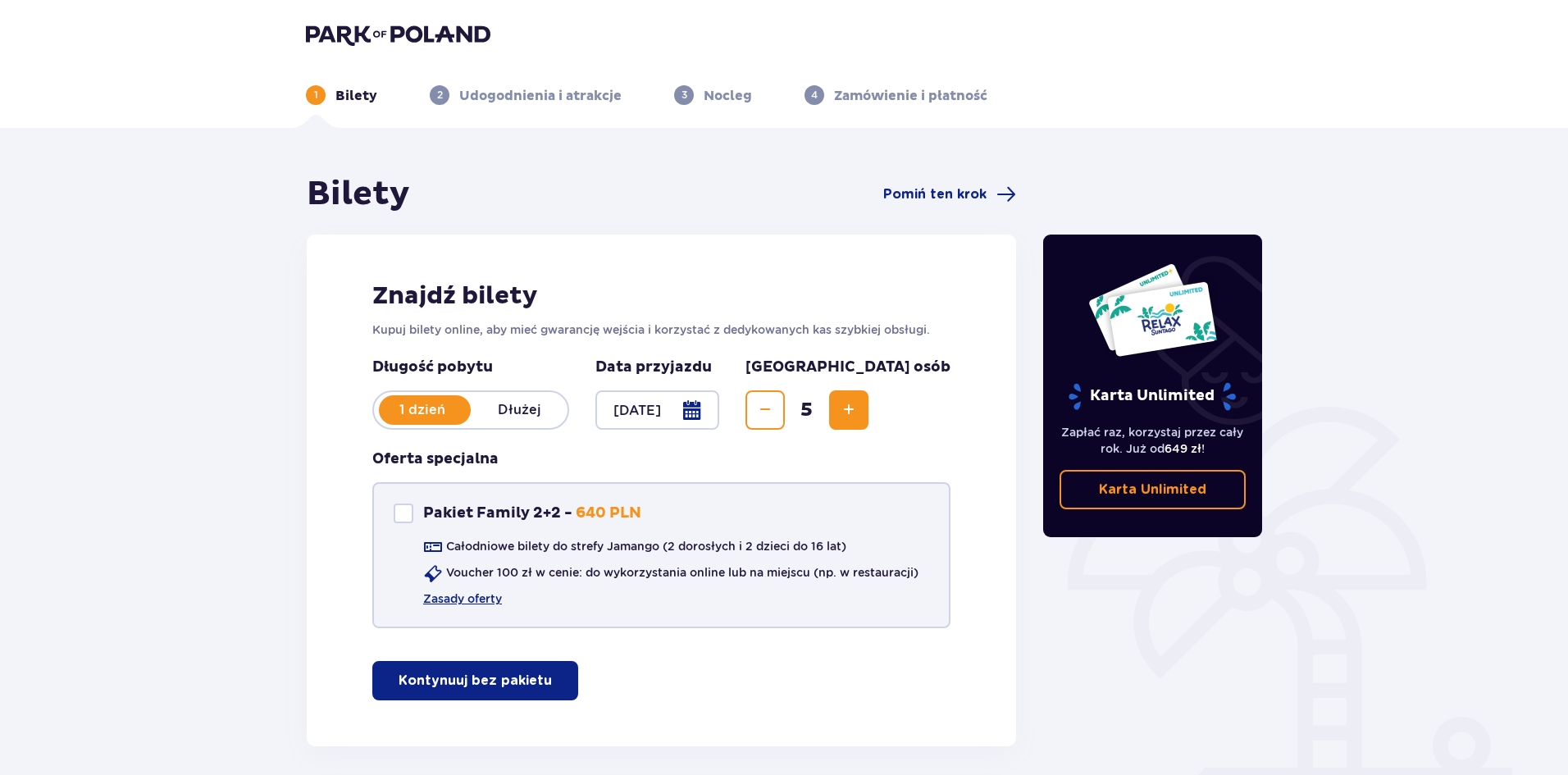
click at [399, 516] on div at bounding box center [403, 513] width 20 height 20
checkbox input "true"
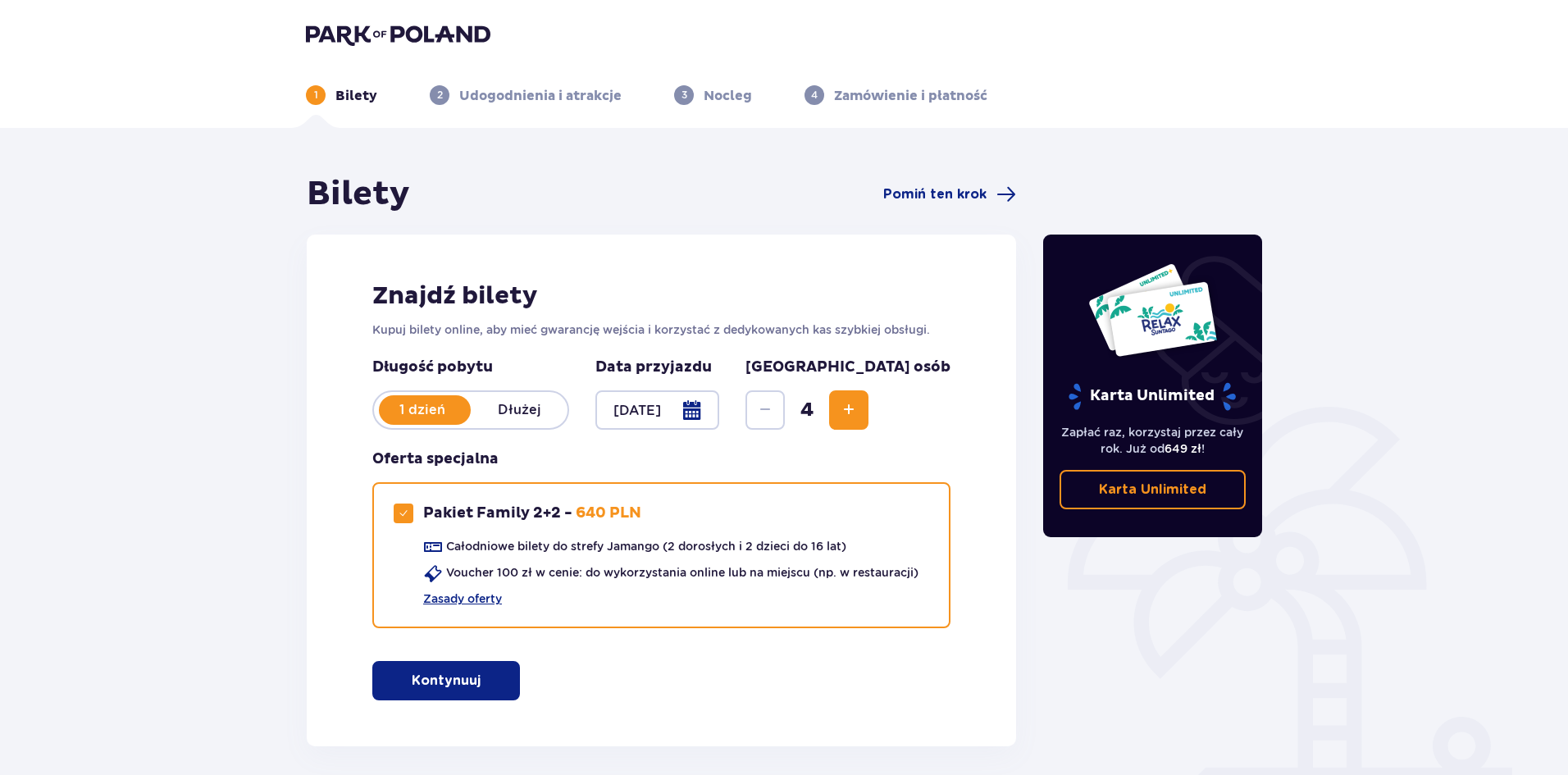
click at [475, 686] on span "button" at bounding box center [483, 680] width 20 height 20
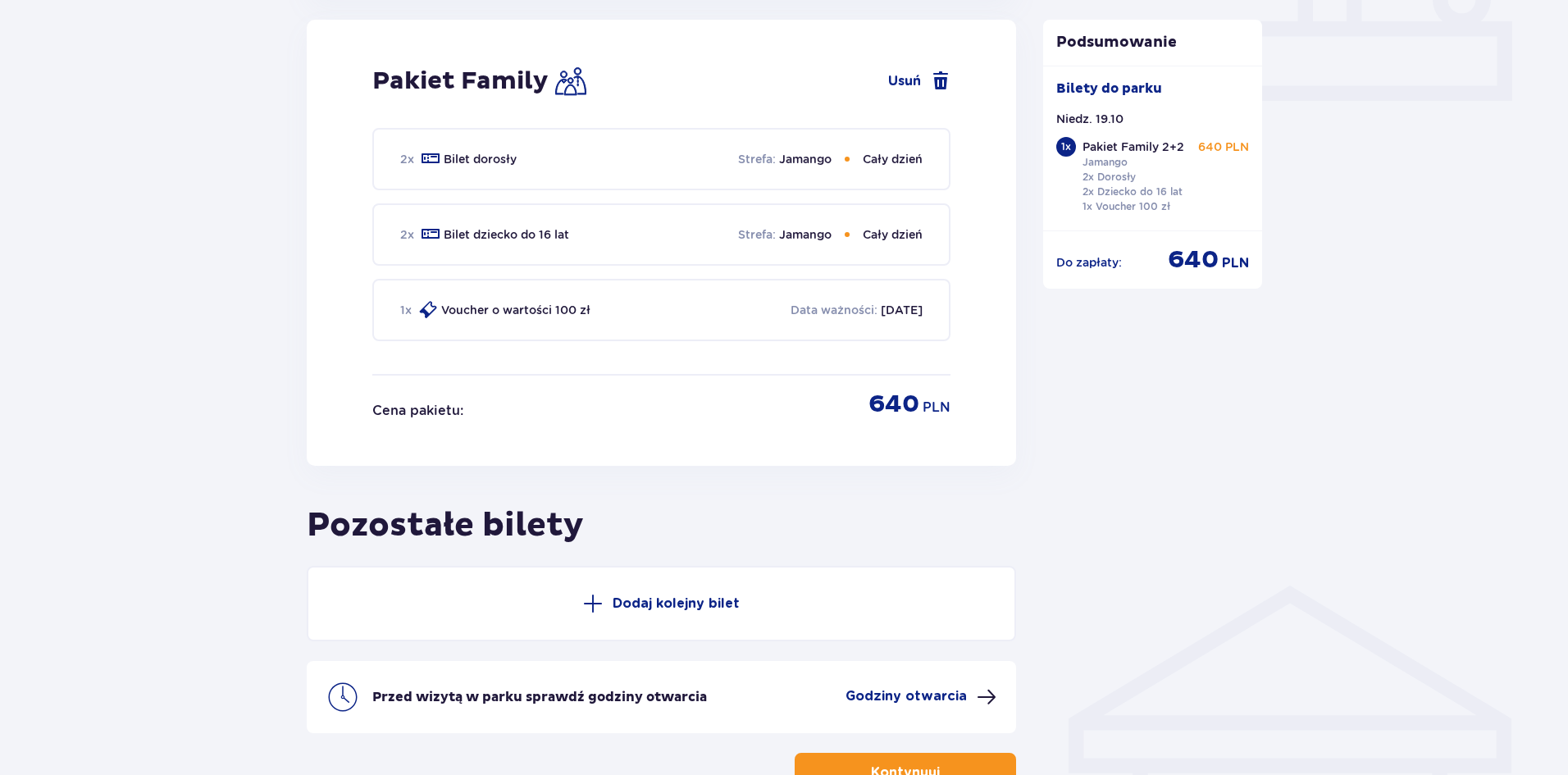
scroll to position [828, 0]
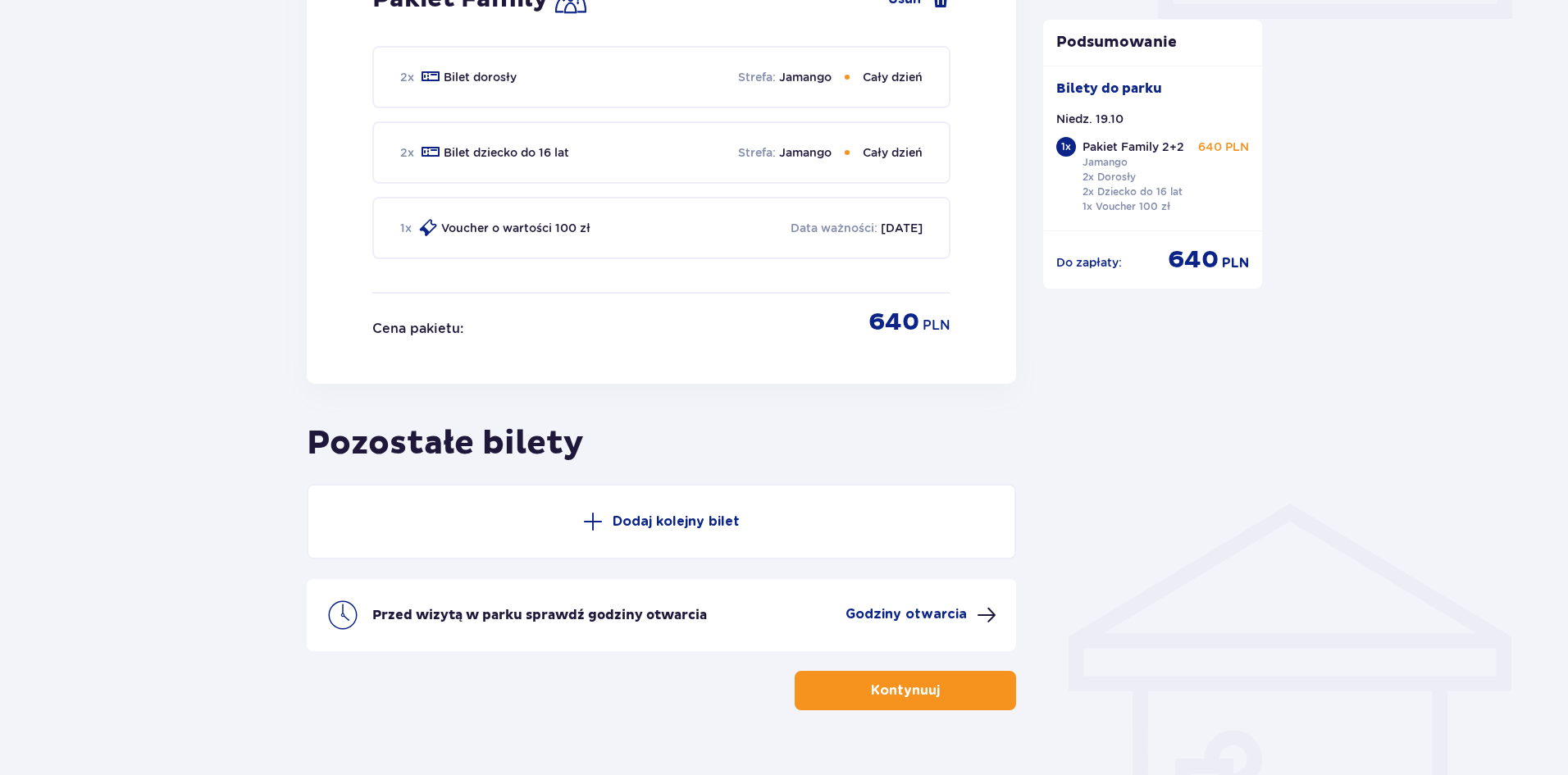
click at [677, 521] on p "Dodaj kolejny bilet" at bounding box center [677, 521] width 127 height 18
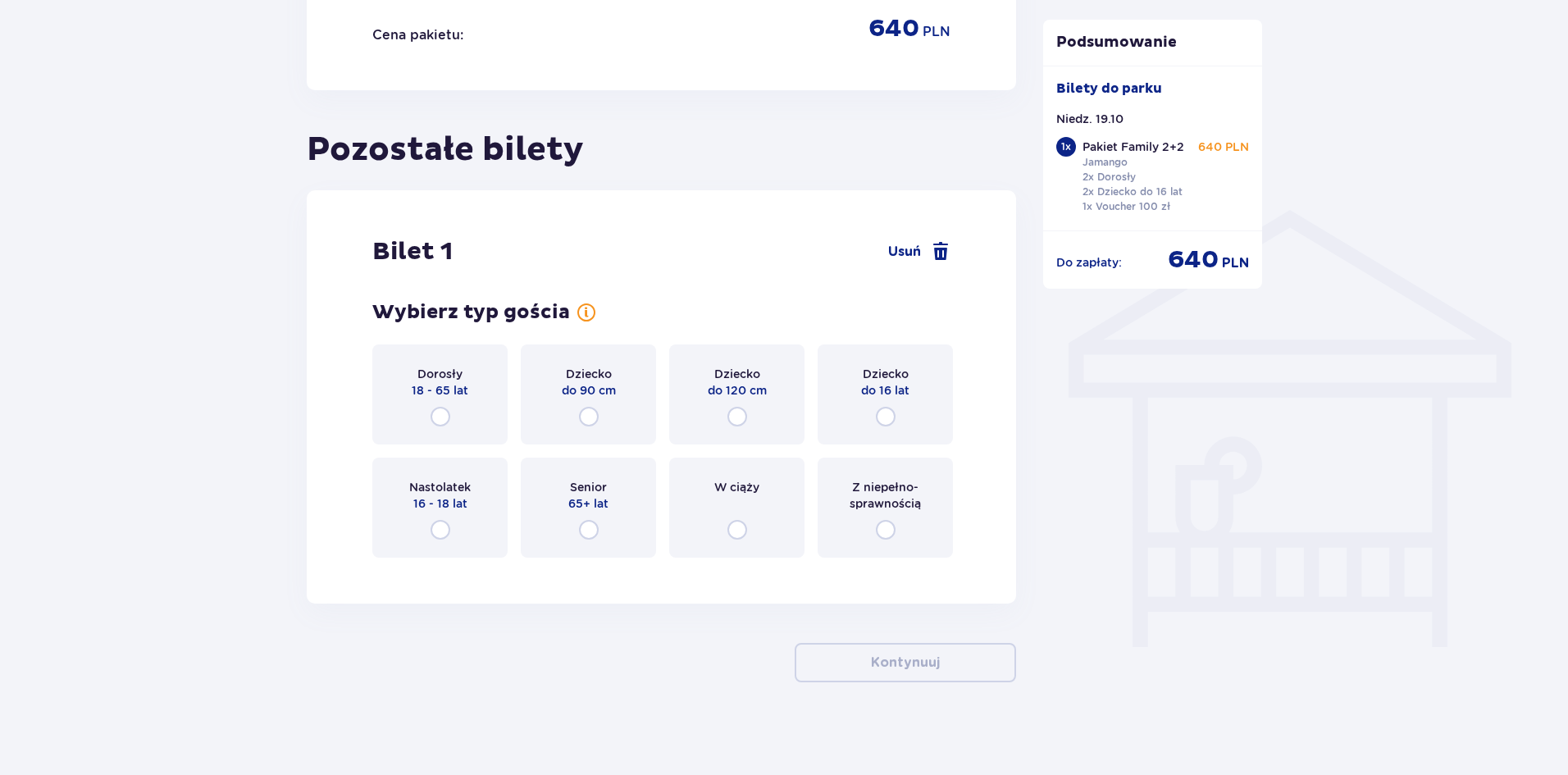
scroll to position [1127, 0]
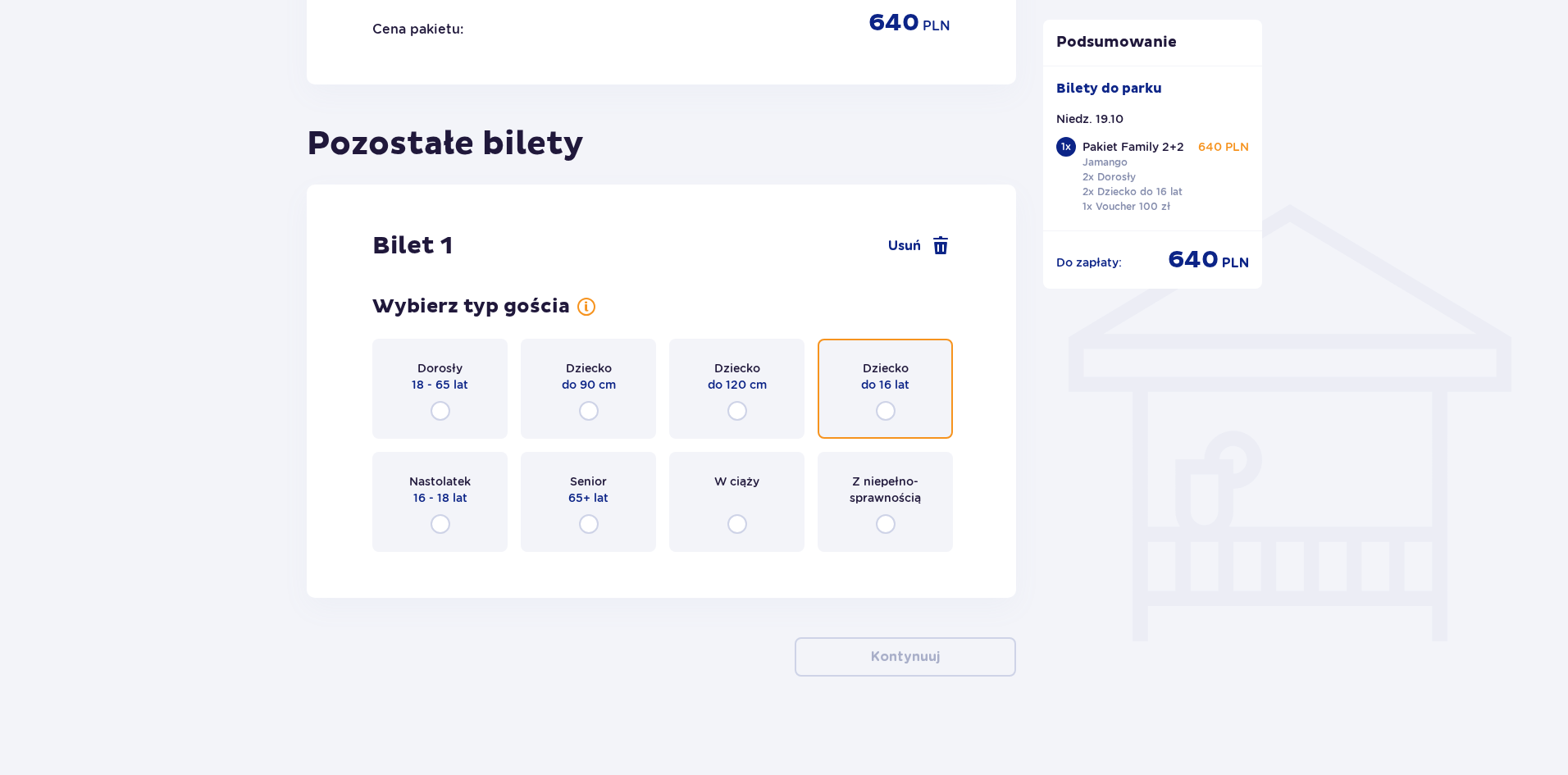
click at [885, 417] on input "radio" at bounding box center [885, 411] width 20 height 20
radio input "true"
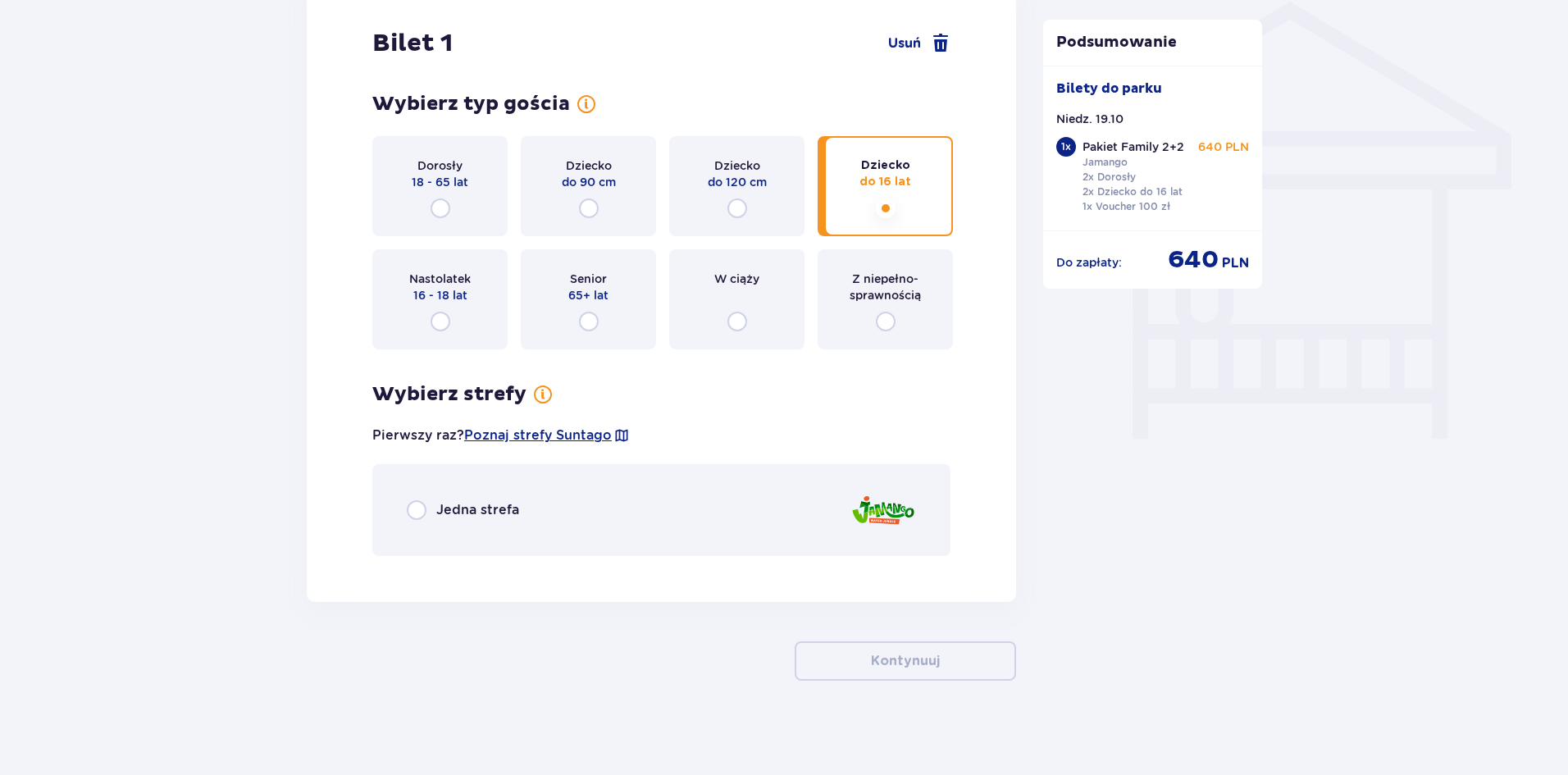
scroll to position [1333, 0]
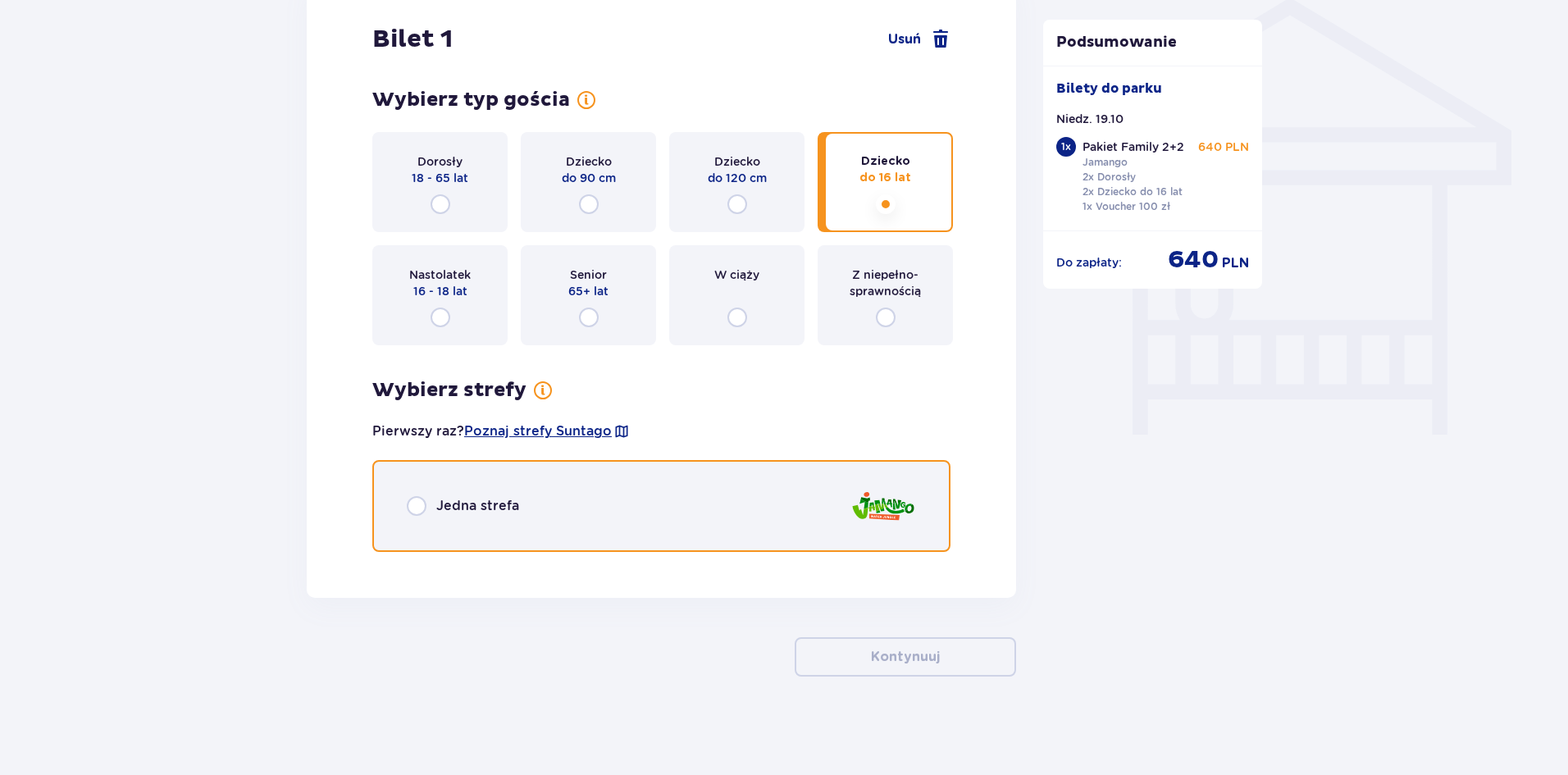
click at [416, 503] on input "radio" at bounding box center [416, 505] width 20 height 20
radio input "true"
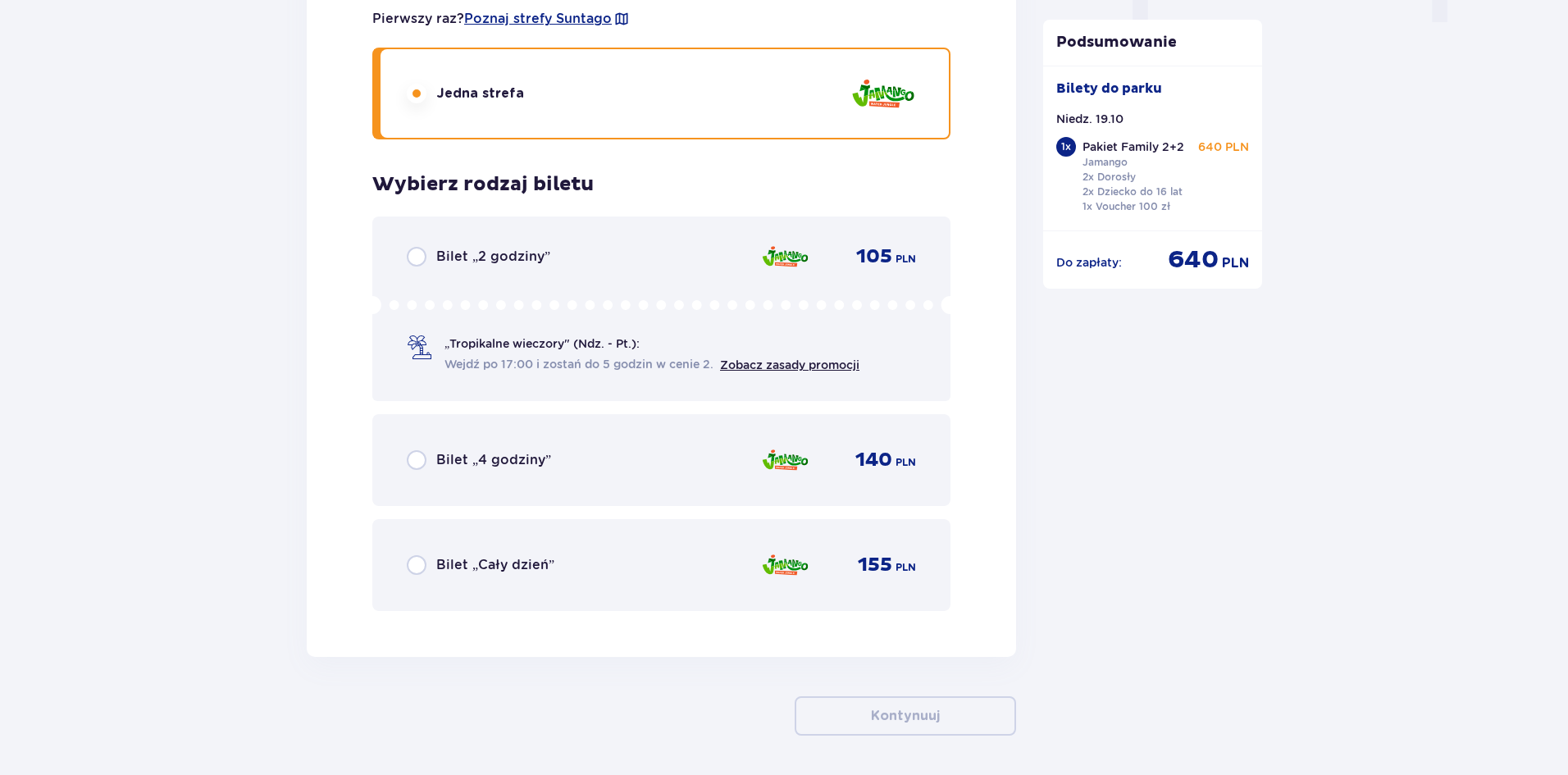
scroll to position [1805, 0]
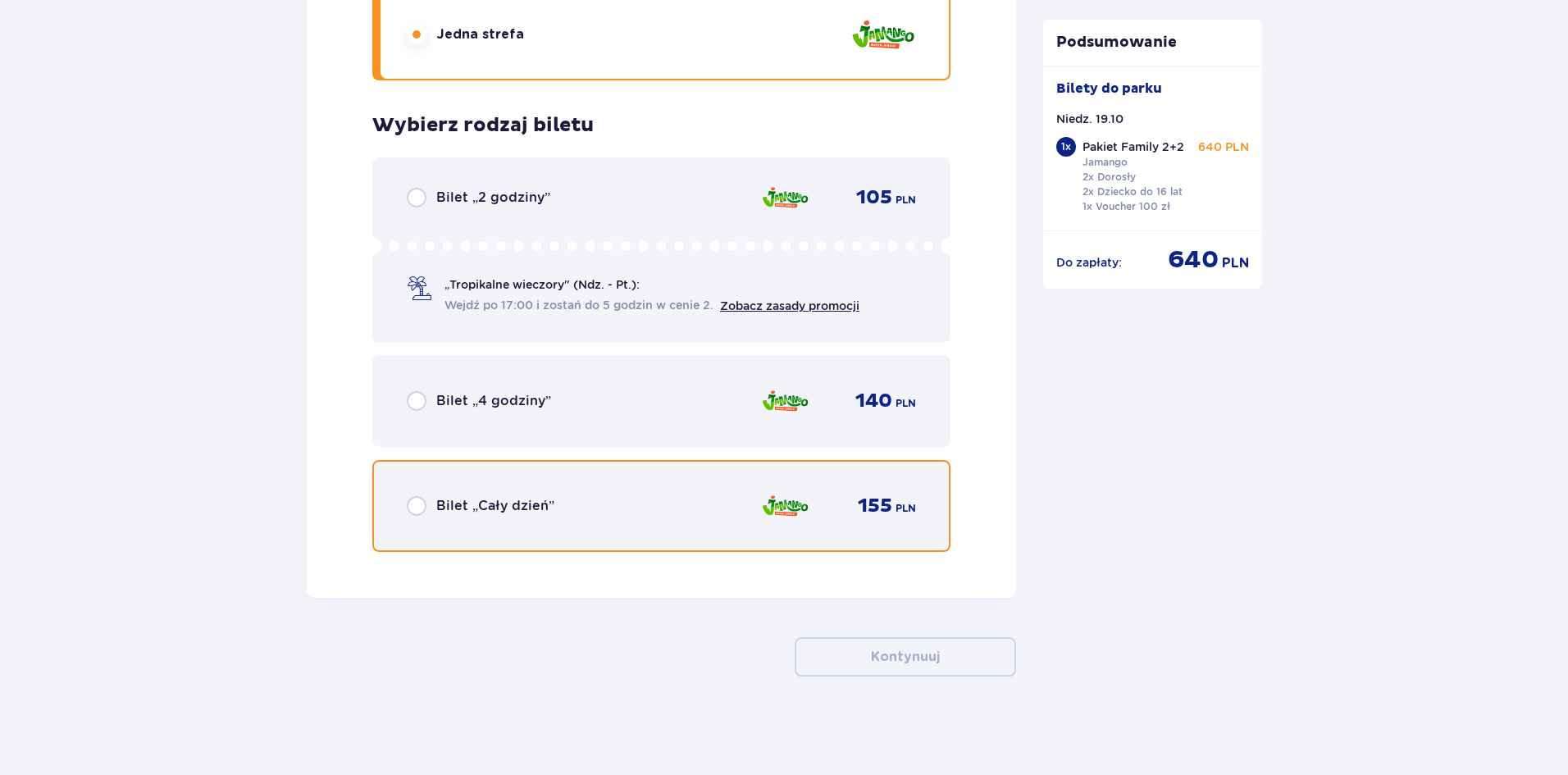
click at [416, 503] on input "radio" at bounding box center [416, 505] width 20 height 20
radio input "true"
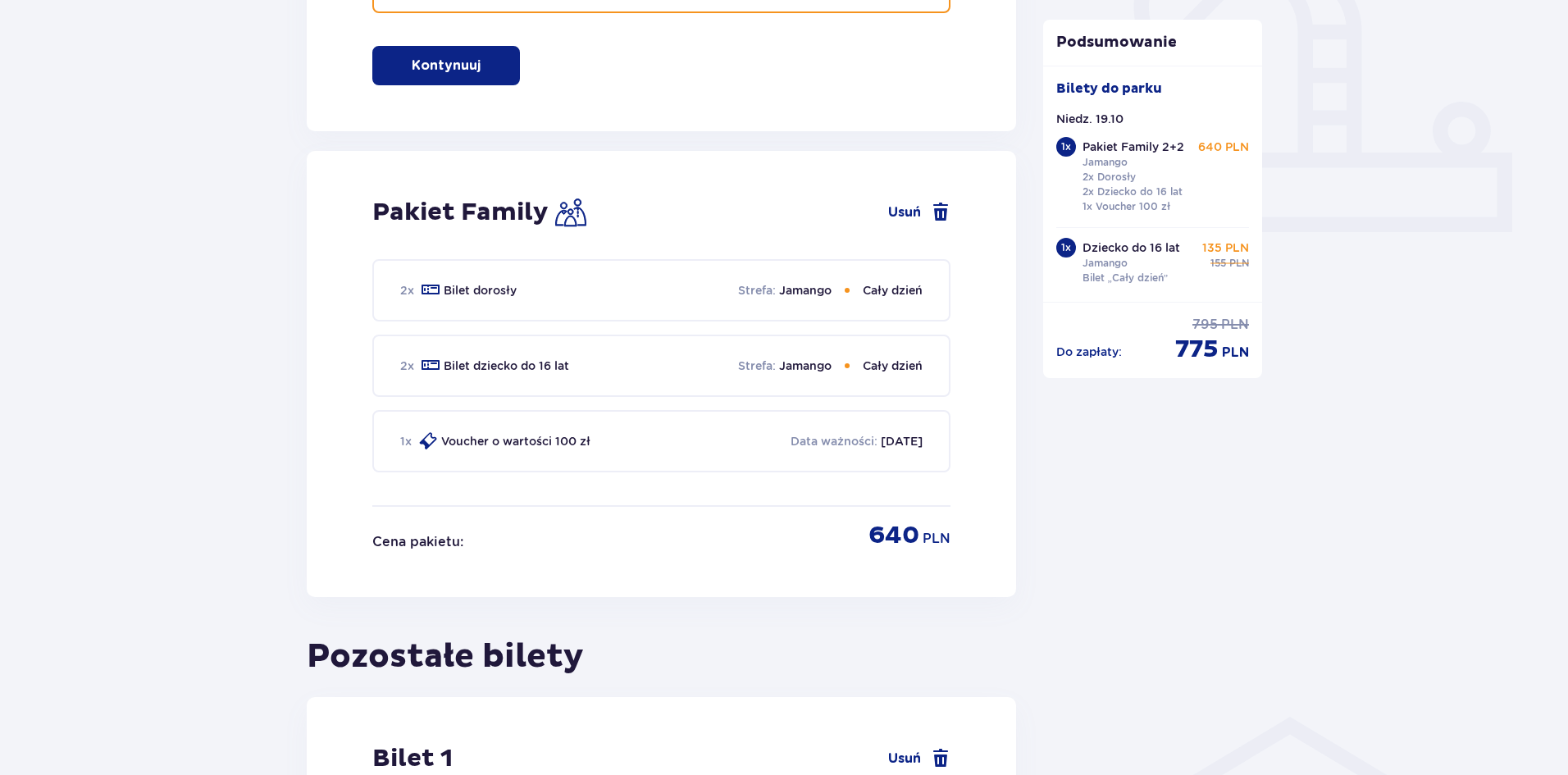
scroll to position [497, 0]
